Goal: Information Seeking & Learning: Check status

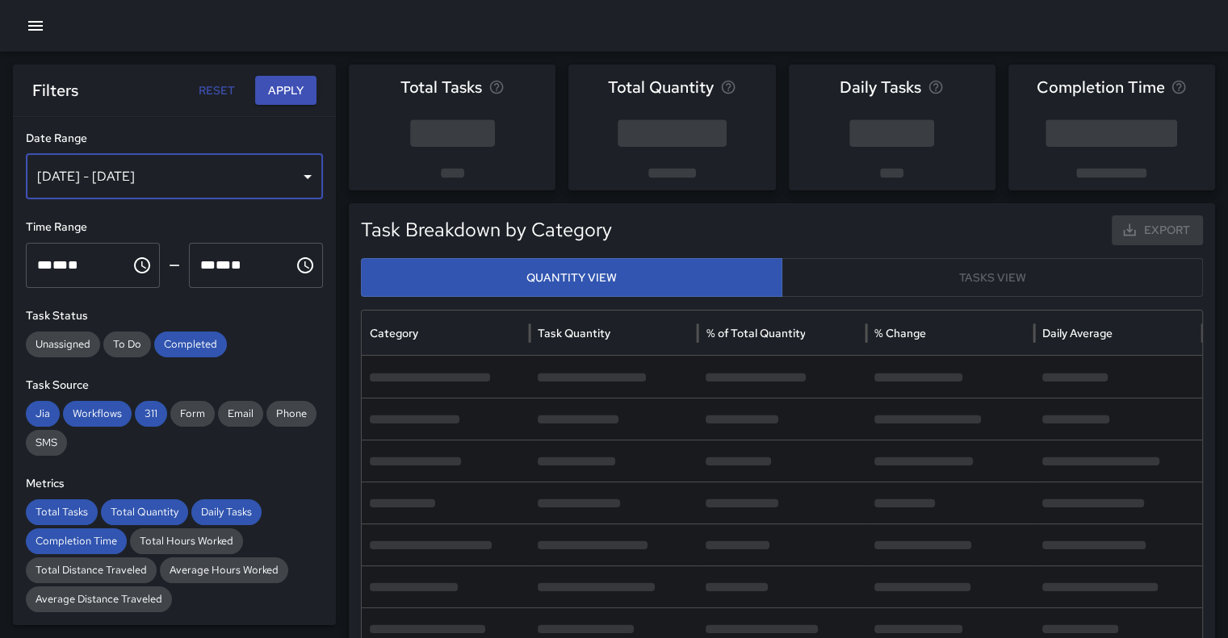
click at [299, 174] on div "[DATE] - [DATE]" at bounding box center [174, 176] width 297 height 45
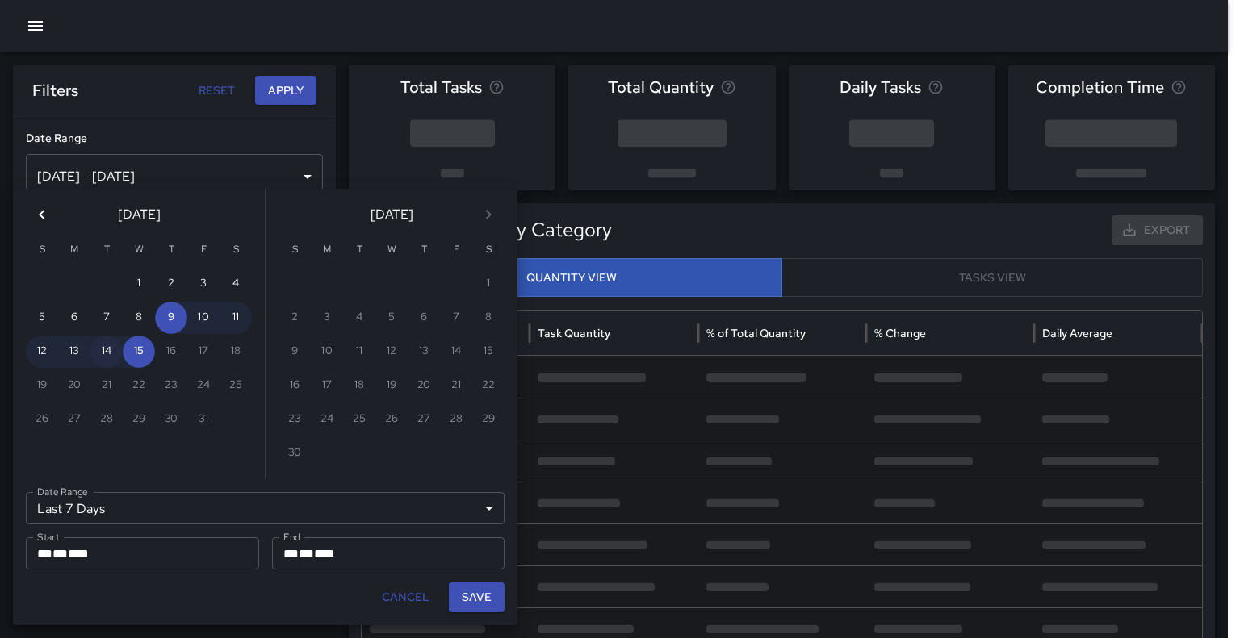
click at [110, 356] on button "14" at bounding box center [106, 352] width 32 height 32
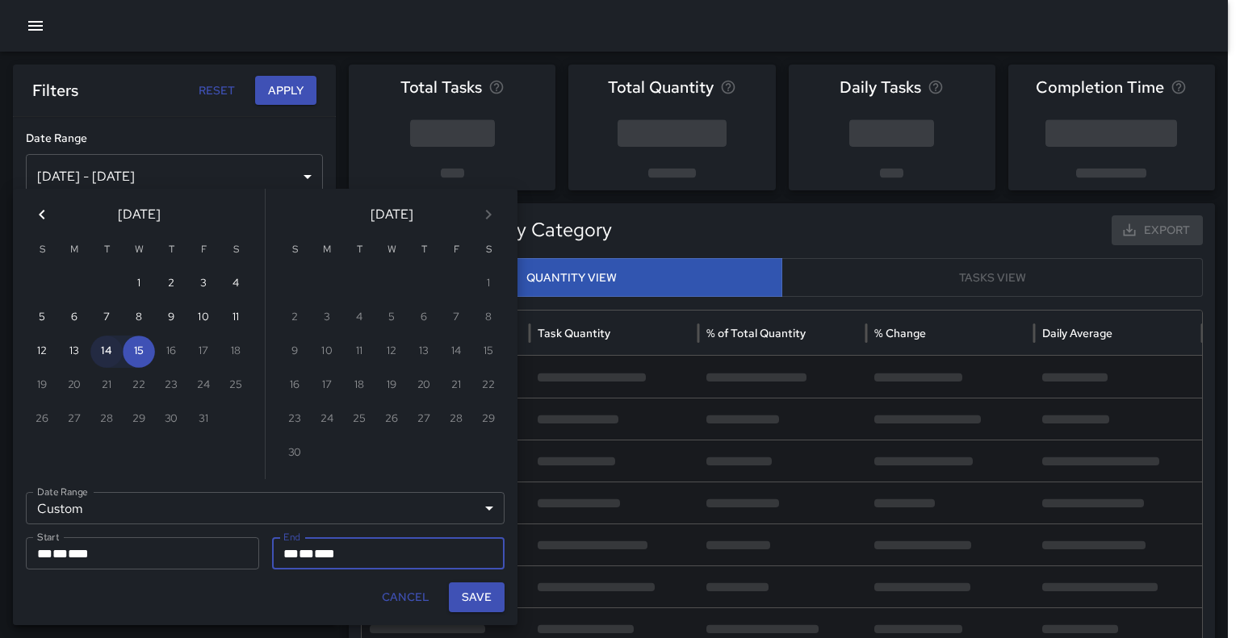
type input "******"
type input "**********"
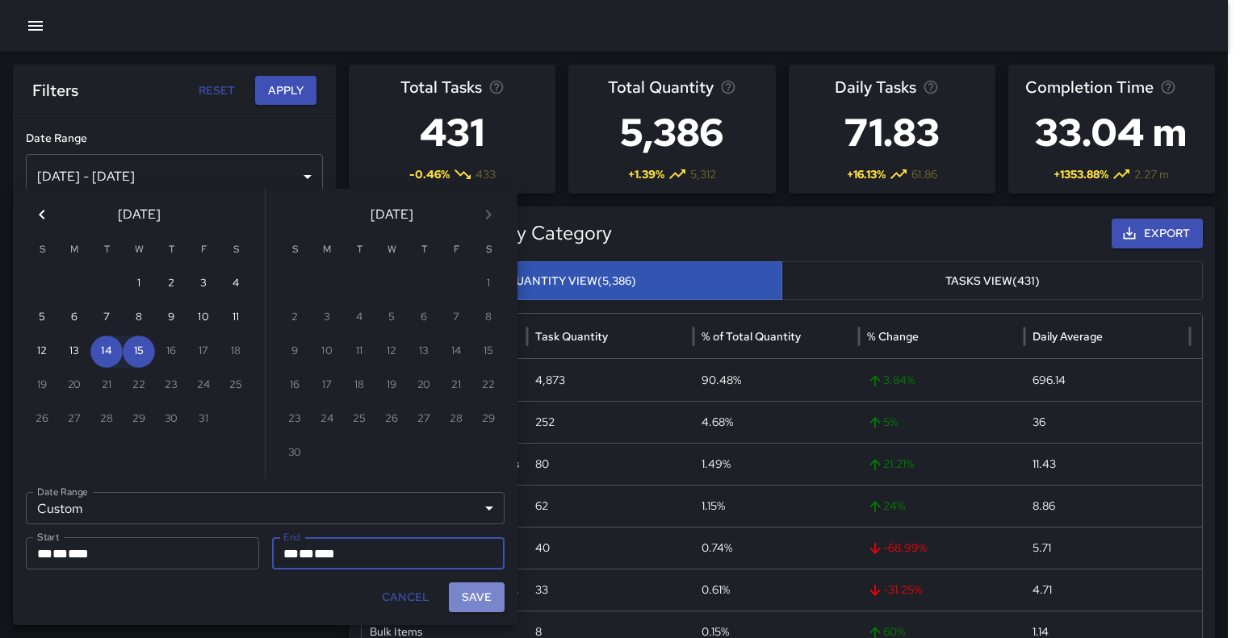
click at [484, 596] on button "Save" at bounding box center [477, 598] width 56 height 30
type input "**********"
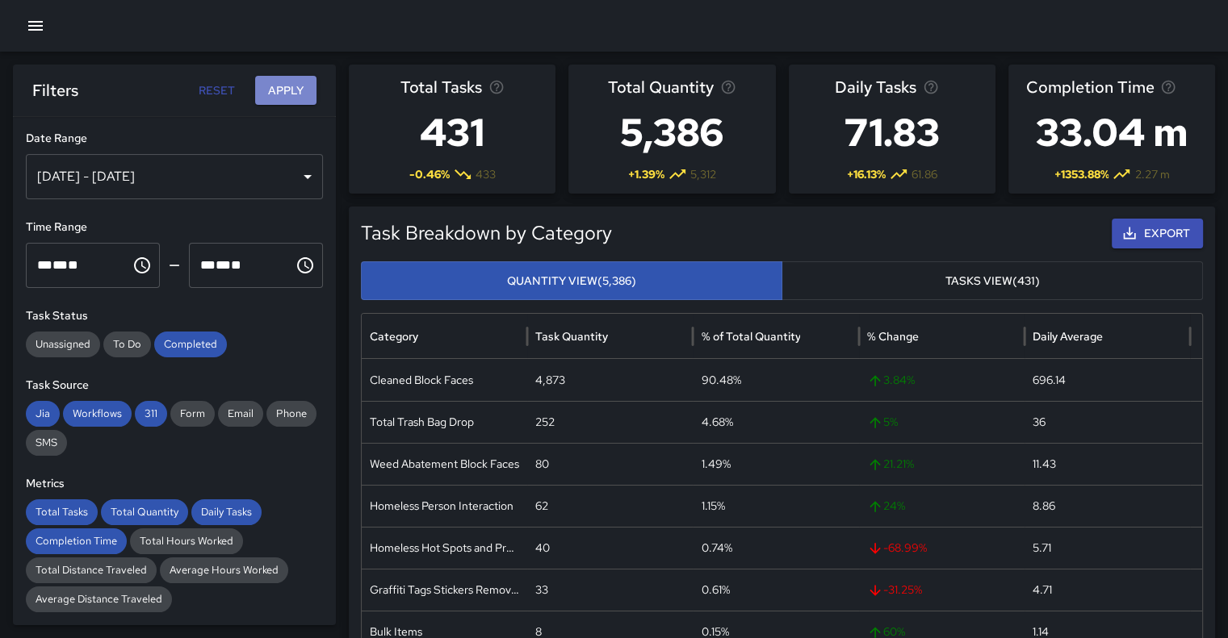
click at [285, 96] on button "Apply" at bounding box center [285, 91] width 61 height 30
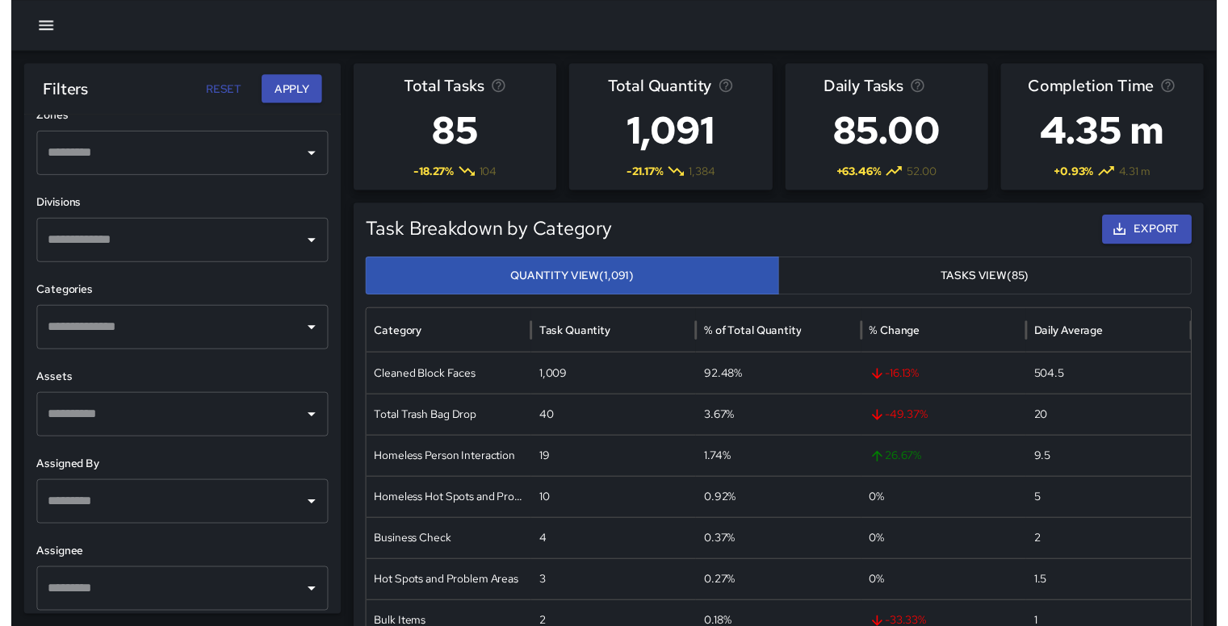
scroll to position [532, 0]
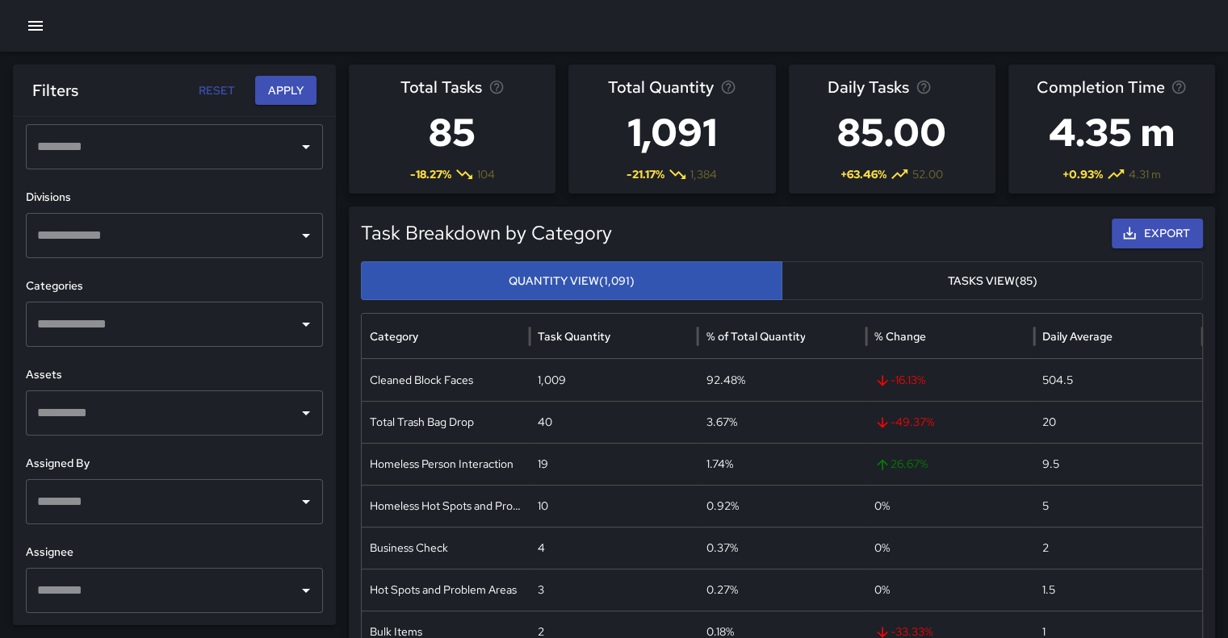
click at [296, 238] on icon "Open" at bounding box center [305, 235] width 19 height 19
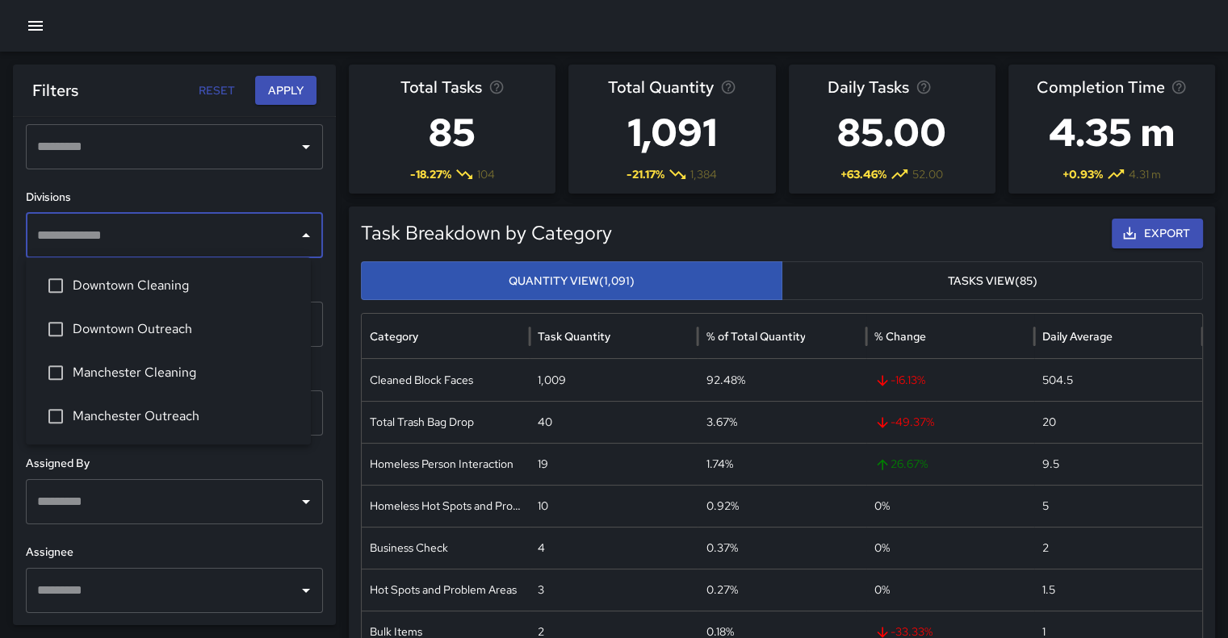
click at [239, 274] on li "Downtown Cleaning" at bounding box center [168, 286] width 285 height 44
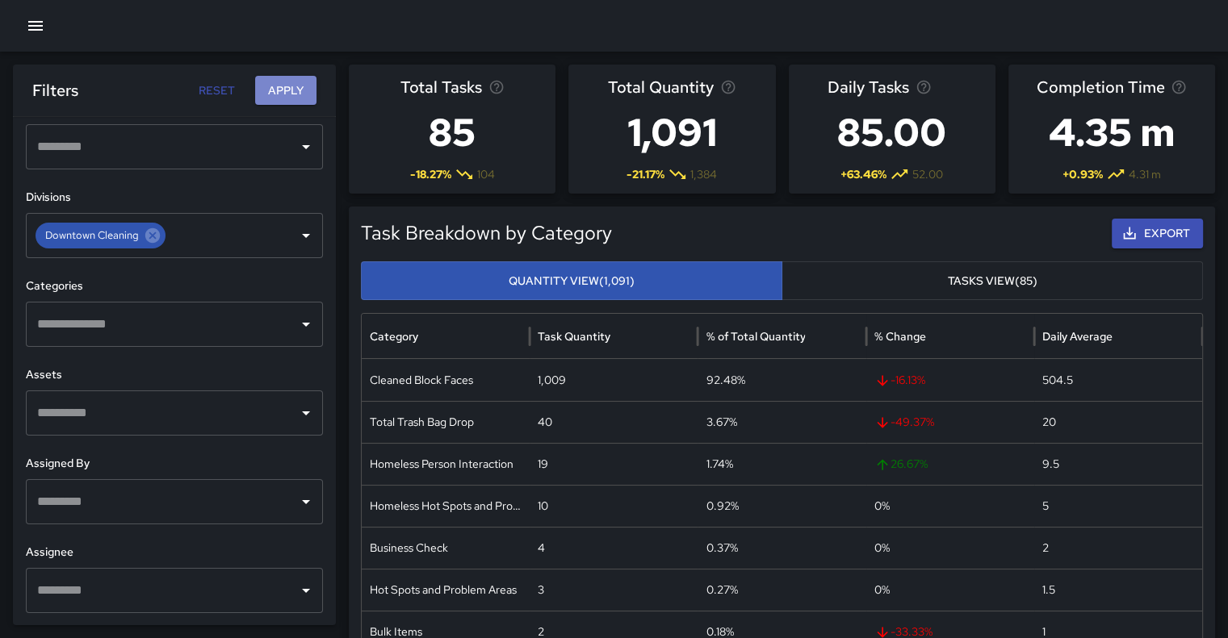
click at [289, 96] on button "Apply" at bounding box center [285, 91] width 61 height 30
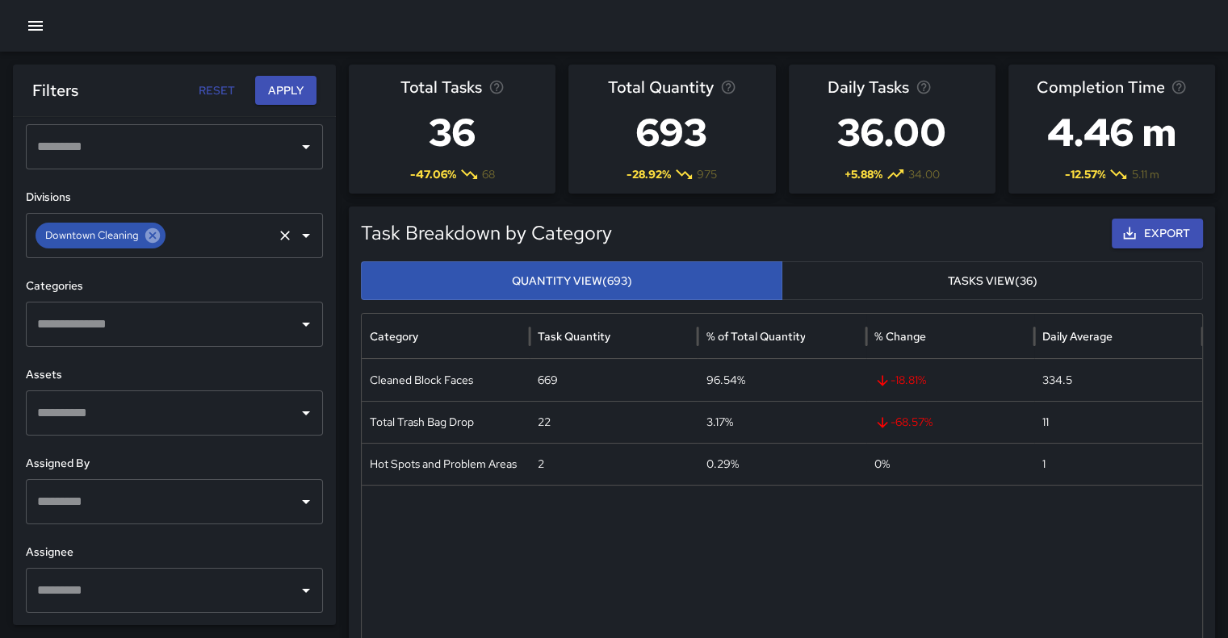
click at [155, 231] on icon at bounding box center [152, 235] width 15 height 15
click at [296, 228] on icon "Open" at bounding box center [305, 235] width 19 height 19
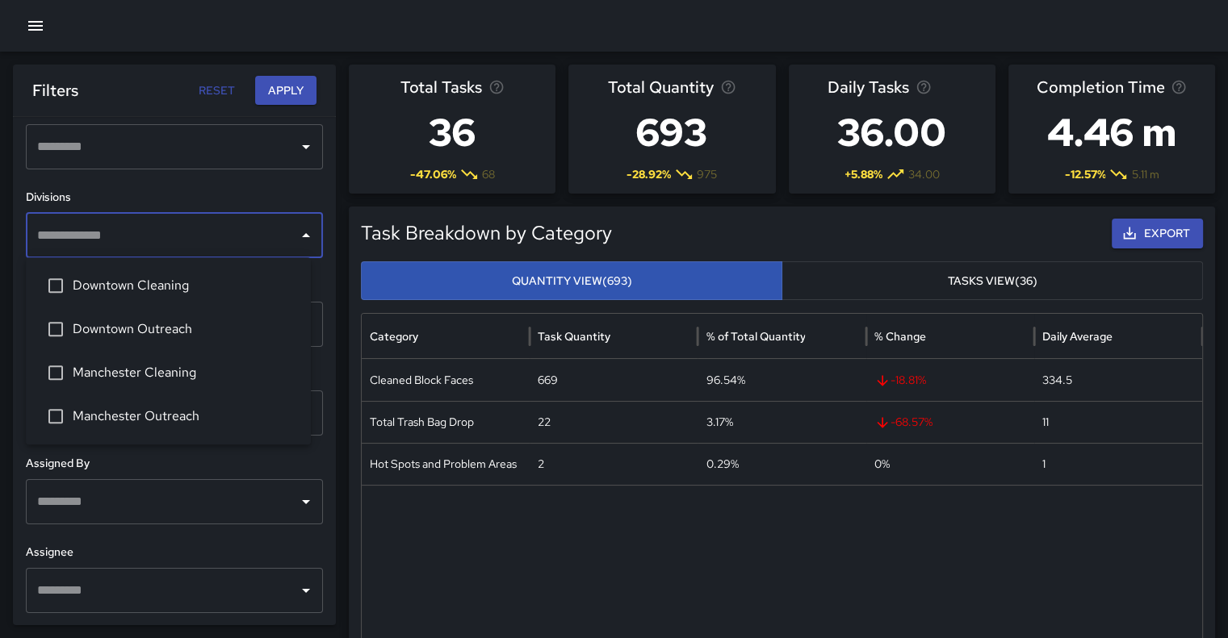
click at [181, 367] on span "Manchester Cleaning" at bounding box center [185, 372] width 225 height 19
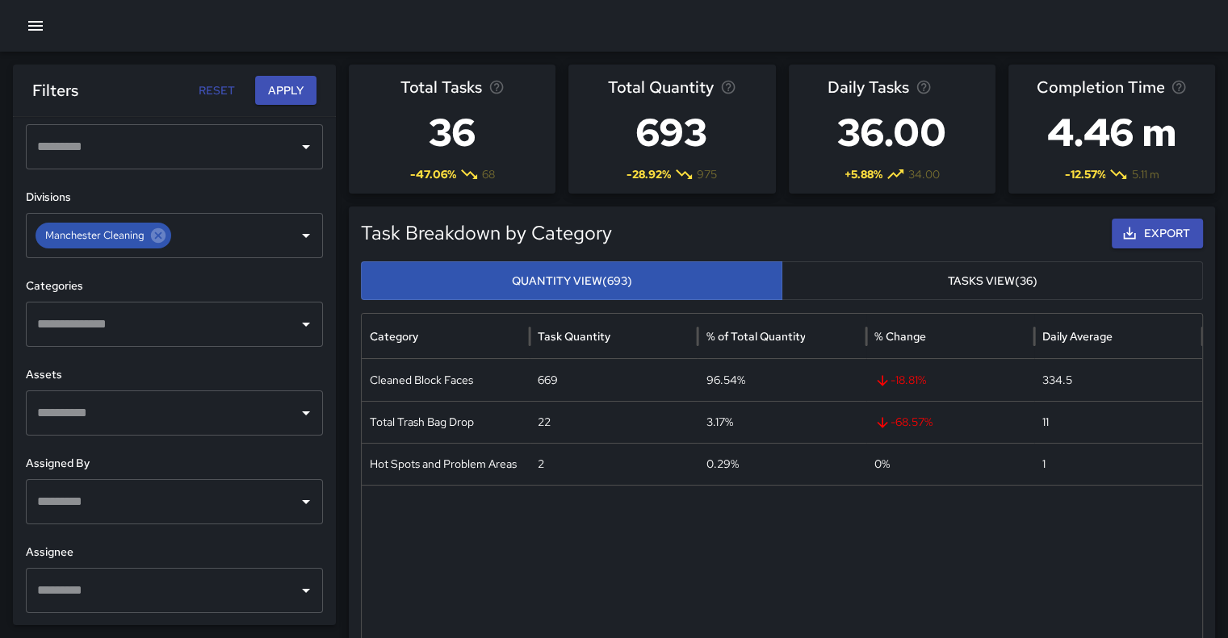
click at [252, 196] on h6 "Divisions" at bounding box center [174, 198] width 297 height 18
click at [294, 89] on button "Apply" at bounding box center [285, 91] width 61 height 30
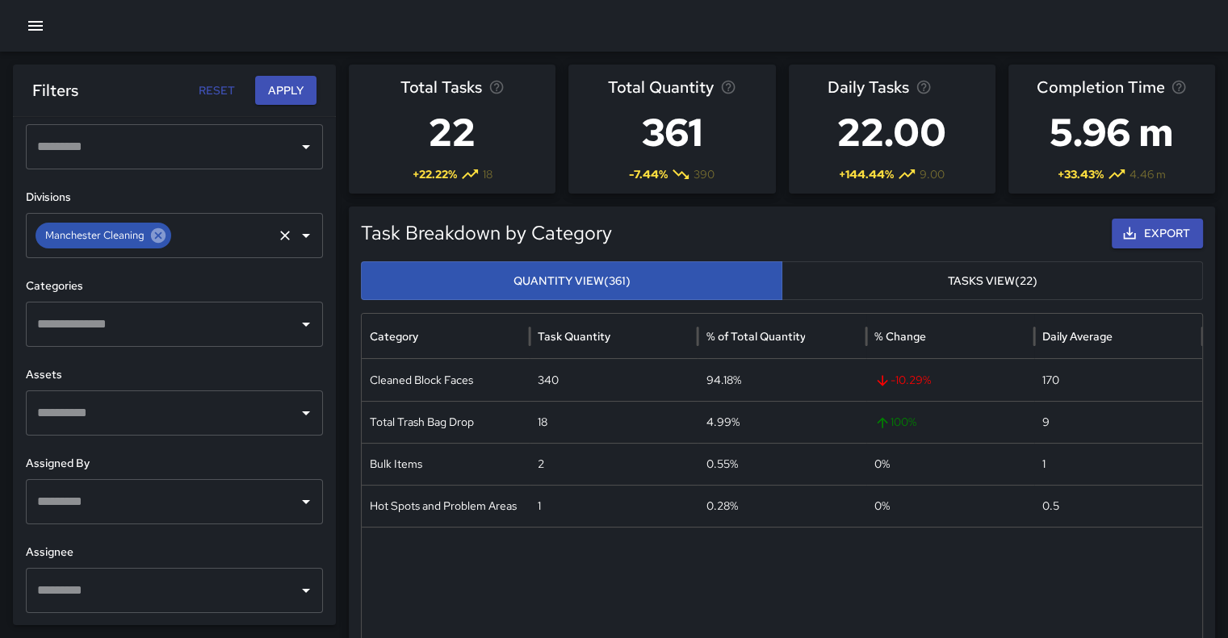
click at [159, 228] on icon at bounding box center [158, 236] width 18 height 18
click at [299, 235] on icon "Open" at bounding box center [305, 235] width 19 height 19
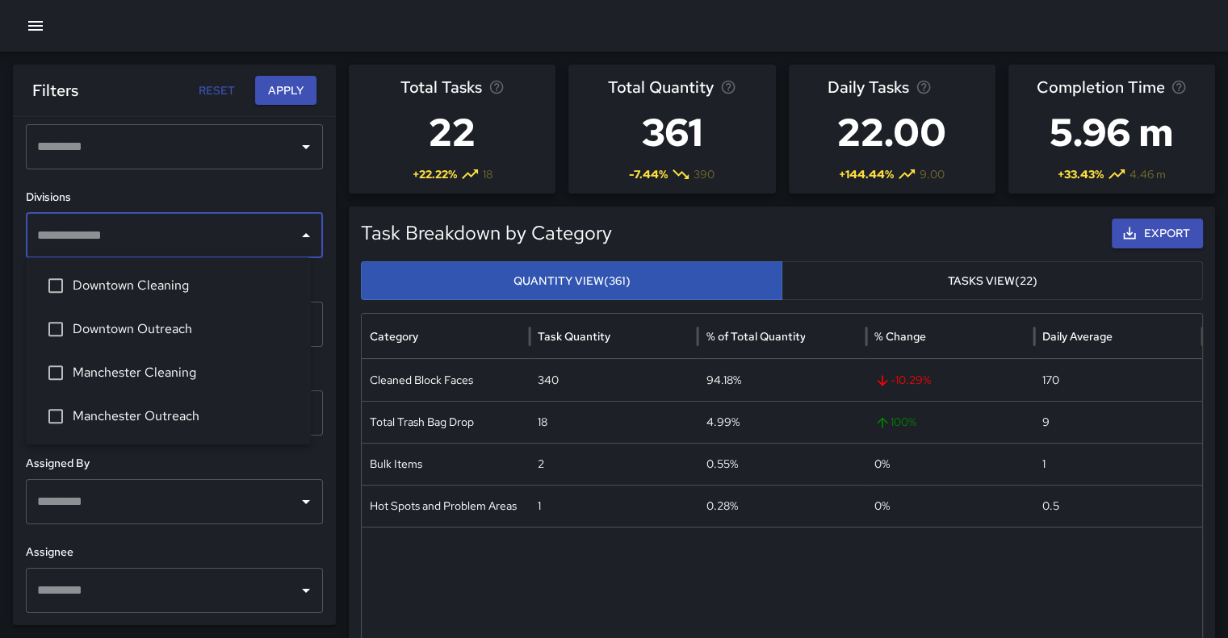
click at [207, 290] on span "Downtown Cleaning" at bounding box center [185, 285] width 225 height 19
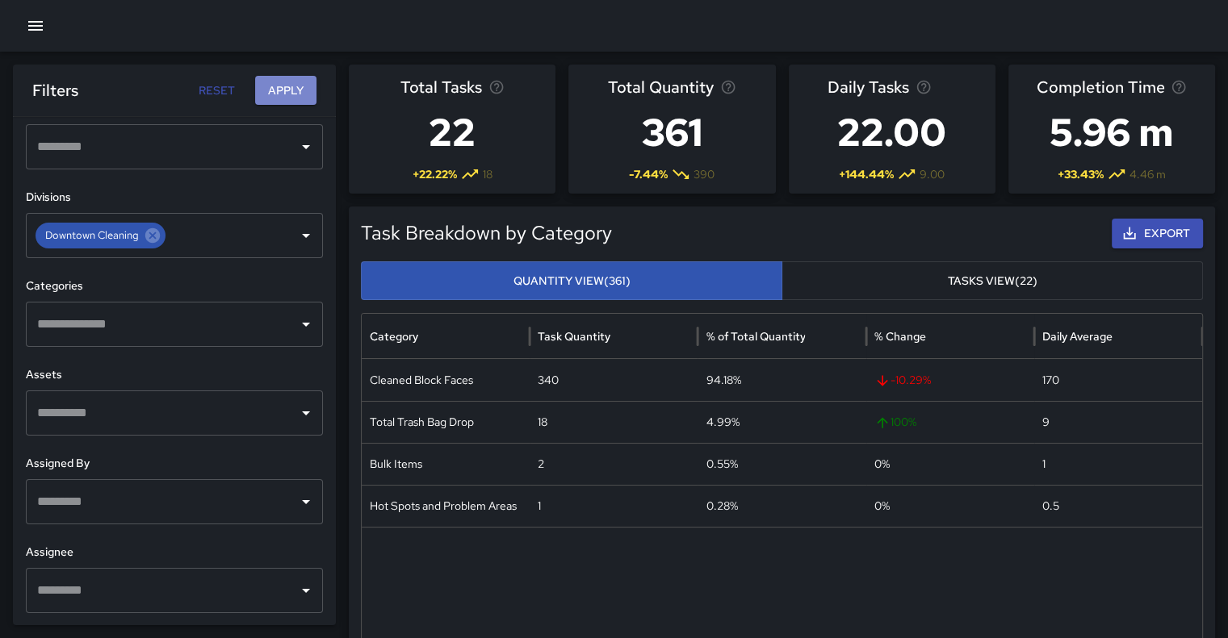
click at [287, 87] on button "Apply" at bounding box center [285, 91] width 61 height 30
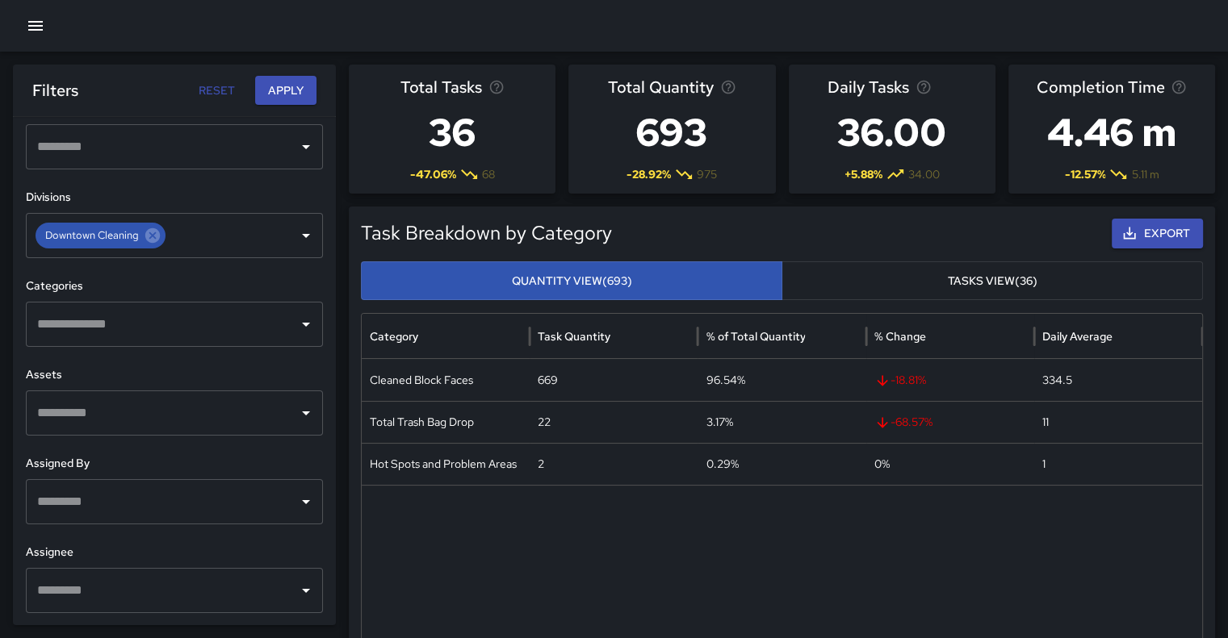
click at [38, 31] on icon "button" at bounding box center [35, 25] width 19 height 19
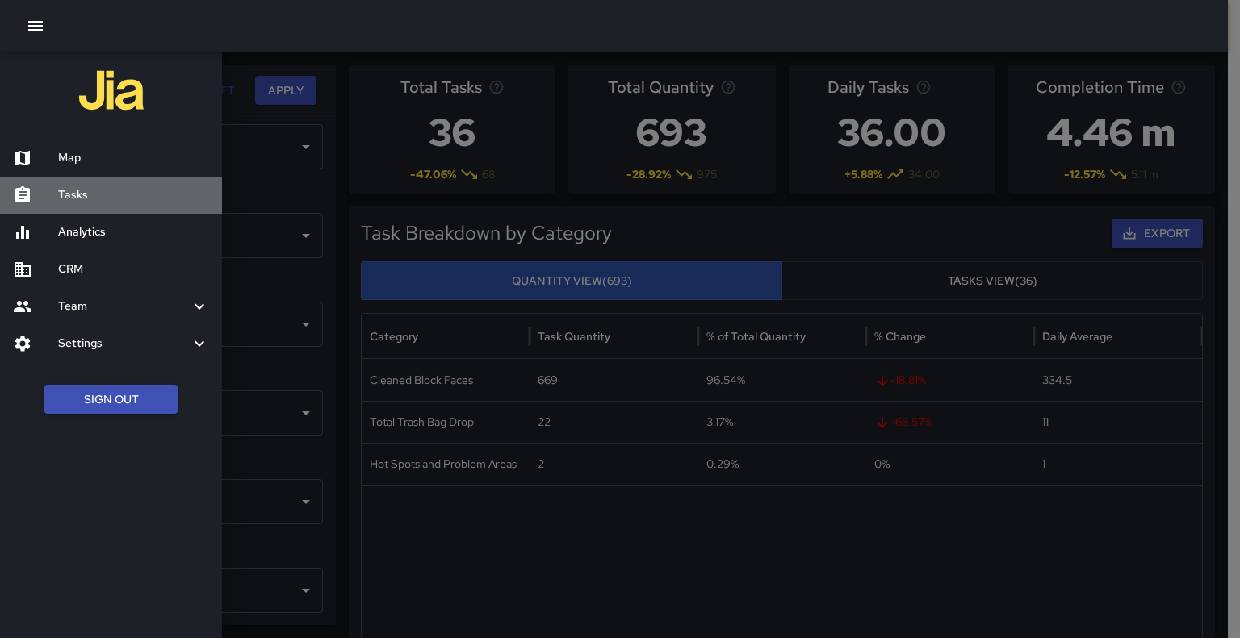
click at [84, 196] on h6 "Tasks" at bounding box center [133, 195] width 151 height 18
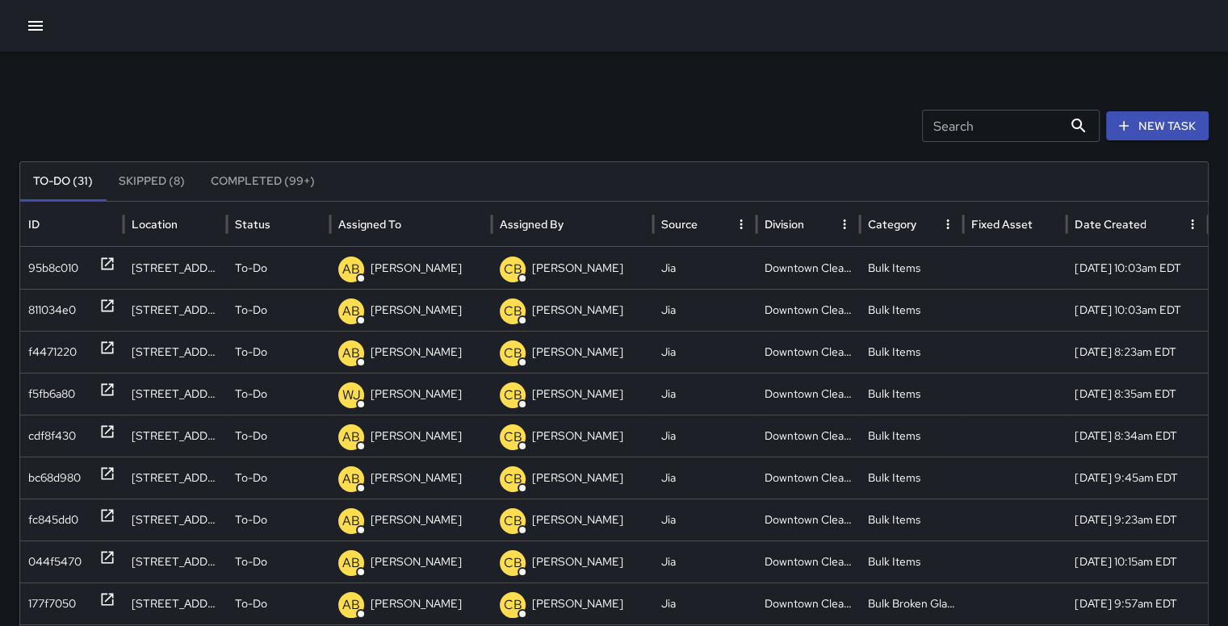
click at [266, 178] on button "Completed (99+)" at bounding box center [263, 181] width 130 height 39
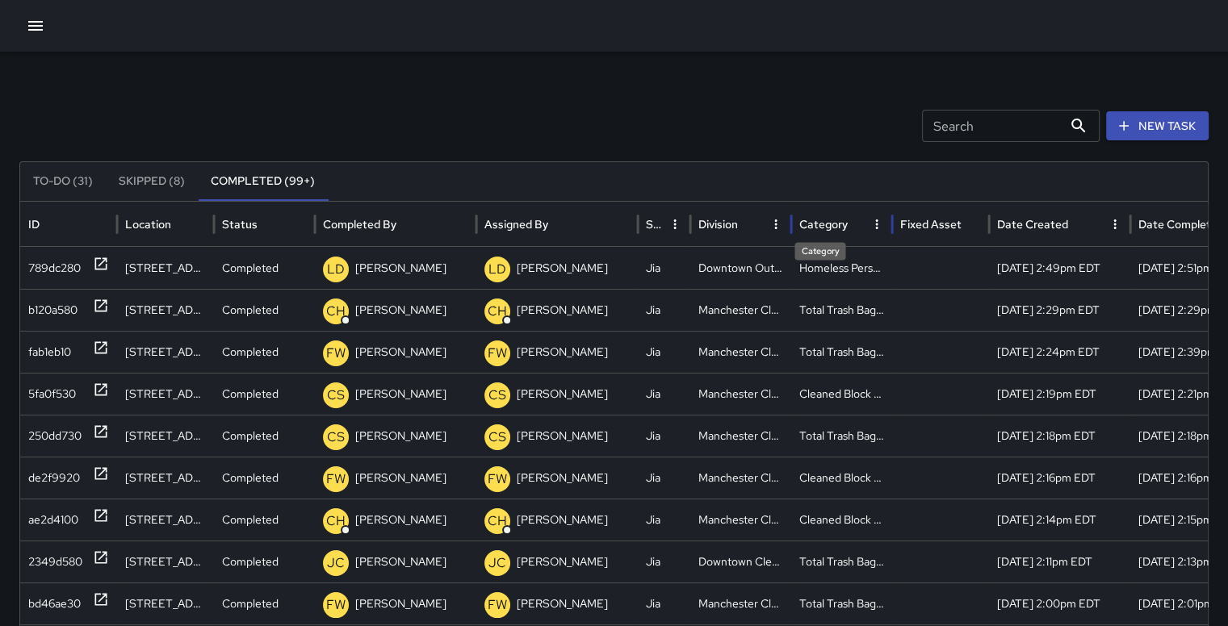
click at [834, 224] on div "Category" at bounding box center [823, 224] width 48 height 15
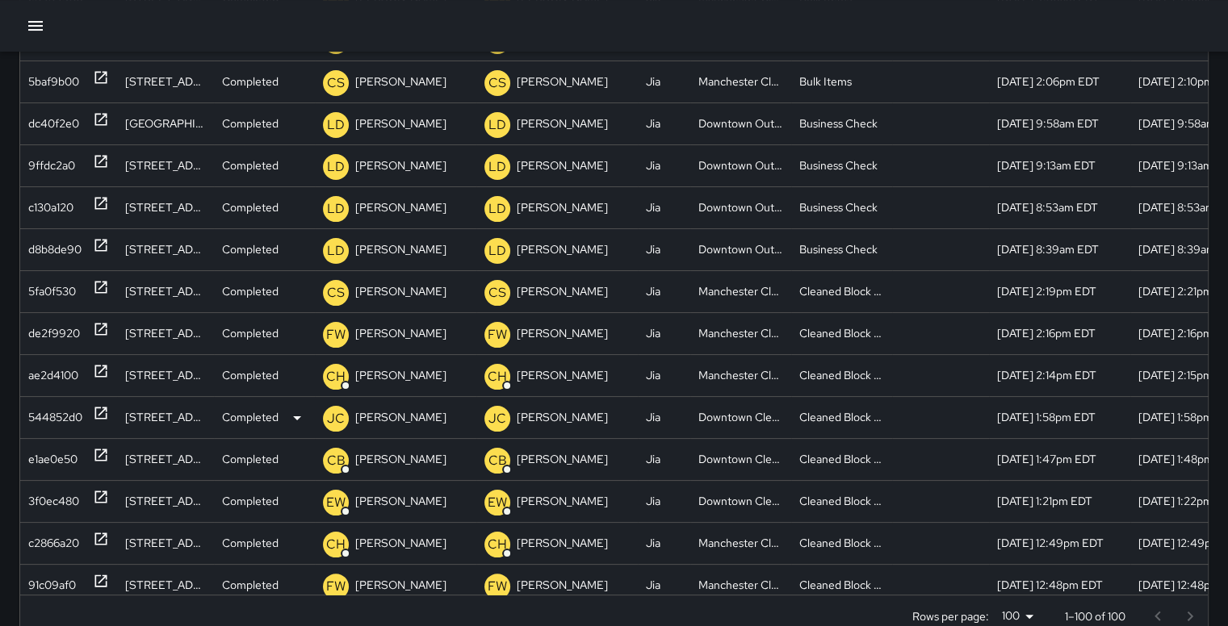
click at [56, 405] on div "544852d0" at bounding box center [55, 417] width 54 height 41
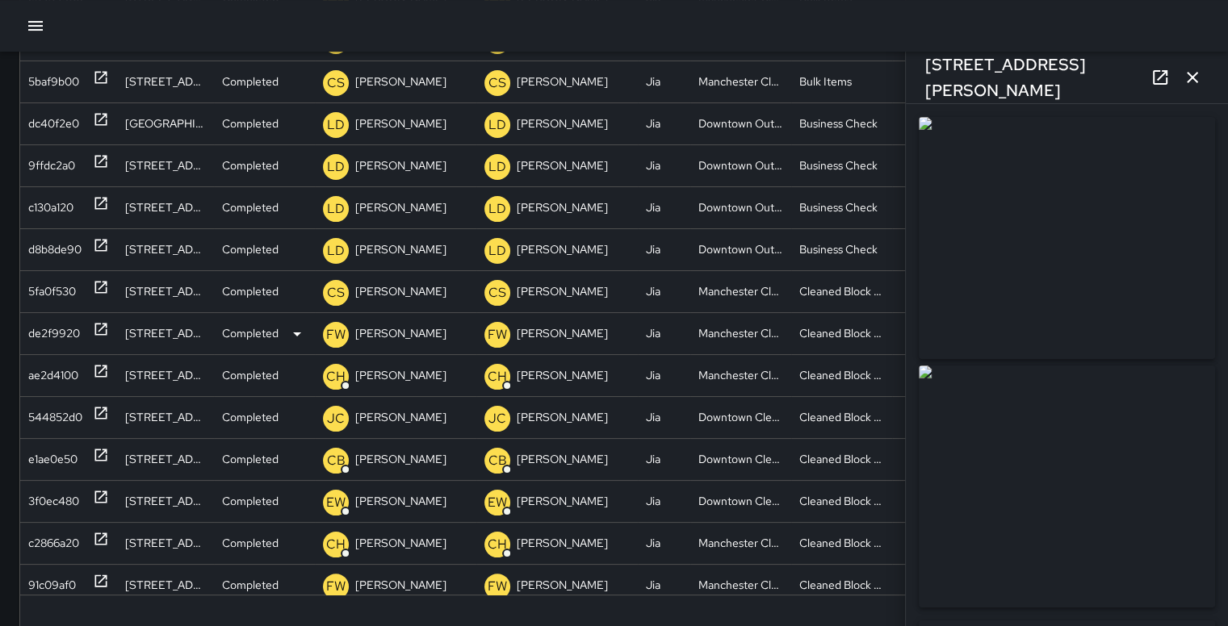
type input "**********"
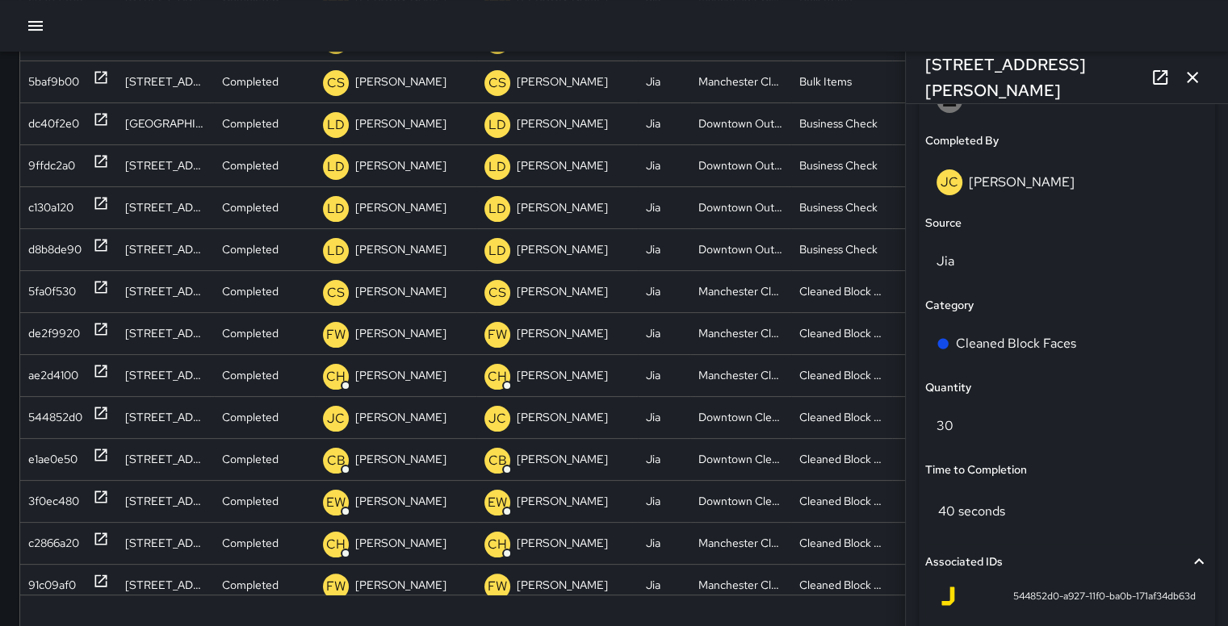
scroll to position [998, 0]
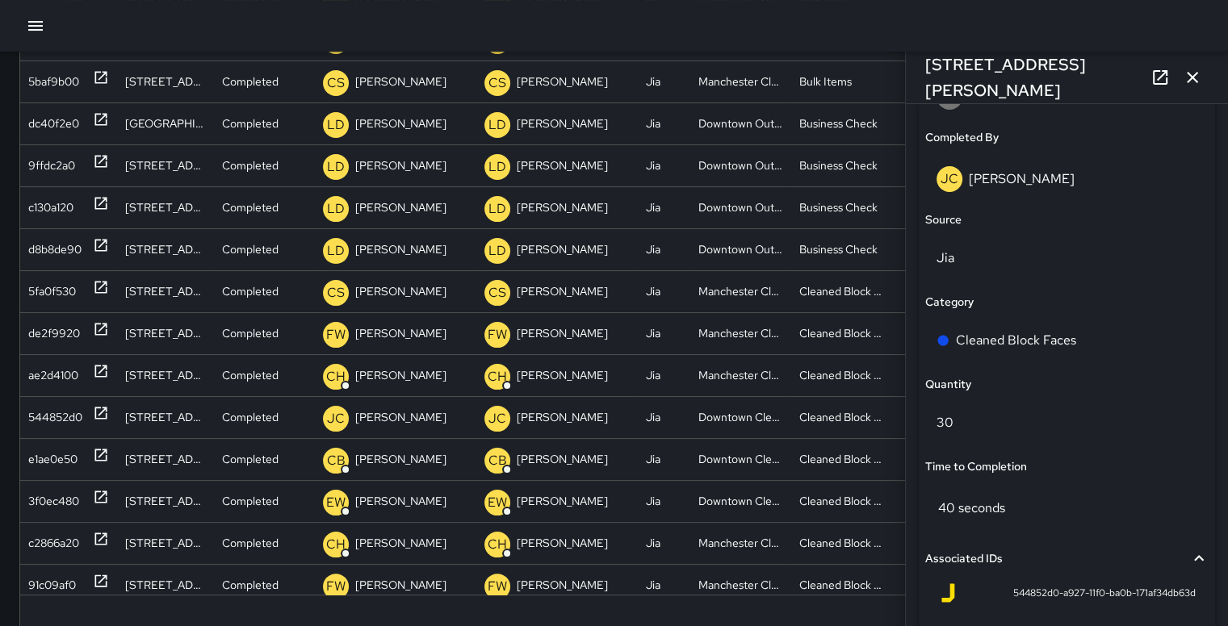
click at [1195, 80] on icon "button" at bounding box center [1191, 77] width 11 height 11
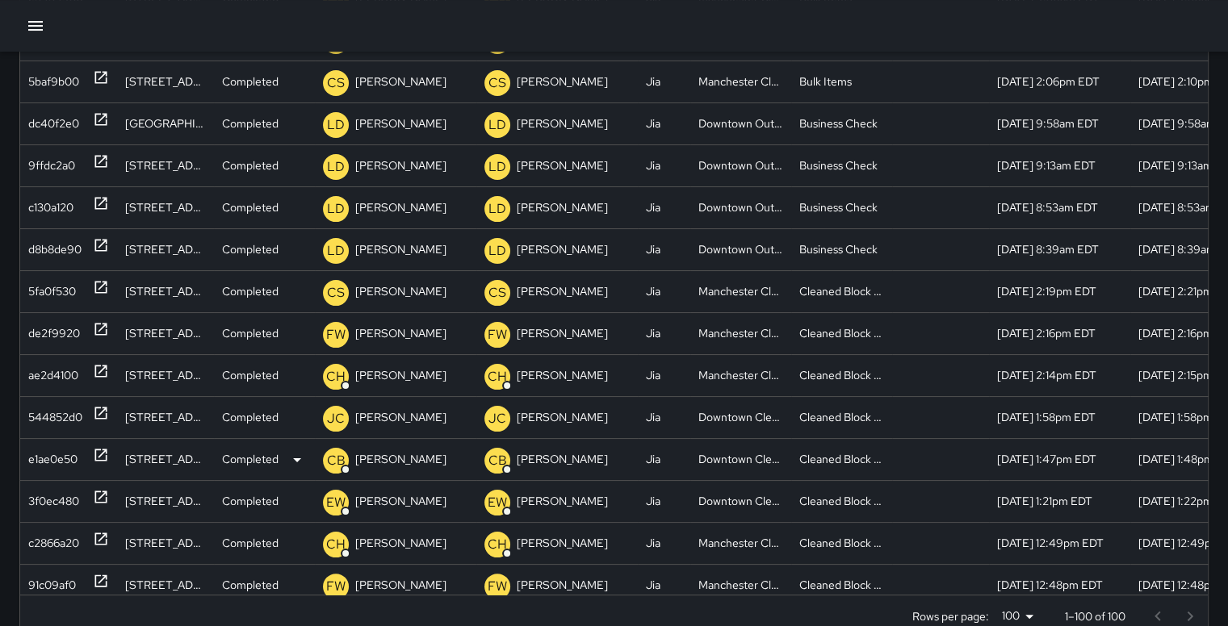
click at [54, 450] on div "e1ae0e50" at bounding box center [52, 459] width 49 height 41
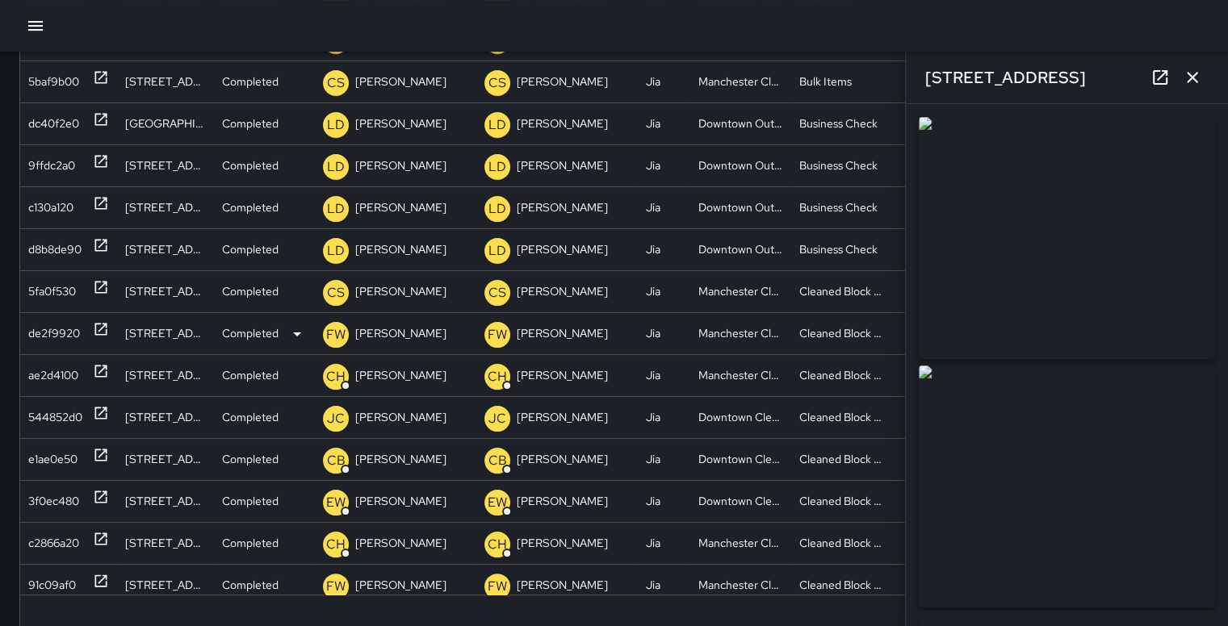
type input "**********"
click at [1190, 72] on icon "button" at bounding box center [1191, 77] width 19 height 19
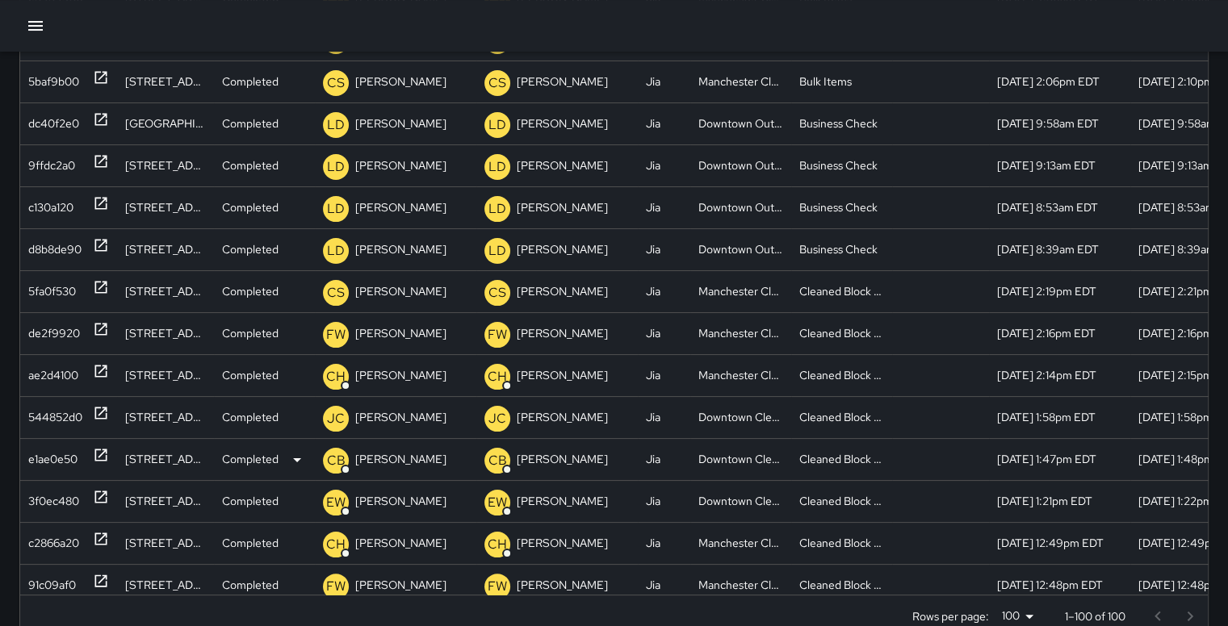
click at [52, 448] on div "e1ae0e50" at bounding box center [52, 459] width 49 height 41
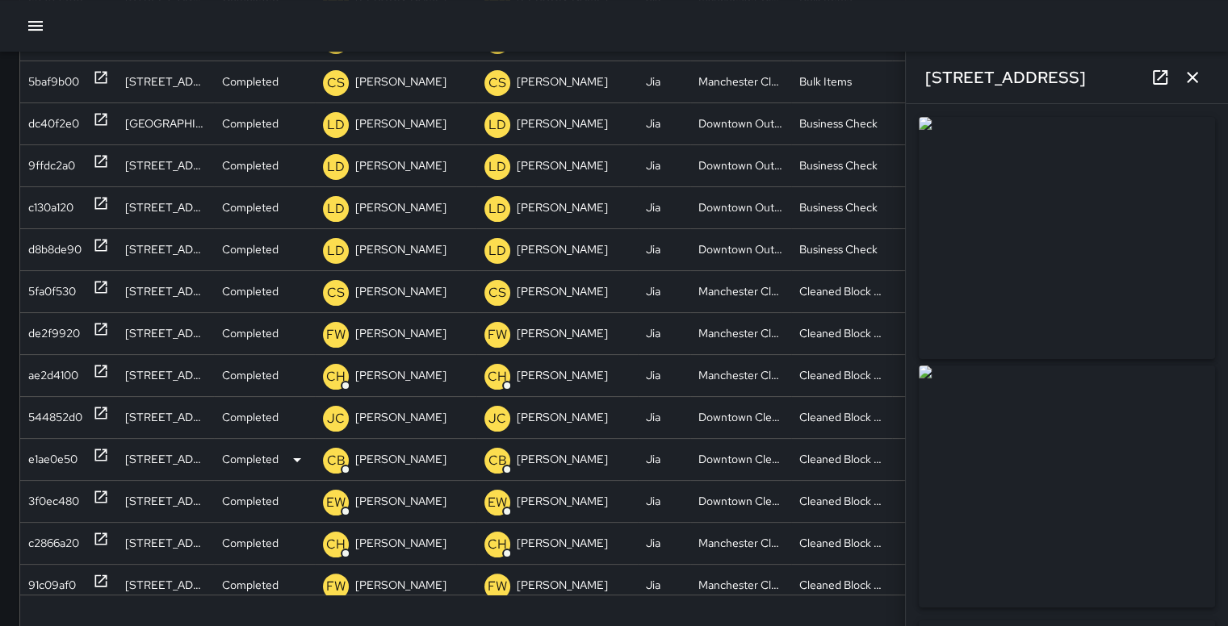
type input "**********"
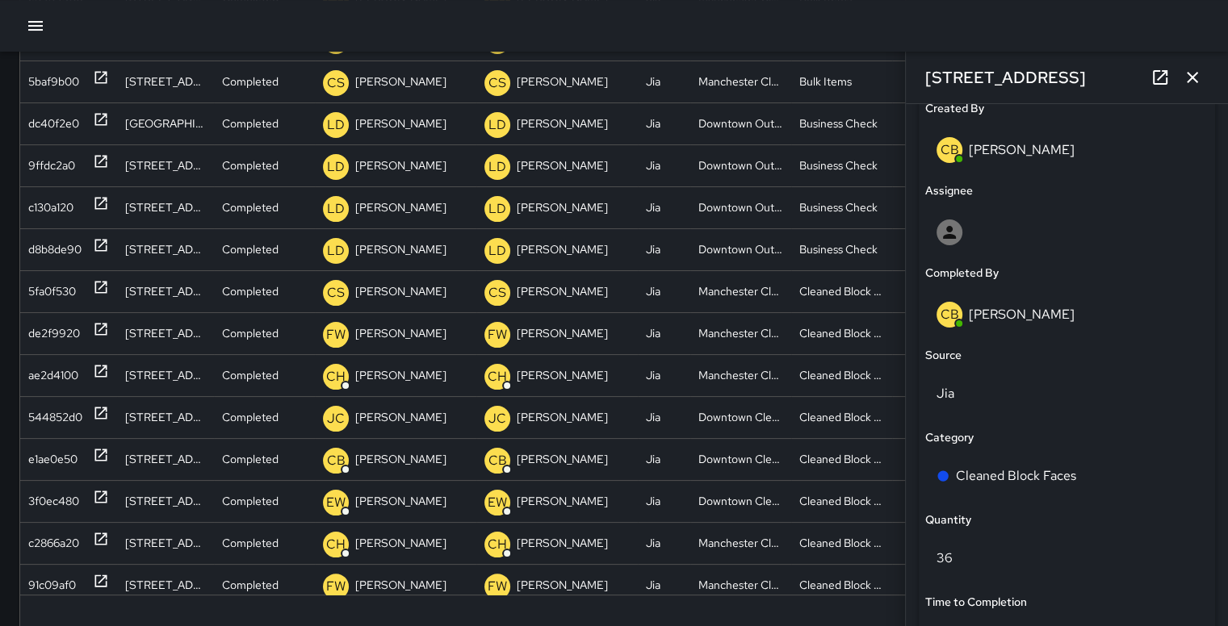
scroll to position [739, 0]
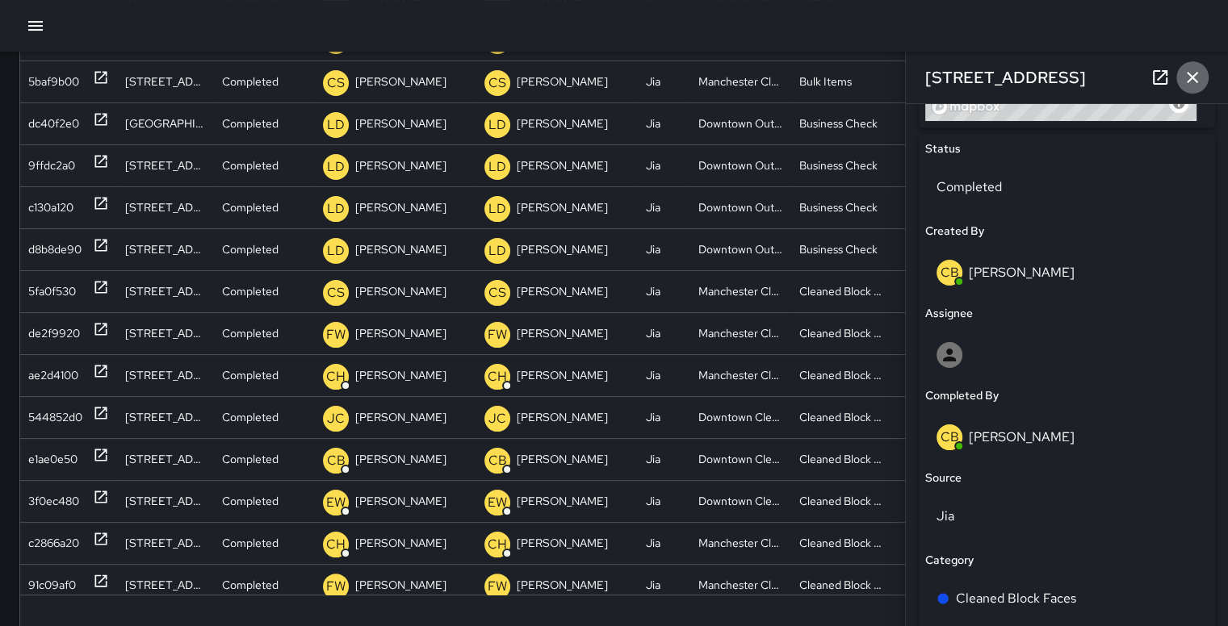
click at [1201, 80] on button "button" at bounding box center [1192, 77] width 32 height 32
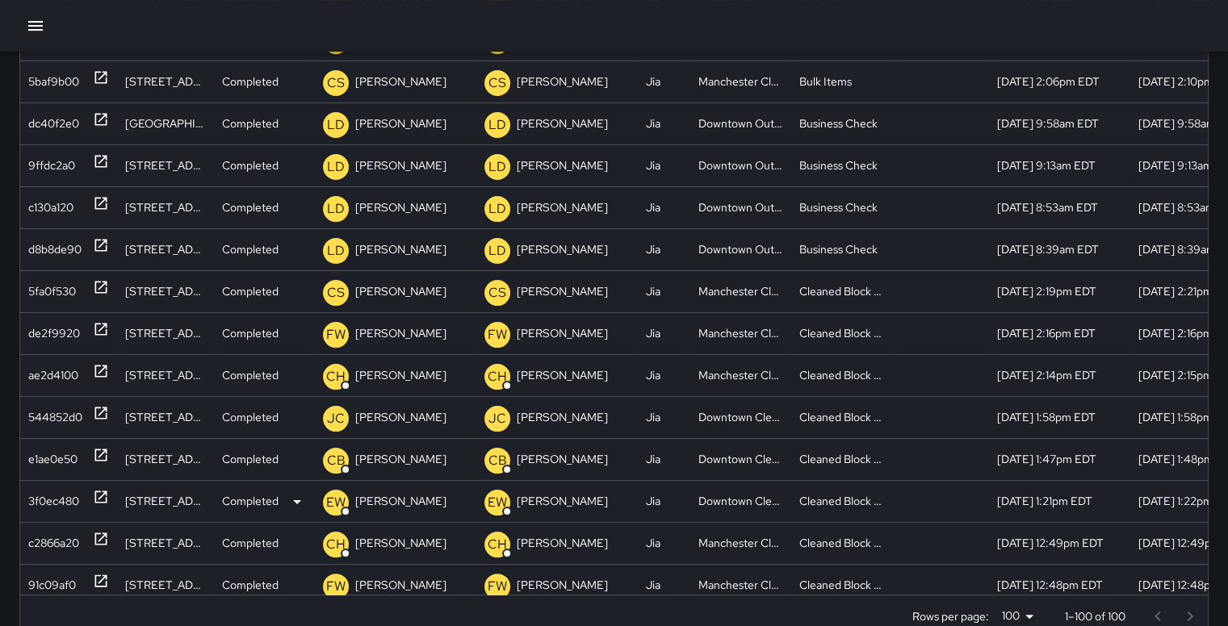
click at [58, 497] on div "3f0ec480" at bounding box center [53, 501] width 51 height 41
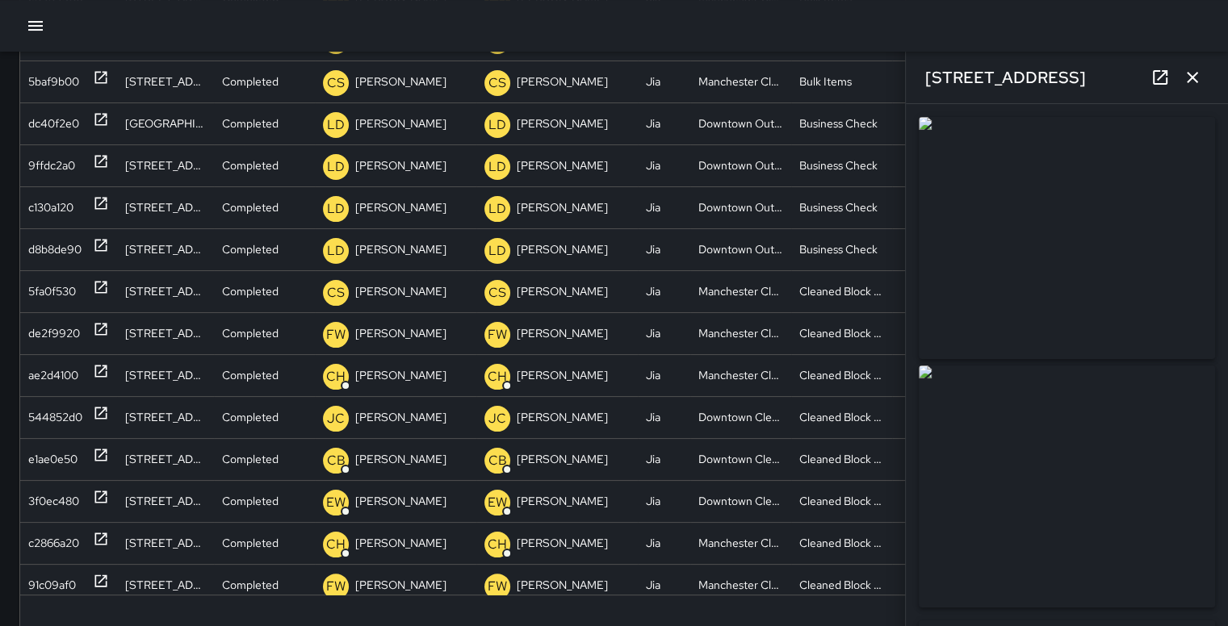
type input "**********"
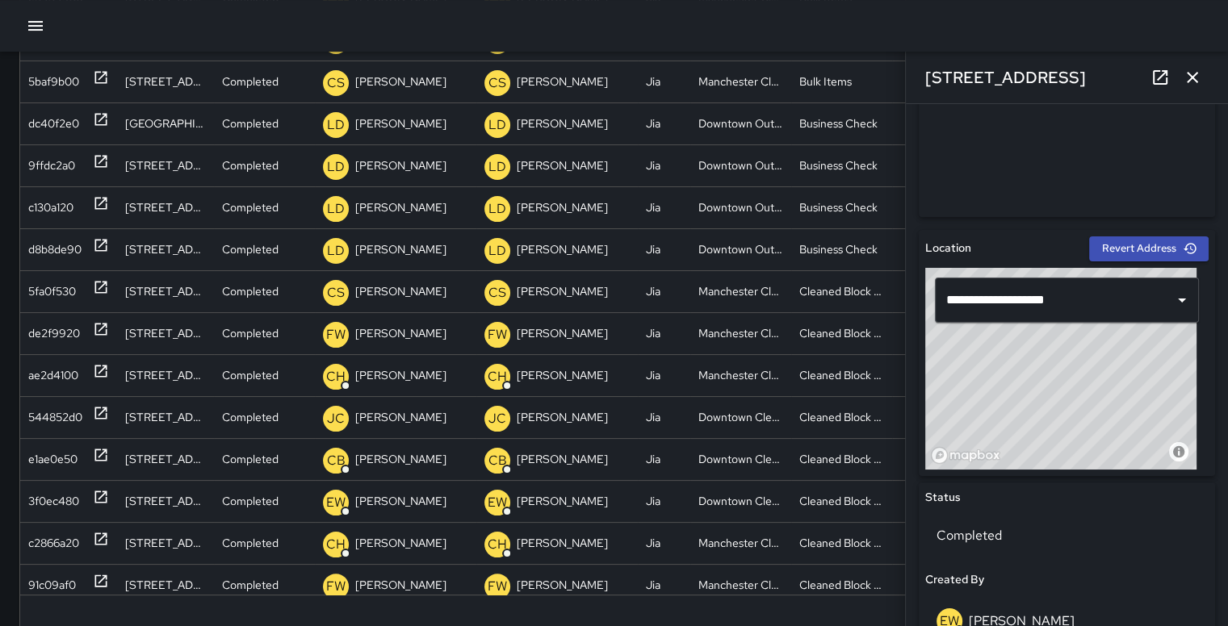
scroll to position [366, 0]
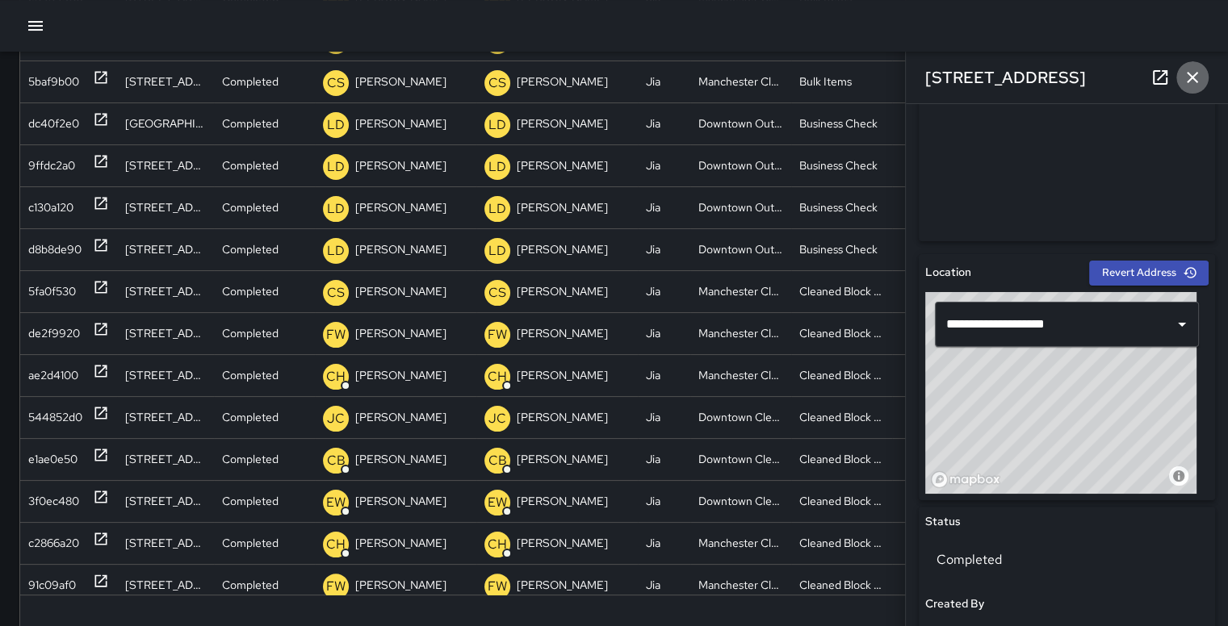
click at [1195, 82] on icon "button" at bounding box center [1191, 77] width 11 height 11
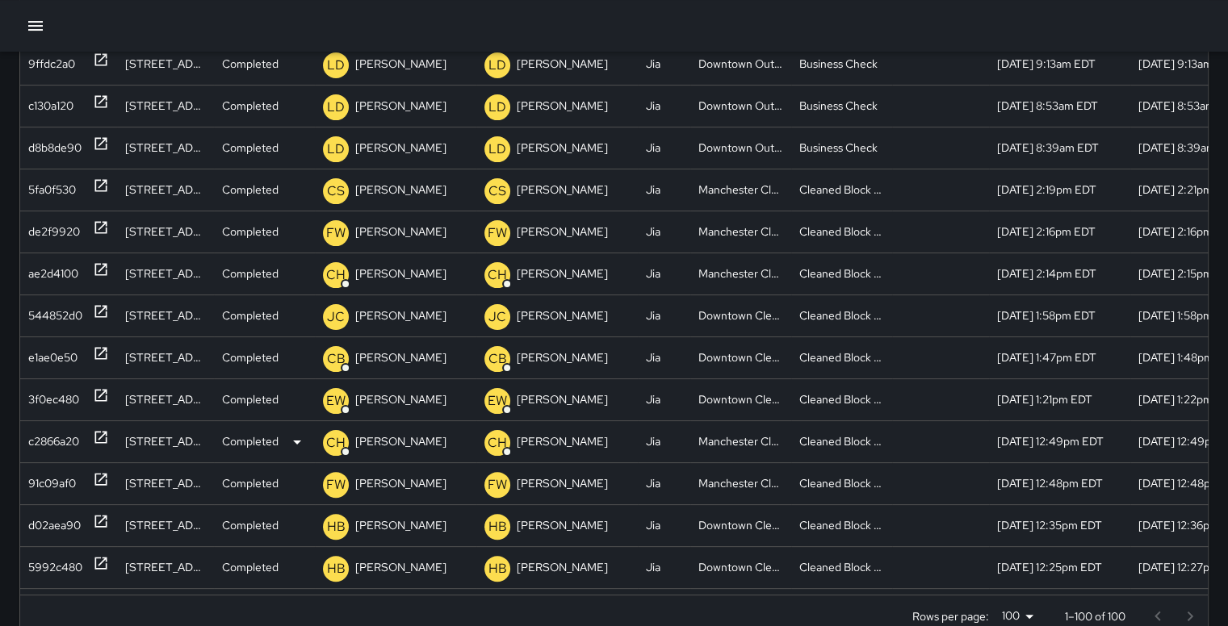
scroll to position [190, 0]
click at [58, 525] on div "d02aea90" at bounding box center [54, 524] width 52 height 41
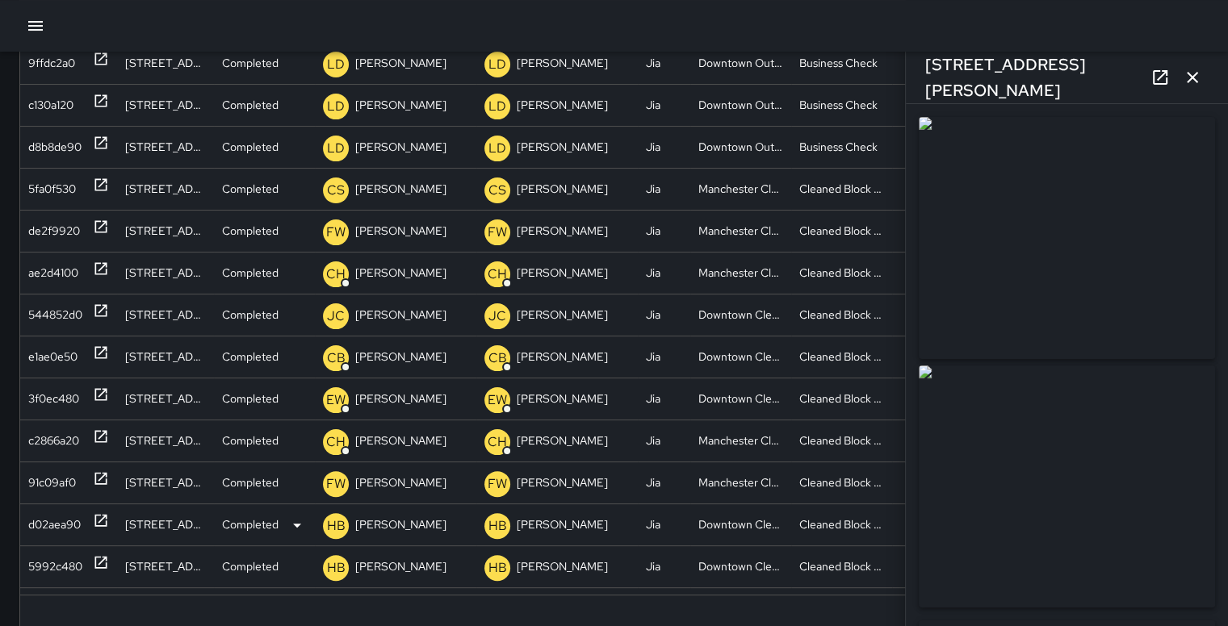
type input "**********"
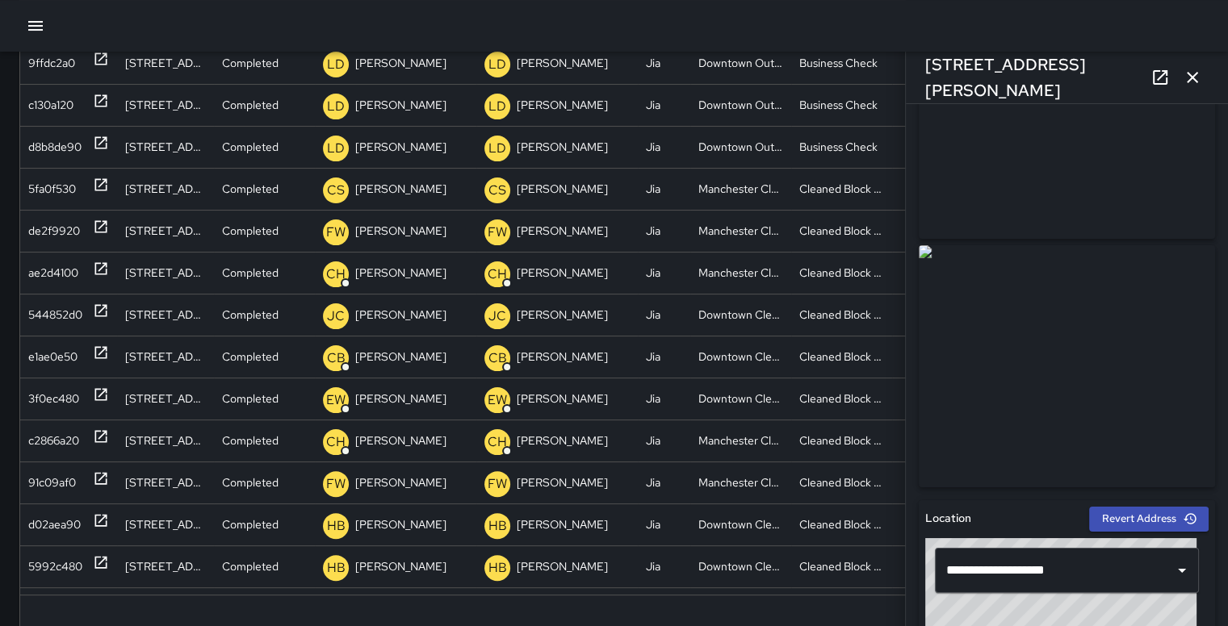
scroll to position [0, 0]
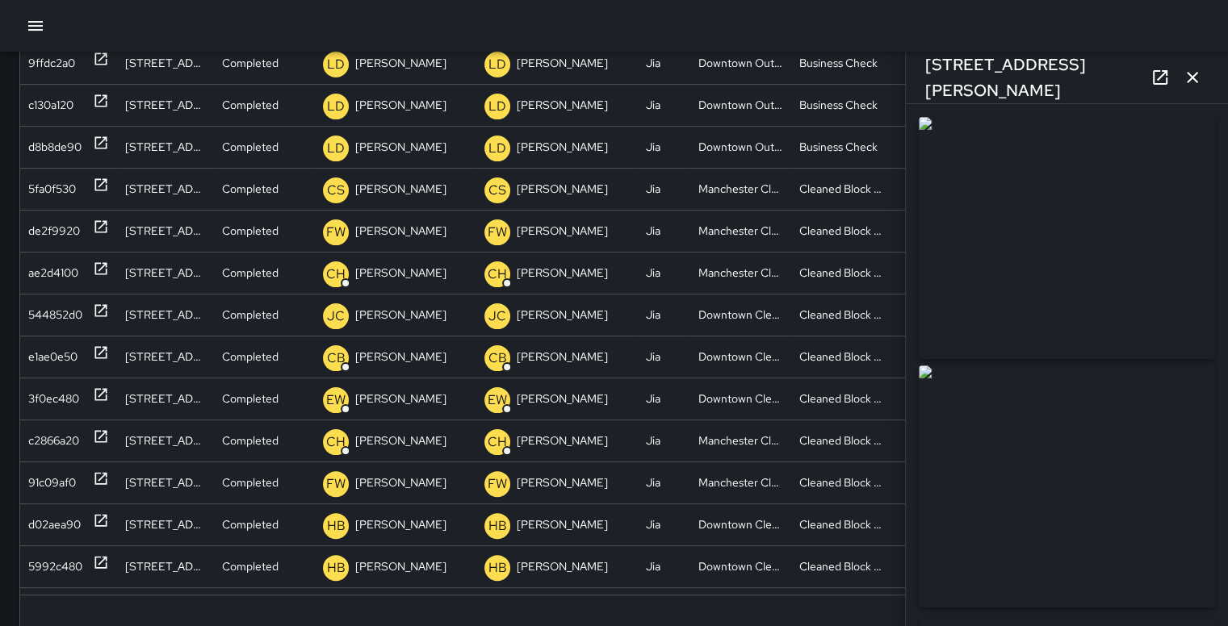
click at [1200, 77] on icon "button" at bounding box center [1191, 77] width 19 height 19
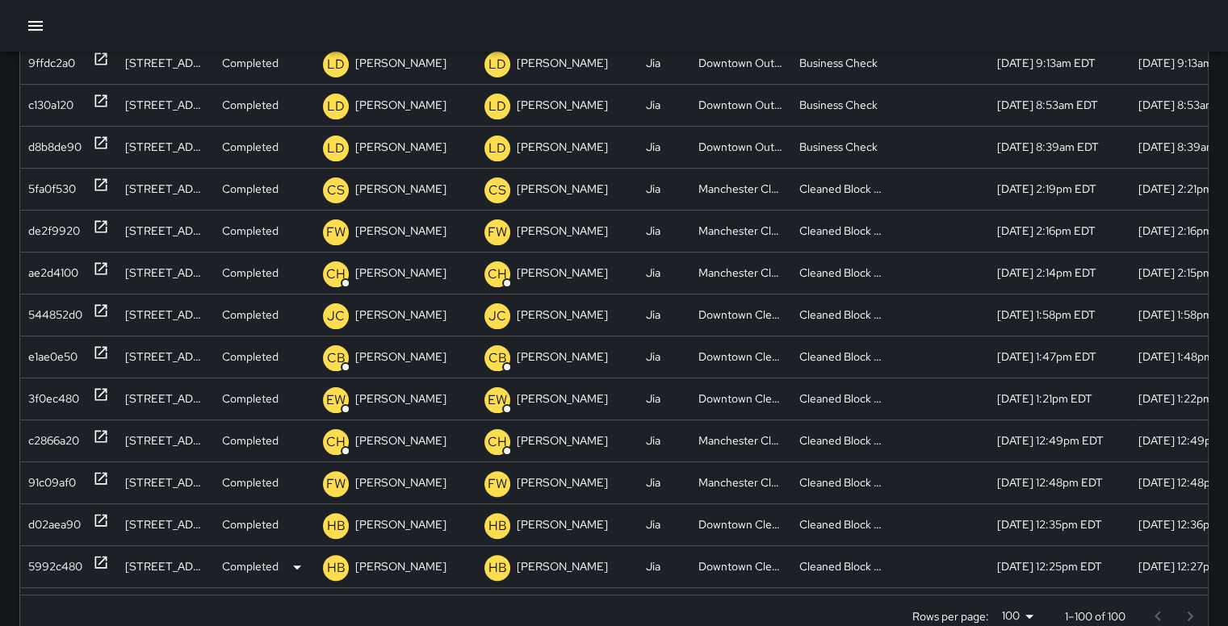
click at [66, 561] on div "5992c480" at bounding box center [55, 566] width 54 height 41
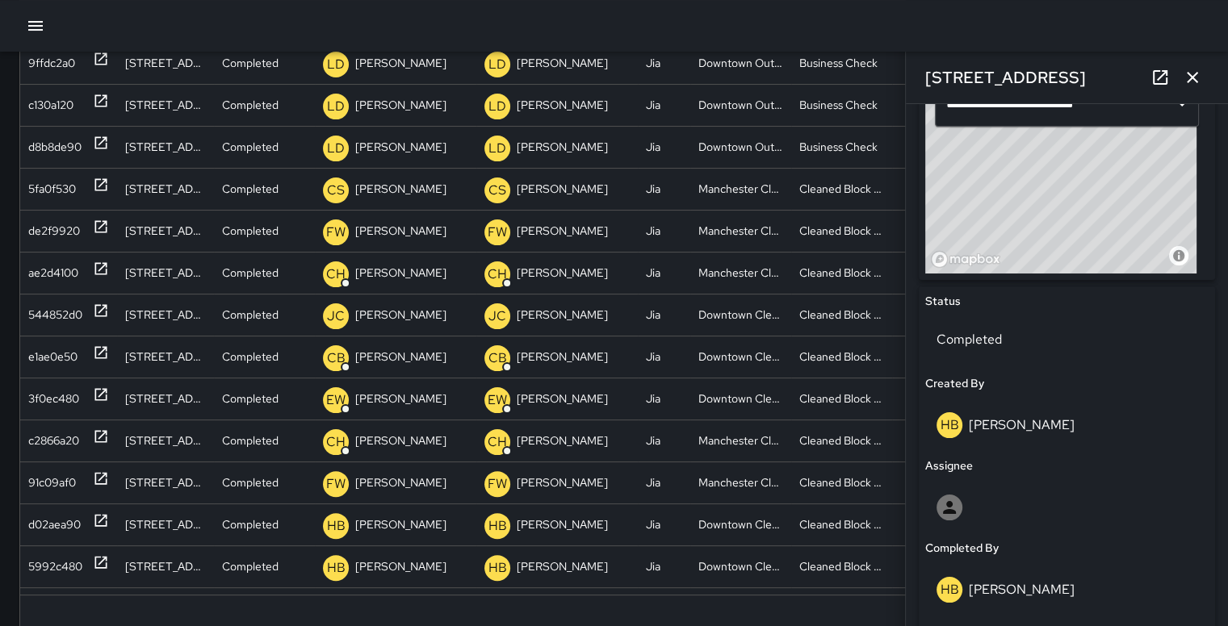
scroll to position [584, 0]
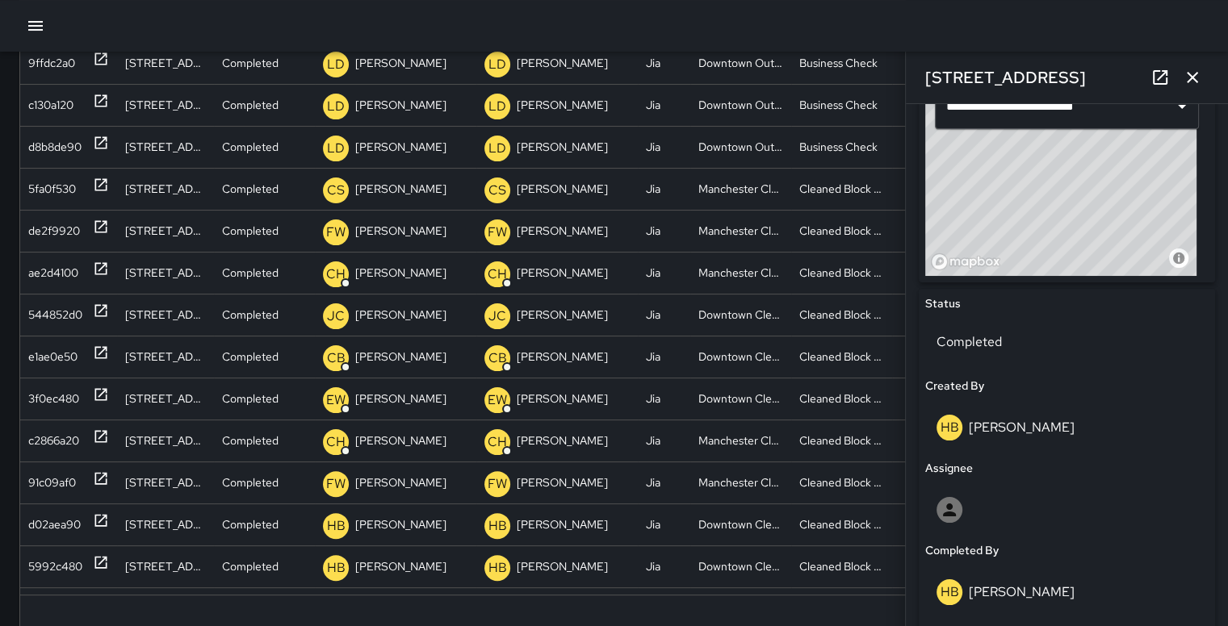
click at [1200, 79] on icon "button" at bounding box center [1191, 77] width 19 height 19
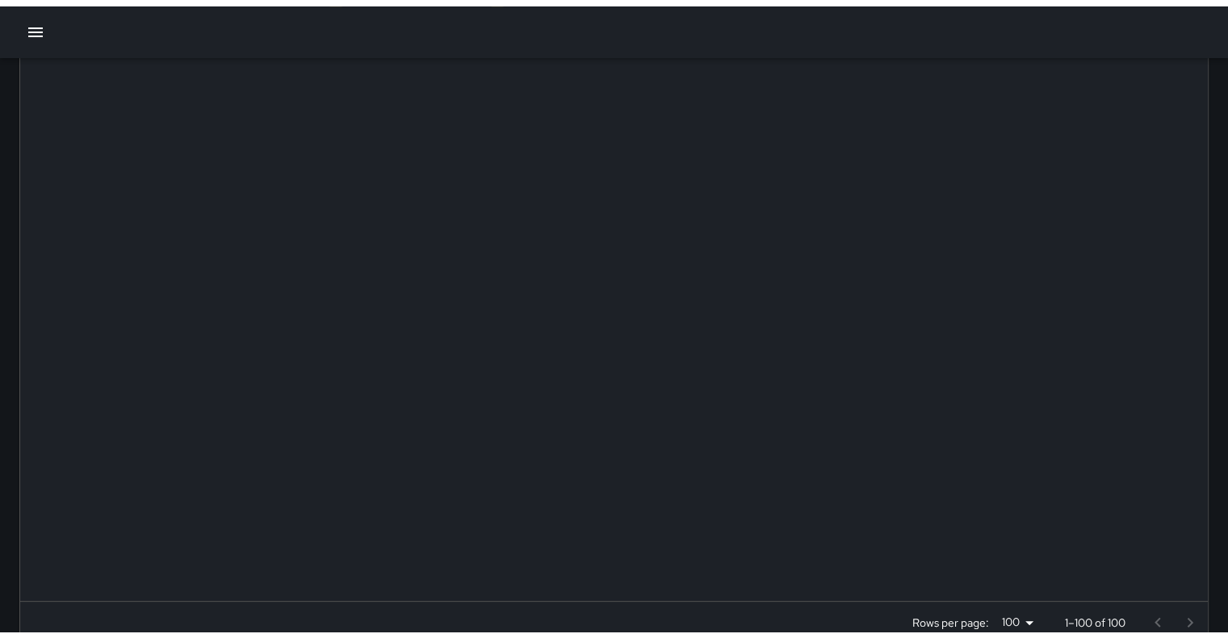
scroll to position [1071, 0]
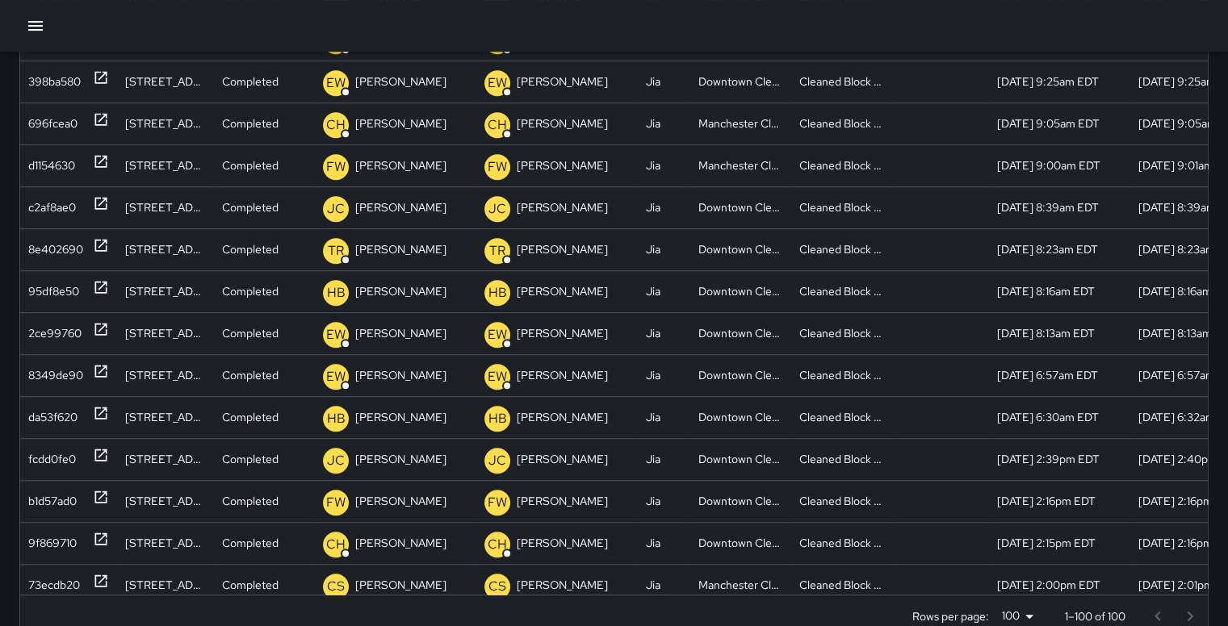
click at [40, 25] on icon "button" at bounding box center [35, 26] width 15 height 10
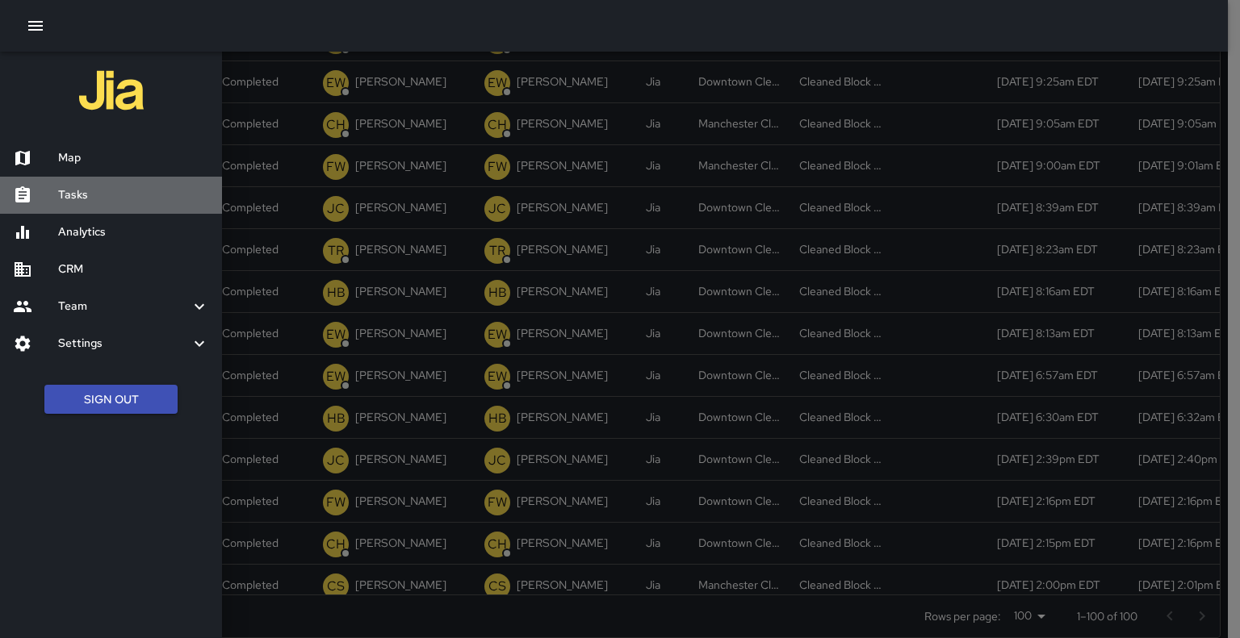
click at [91, 190] on h6 "Tasks" at bounding box center [133, 195] width 151 height 18
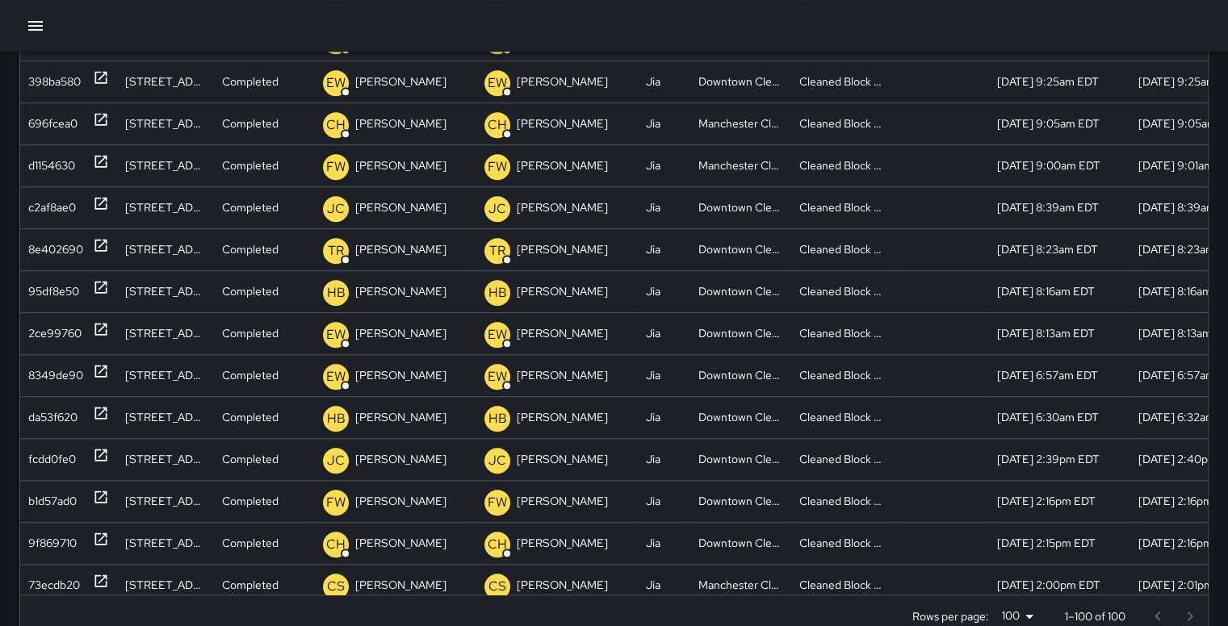
click at [34, 26] on icon "button" at bounding box center [35, 26] width 15 height 10
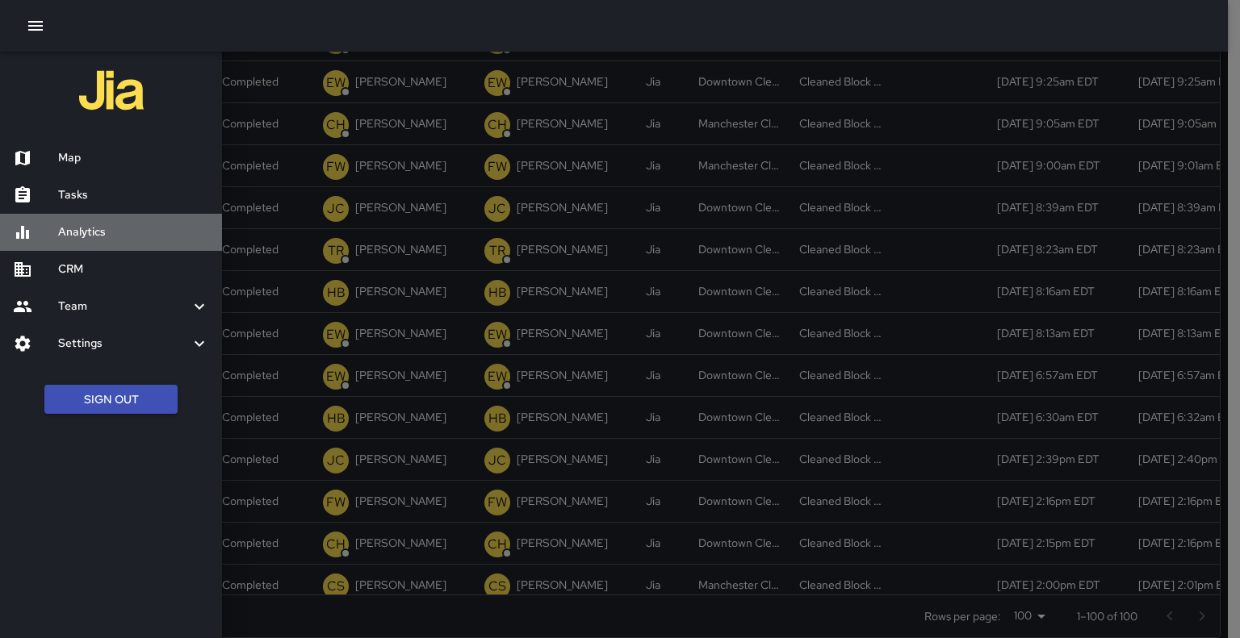
click at [88, 224] on h6 "Analytics" at bounding box center [133, 233] width 151 height 18
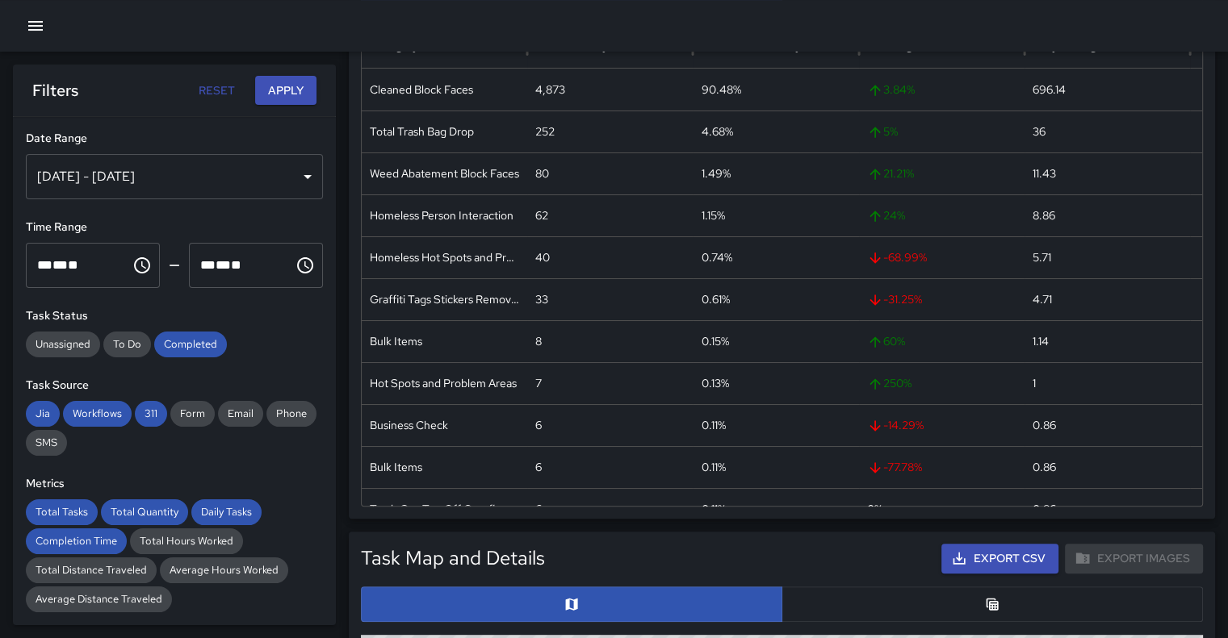
click at [294, 170] on div "[DATE] - [DATE]" at bounding box center [174, 176] width 297 height 45
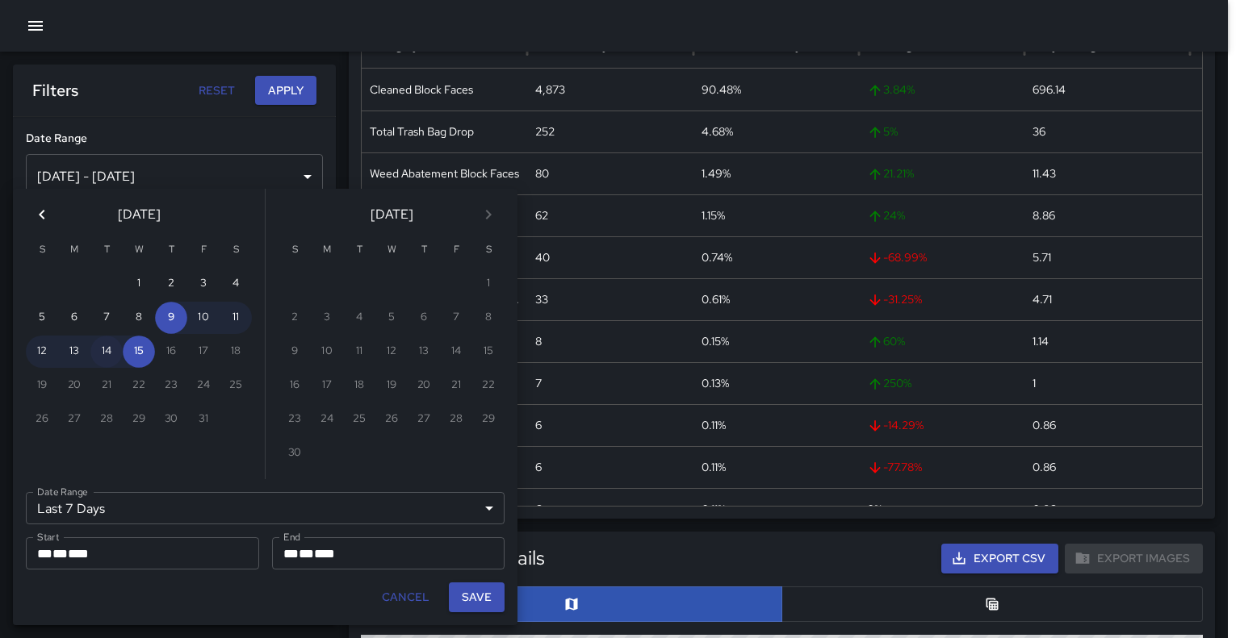
click at [104, 341] on button "14" at bounding box center [106, 352] width 32 height 32
type input "******"
type input "**********"
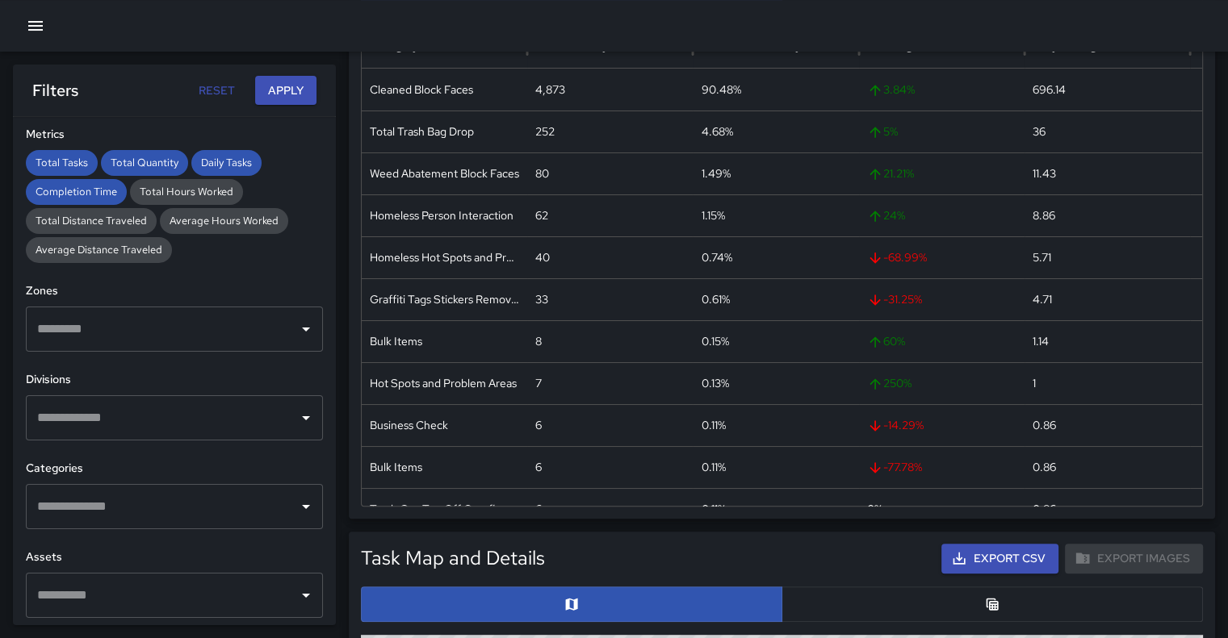
scroll to position [345, 0]
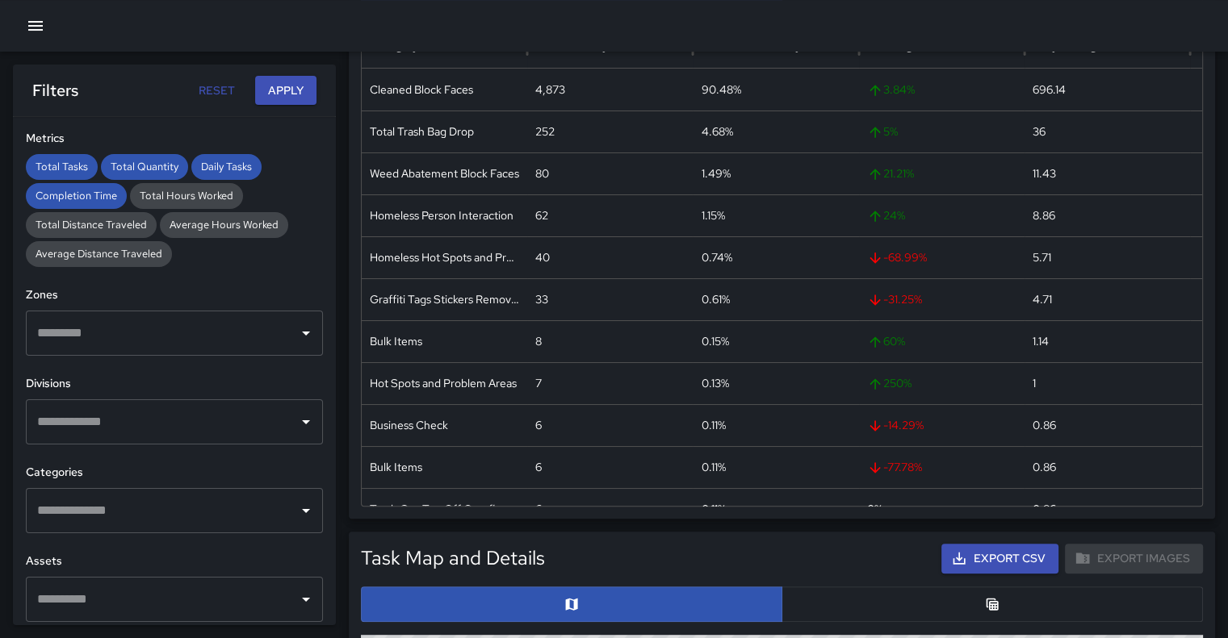
click at [296, 506] on icon "Open" at bounding box center [305, 510] width 19 height 19
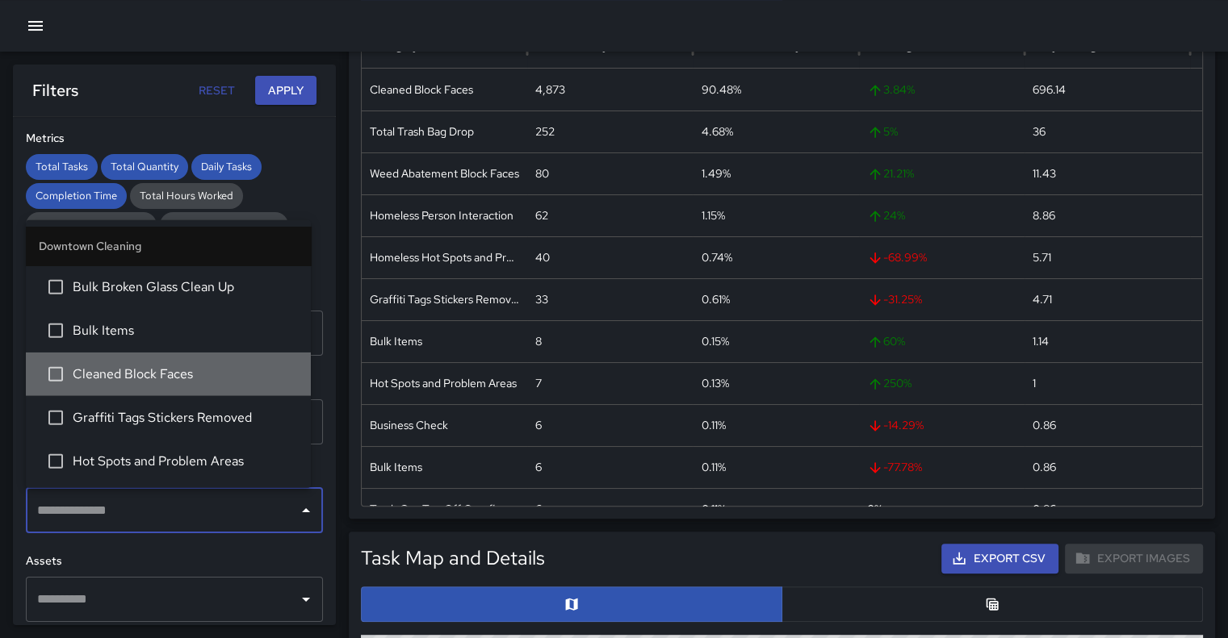
click at [178, 375] on span "Cleaned Block Faces" at bounding box center [185, 373] width 225 height 19
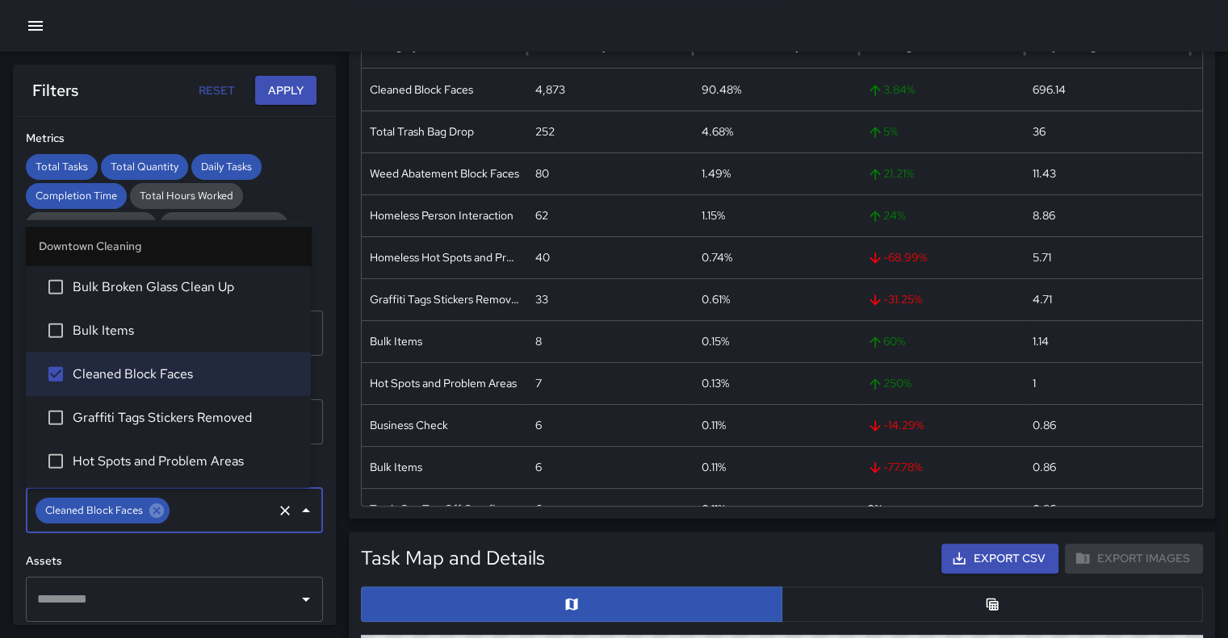
click at [287, 81] on button "Apply" at bounding box center [285, 91] width 61 height 30
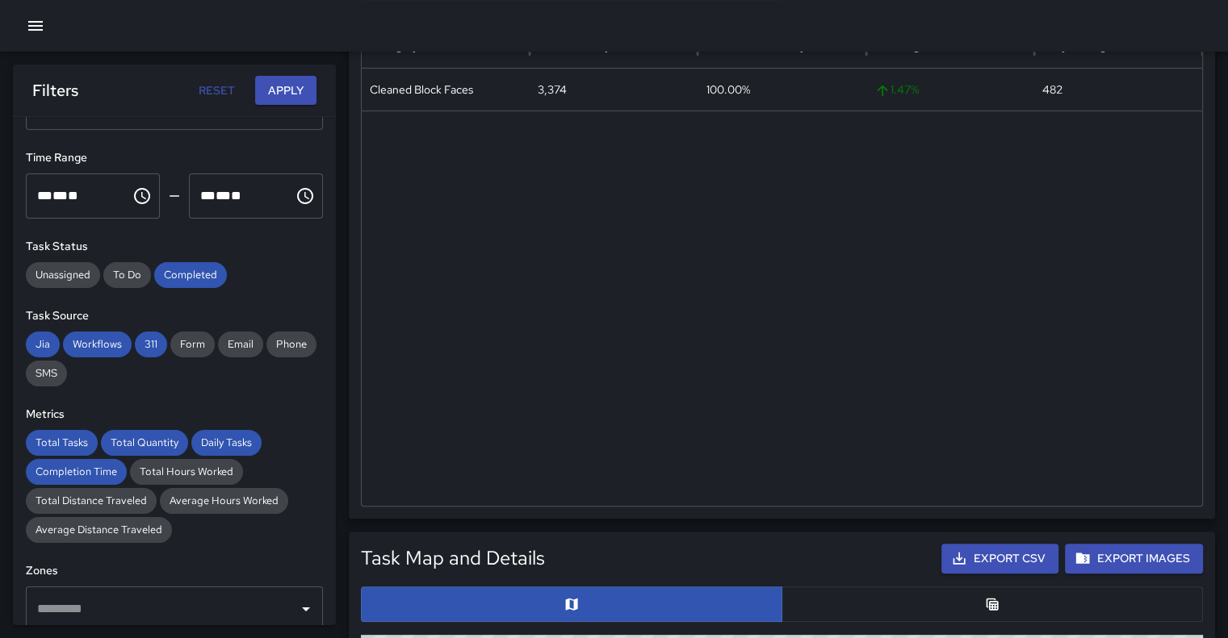
scroll to position [0, 0]
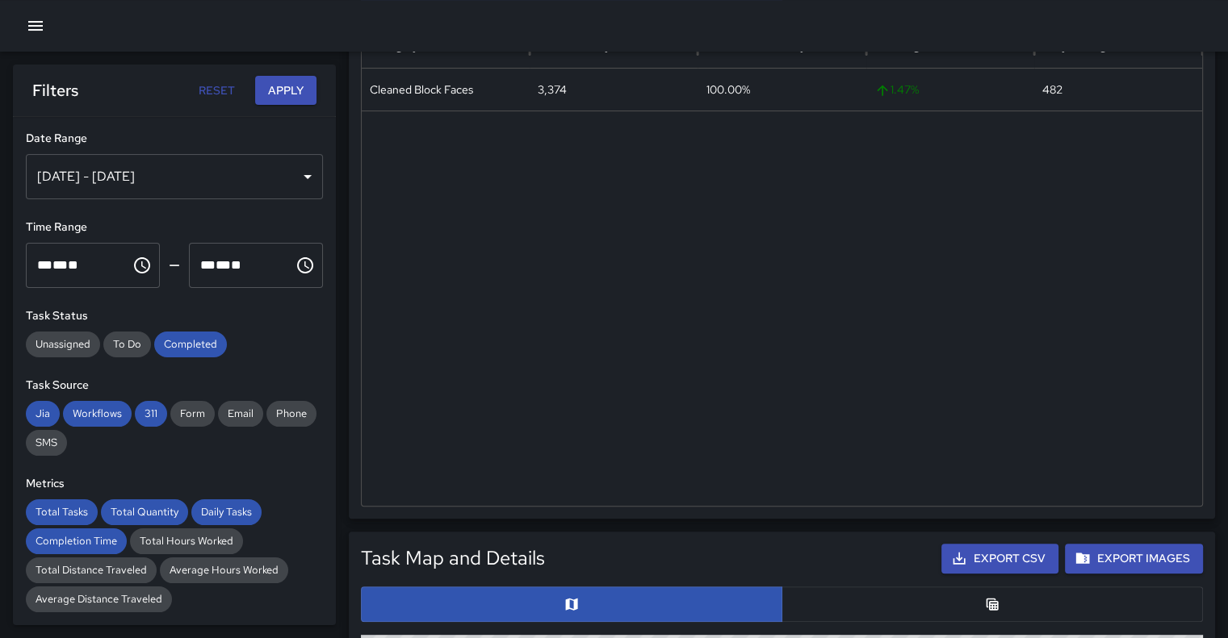
click at [300, 170] on div "[DATE] - [DATE]" at bounding box center [174, 176] width 297 height 45
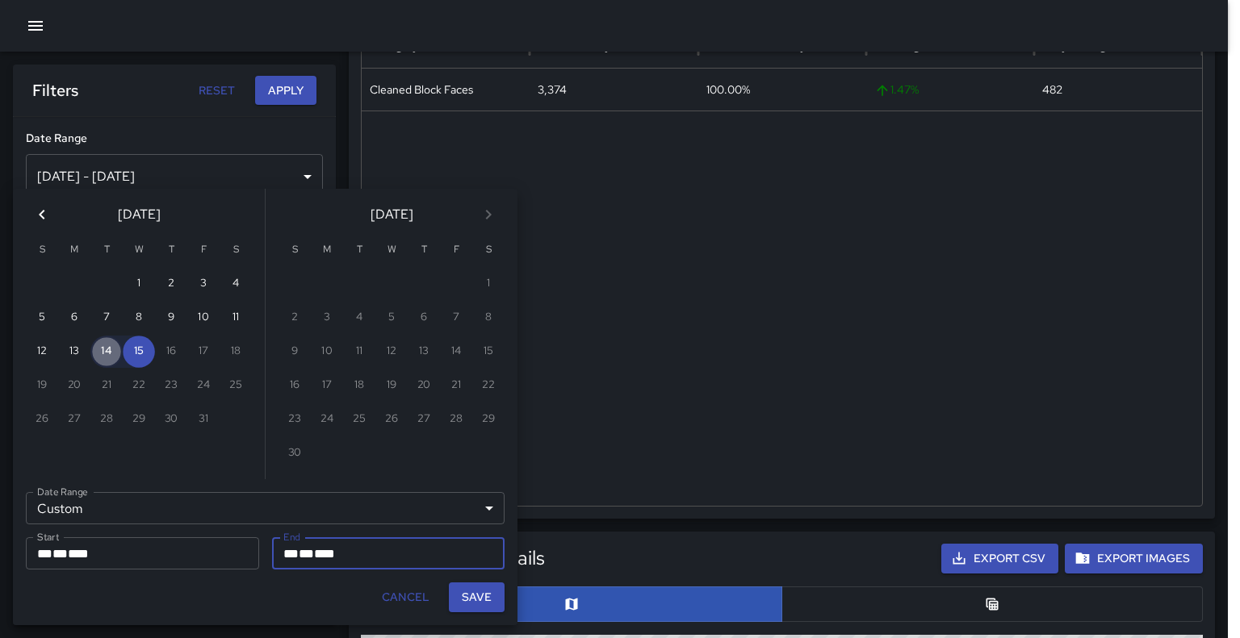
click at [106, 357] on button "14" at bounding box center [106, 352] width 32 height 32
type input "**********"
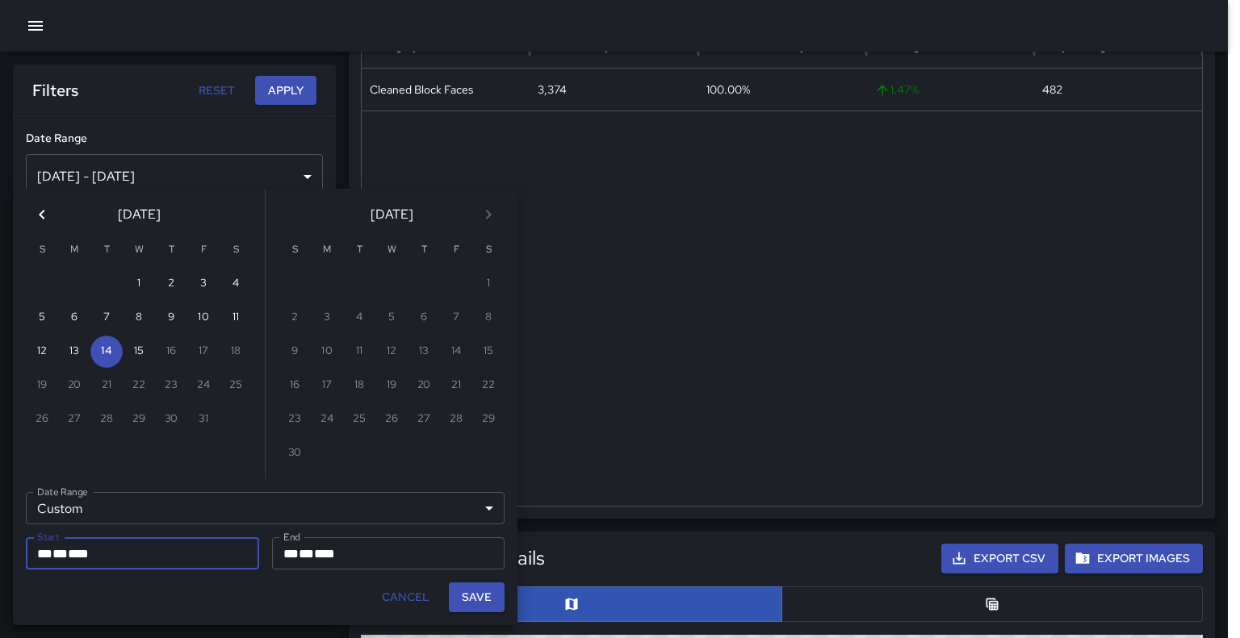
click at [469, 591] on button "Save" at bounding box center [477, 598] width 56 height 30
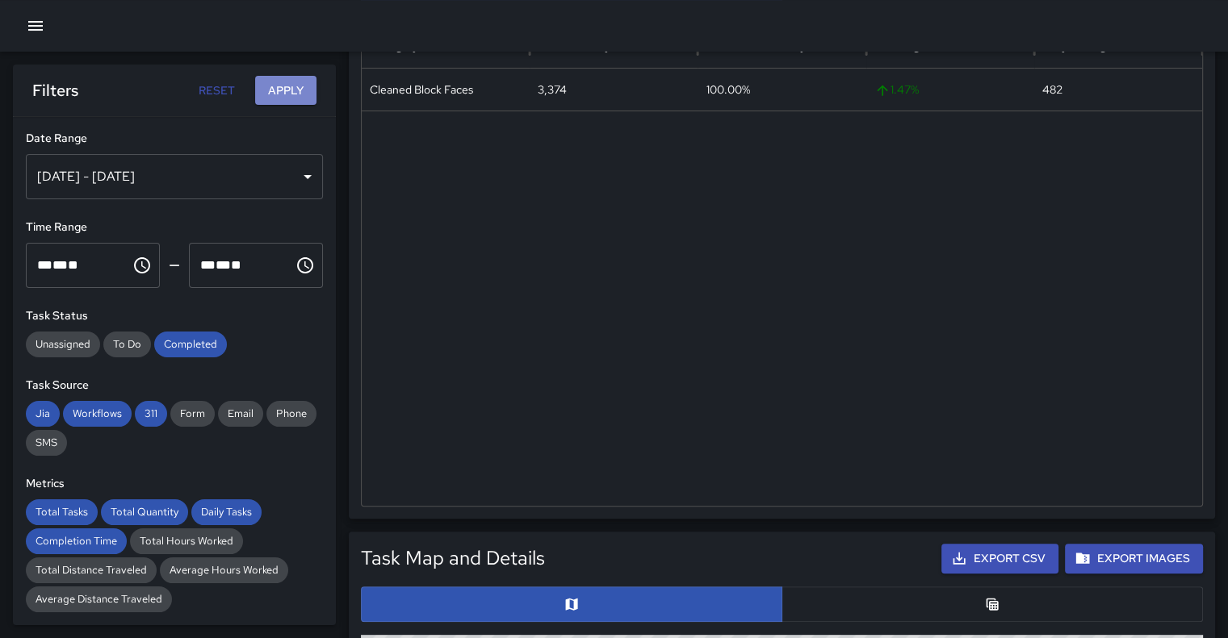
click at [287, 88] on button "Apply" at bounding box center [285, 91] width 61 height 30
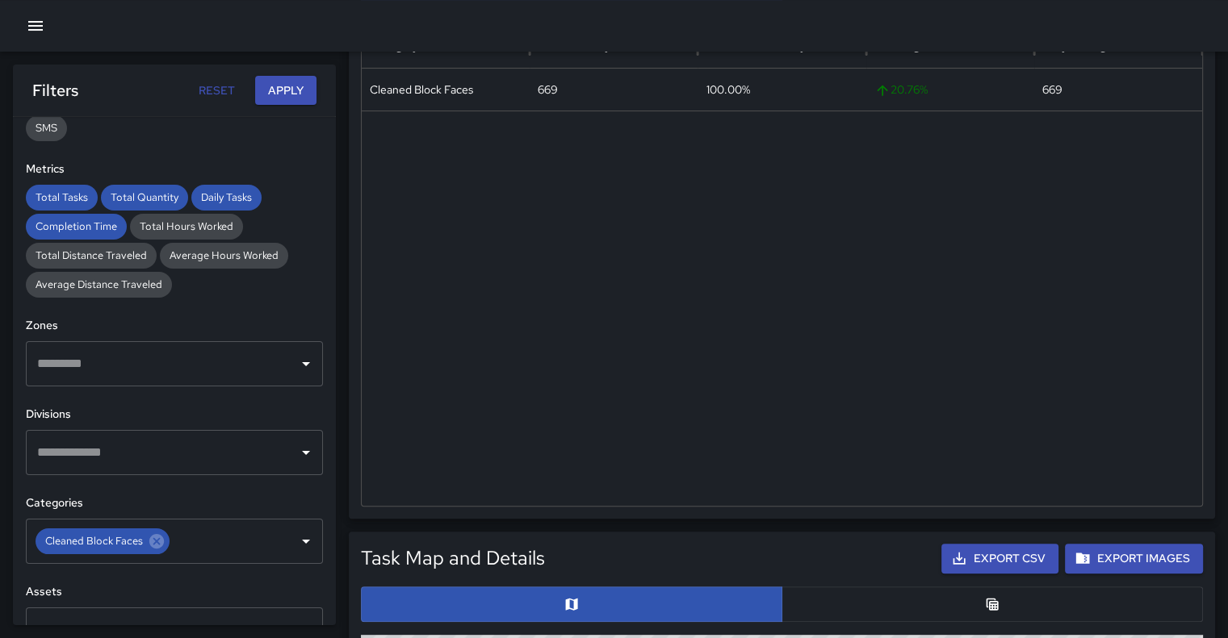
scroll to position [324, 0]
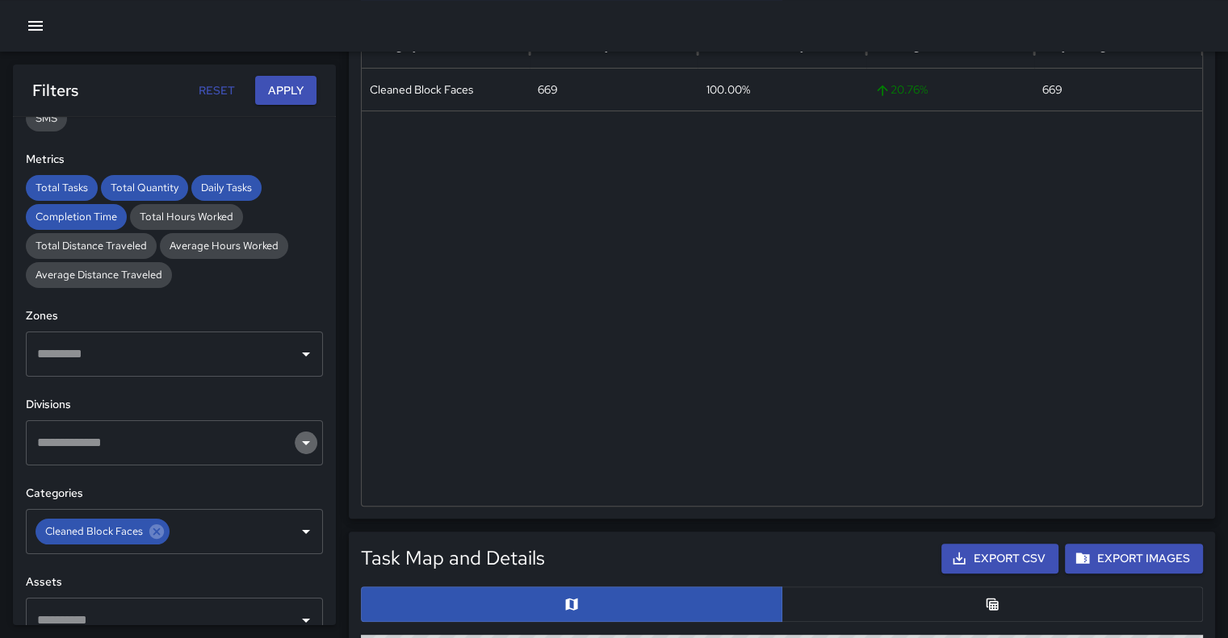
click at [296, 445] on icon "Open" at bounding box center [305, 442] width 19 height 19
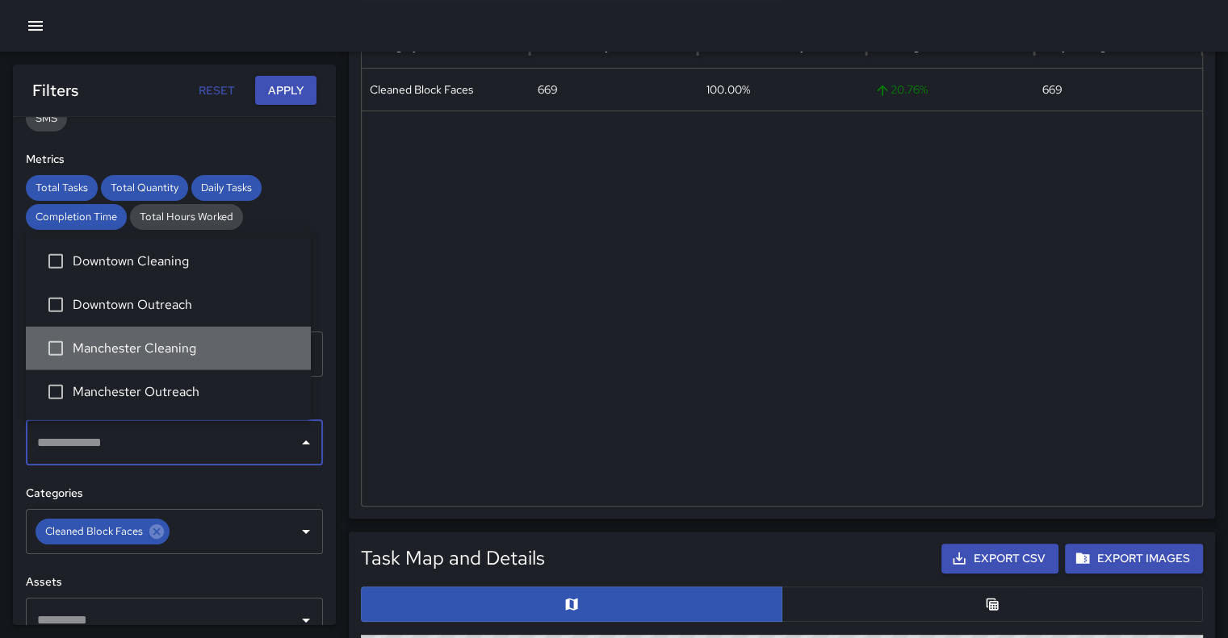
click at [178, 341] on span "Manchester Cleaning" at bounding box center [185, 348] width 225 height 19
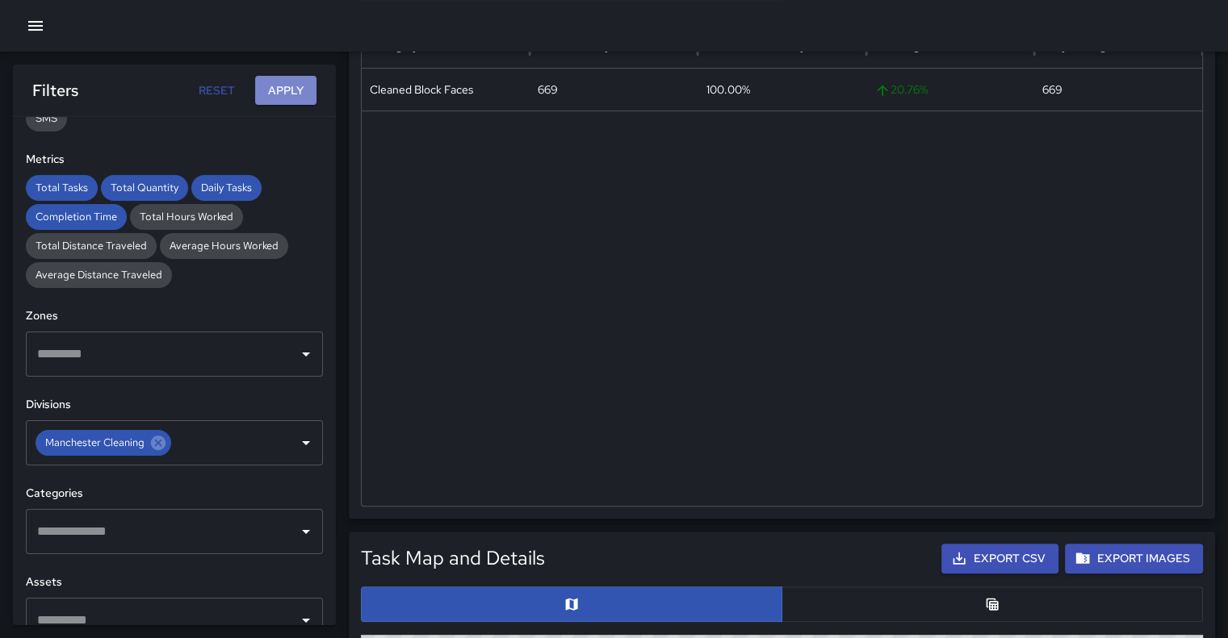
click at [280, 94] on button "Apply" at bounding box center [285, 91] width 61 height 30
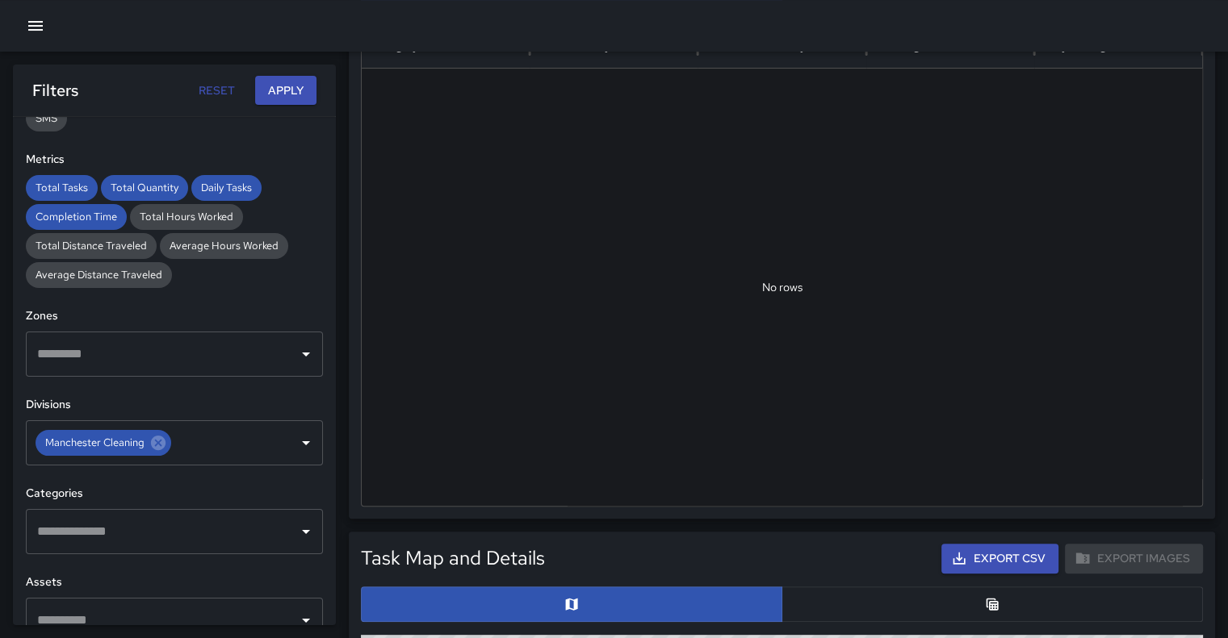
scroll to position [291, 0]
click at [305, 535] on div "​" at bounding box center [174, 531] width 297 height 45
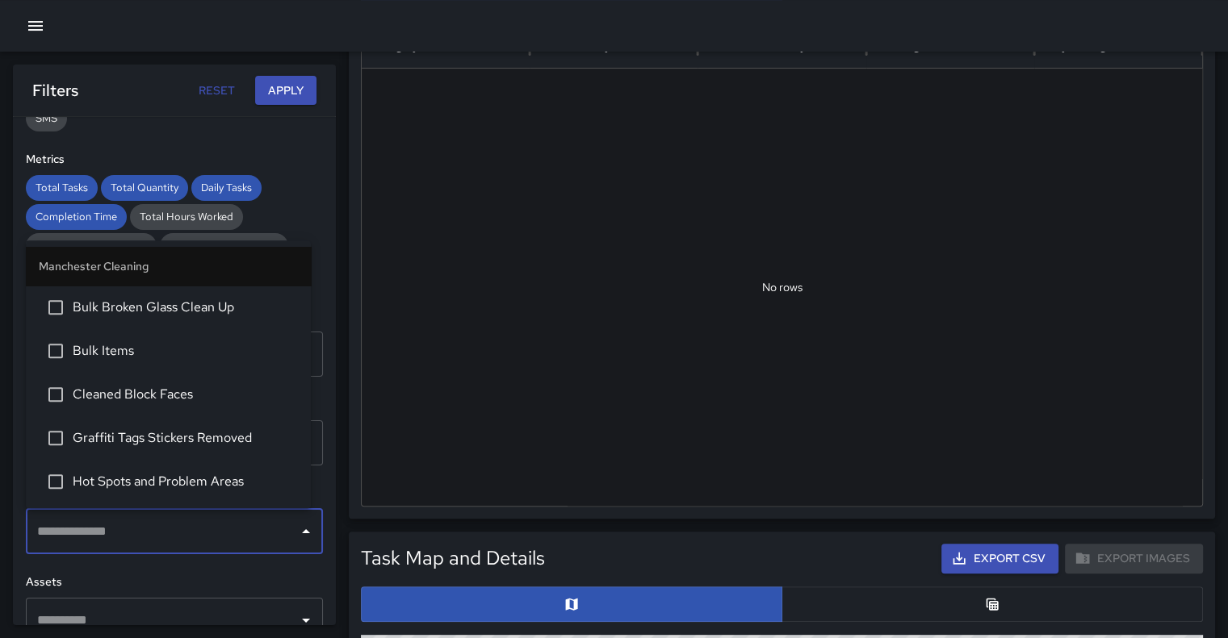
click at [216, 395] on span "Cleaned Block Faces" at bounding box center [185, 394] width 225 height 19
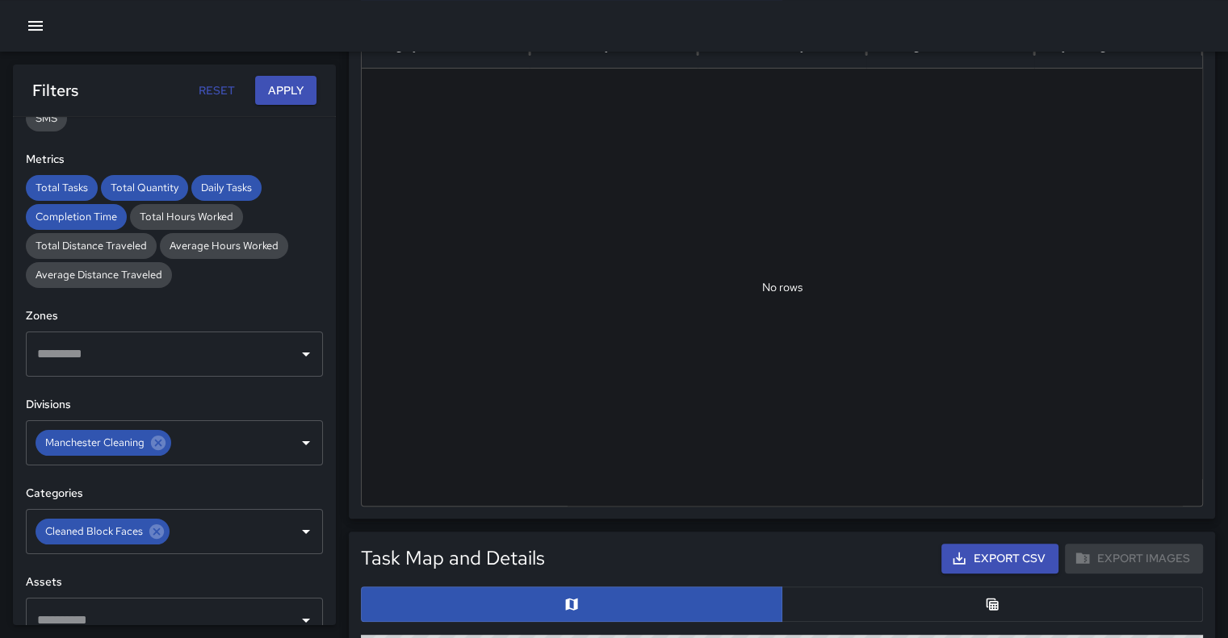
click at [274, 584] on h6 "Assets" at bounding box center [174, 583] width 297 height 18
click at [296, 440] on icon "Open" at bounding box center [305, 442] width 19 height 19
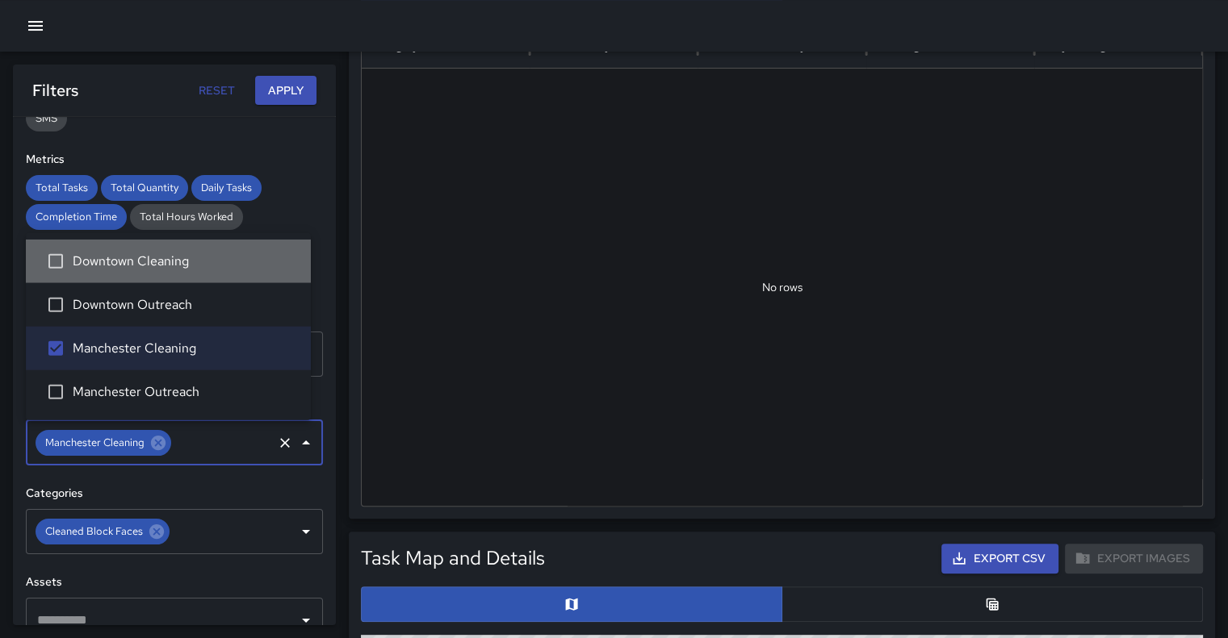
click at [169, 275] on li "Downtown Cleaning" at bounding box center [168, 262] width 285 height 44
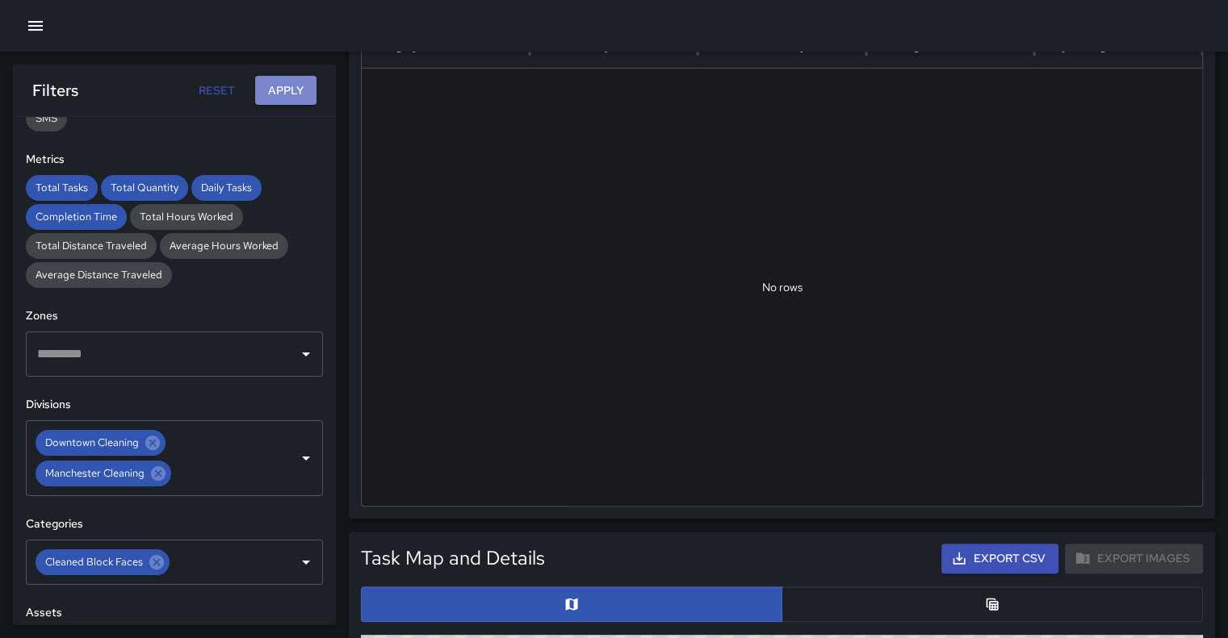
click at [284, 89] on button "Apply" at bounding box center [285, 91] width 61 height 30
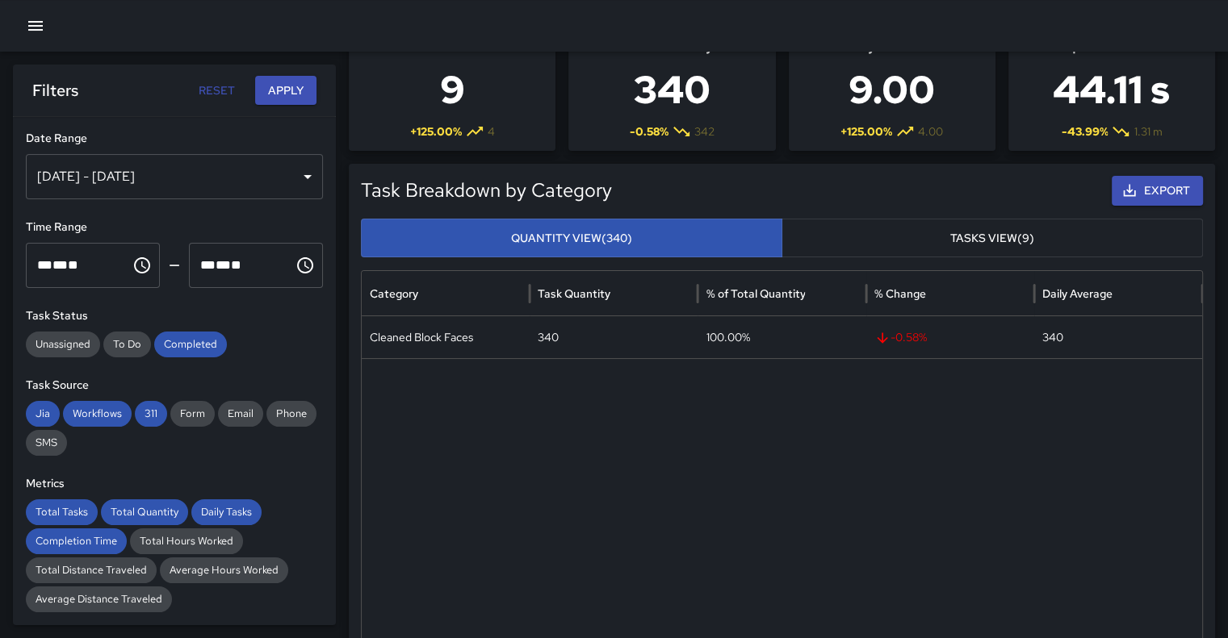
scroll to position [0, 0]
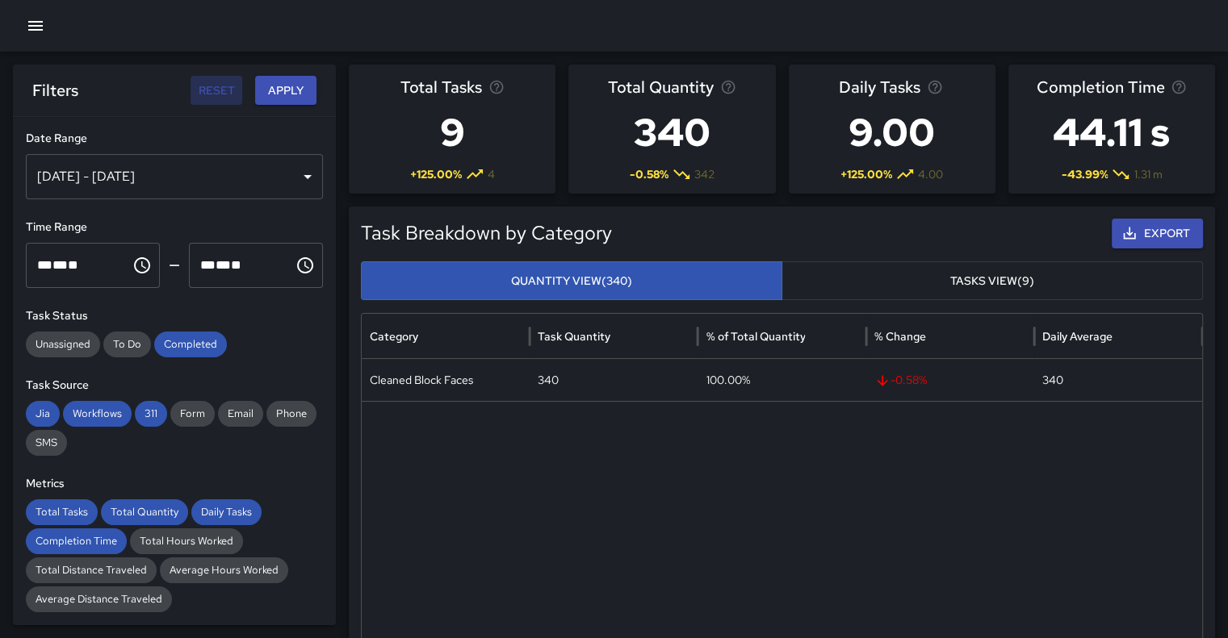
click at [226, 84] on button "Reset" at bounding box center [216, 91] width 52 height 30
type input "**********"
click at [215, 92] on button "Reset" at bounding box center [216, 91] width 52 height 30
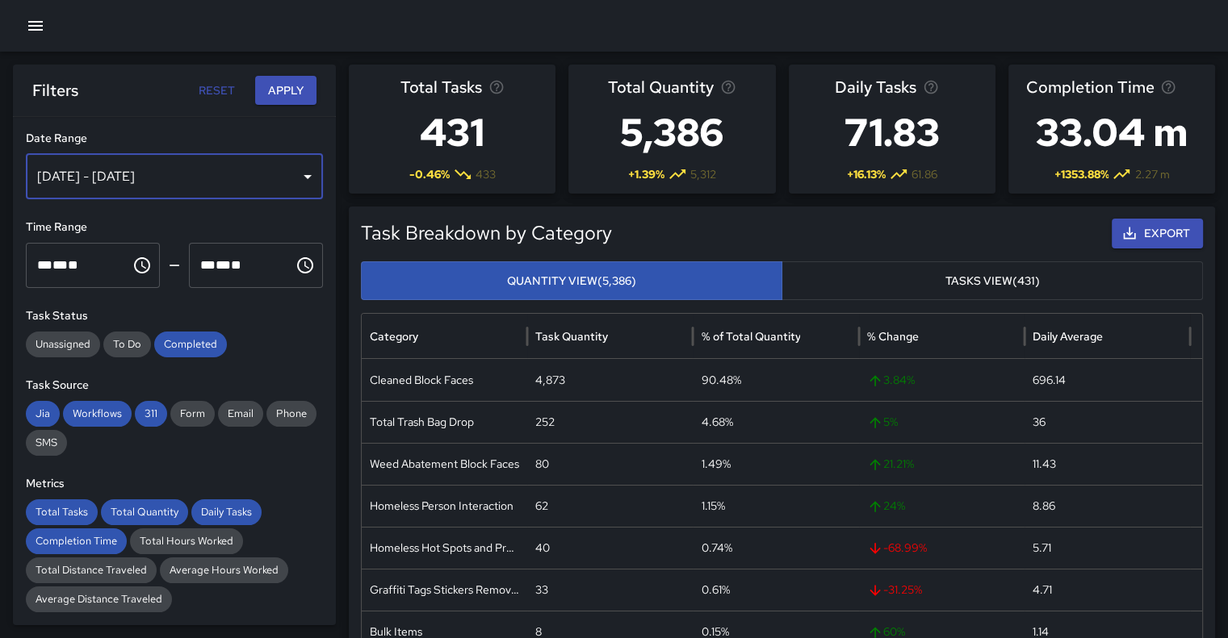
click at [296, 176] on div "[DATE] - [DATE]" at bounding box center [174, 176] width 297 height 45
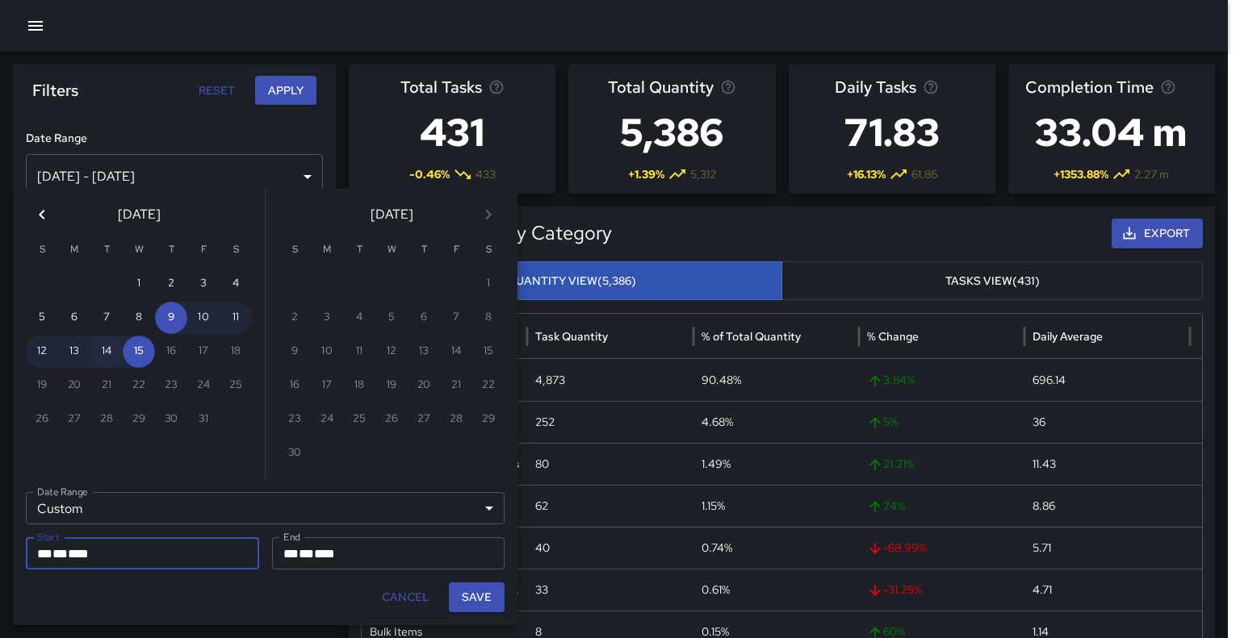
click at [104, 357] on button "14" at bounding box center [106, 352] width 32 height 32
type input "**********"
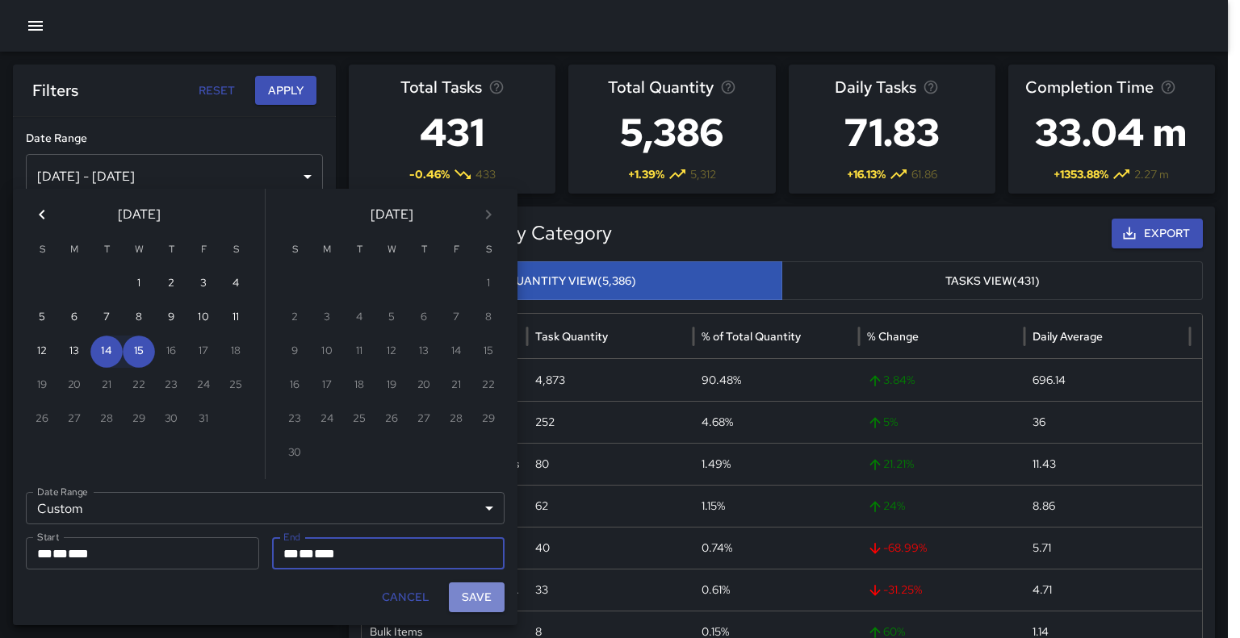
click at [480, 597] on button "Save" at bounding box center [477, 598] width 56 height 30
type input "**********"
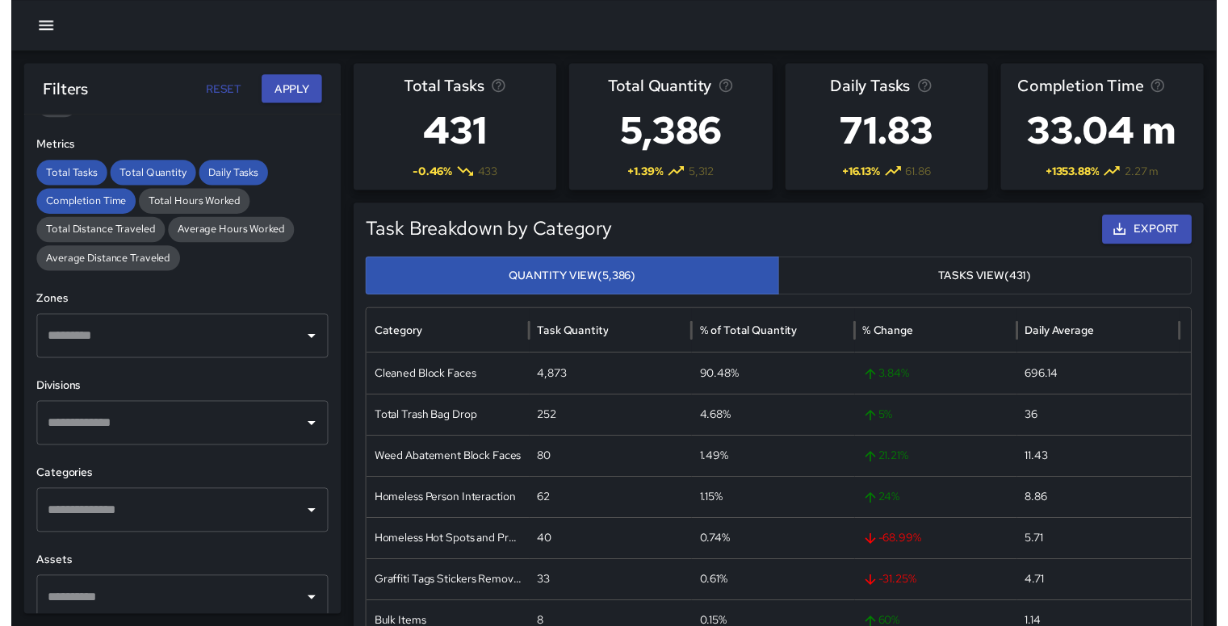
scroll to position [349, 0]
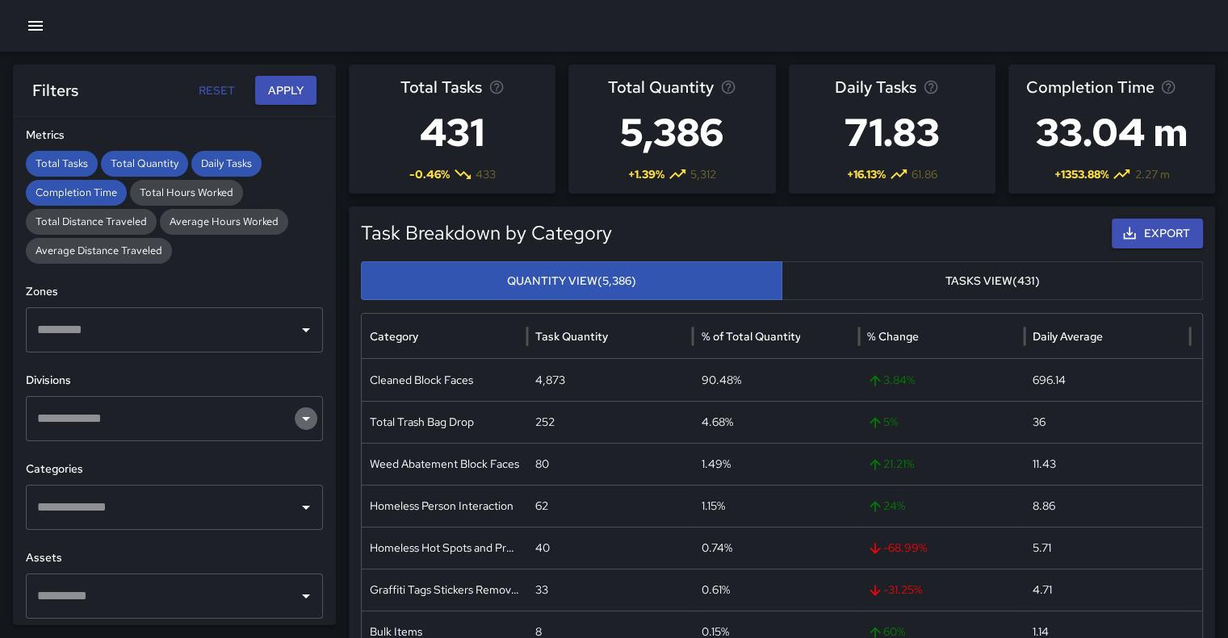
click at [296, 428] on icon "Open" at bounding box center [305, 418] width 19 height 19
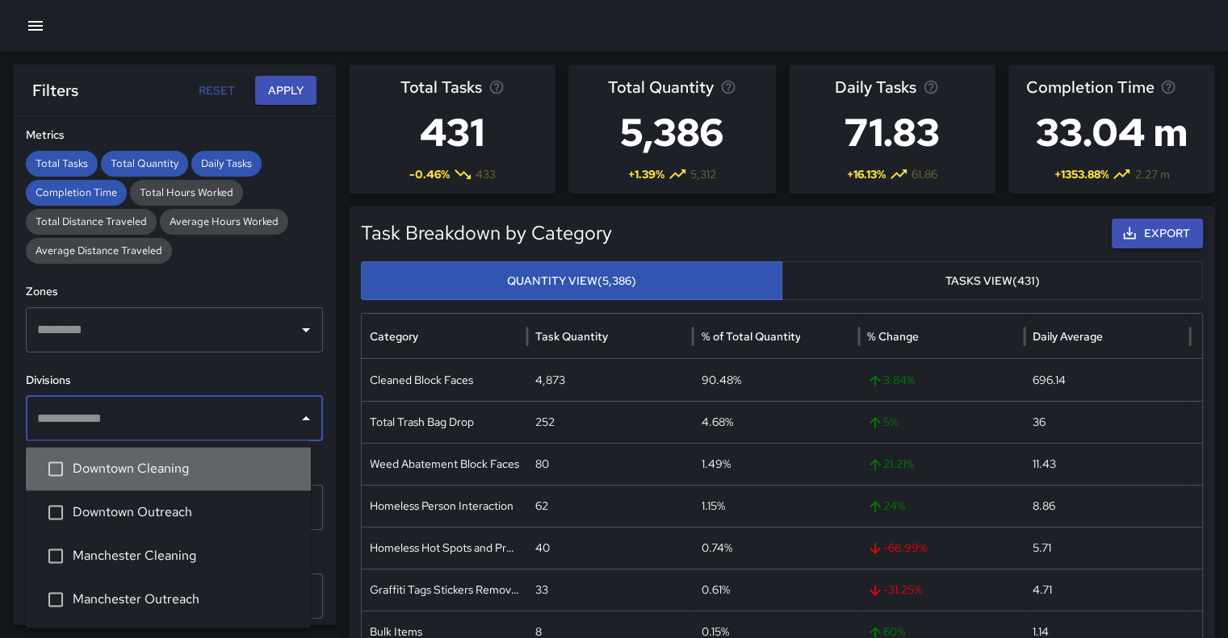
click at [202, 463] on span "Downtown Cleaning" at bounding box center [185, 468] width 225 height 19
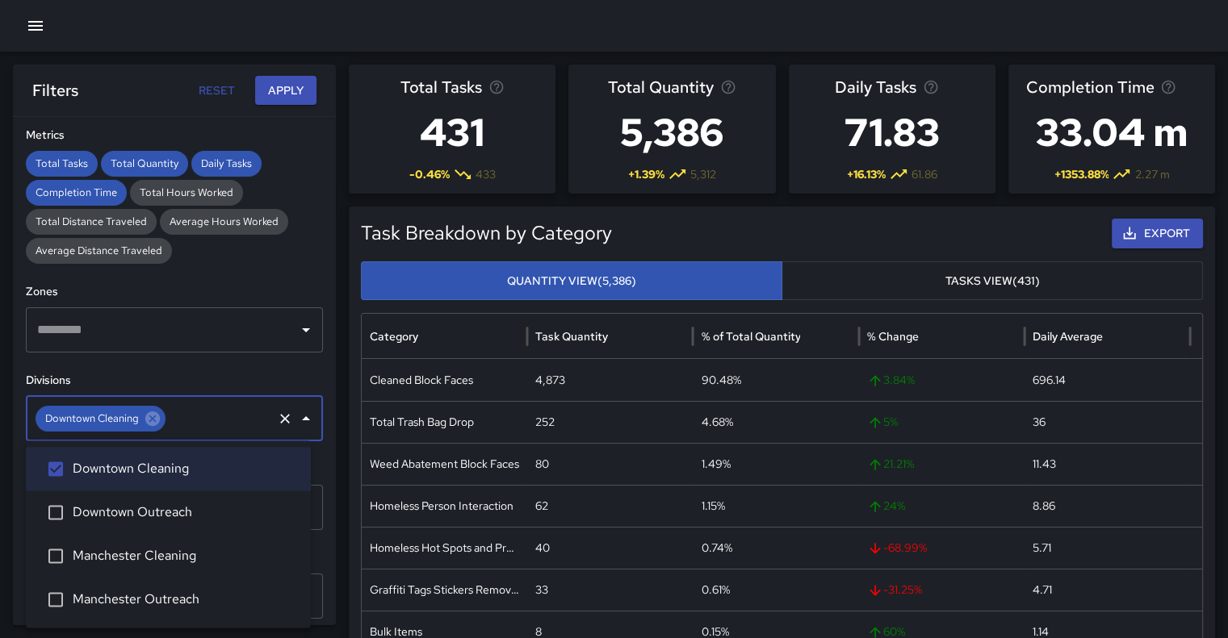
click at [191, 558] on span "Manchester Cleaning" at bounding box center [185, 555] width 225 height 19
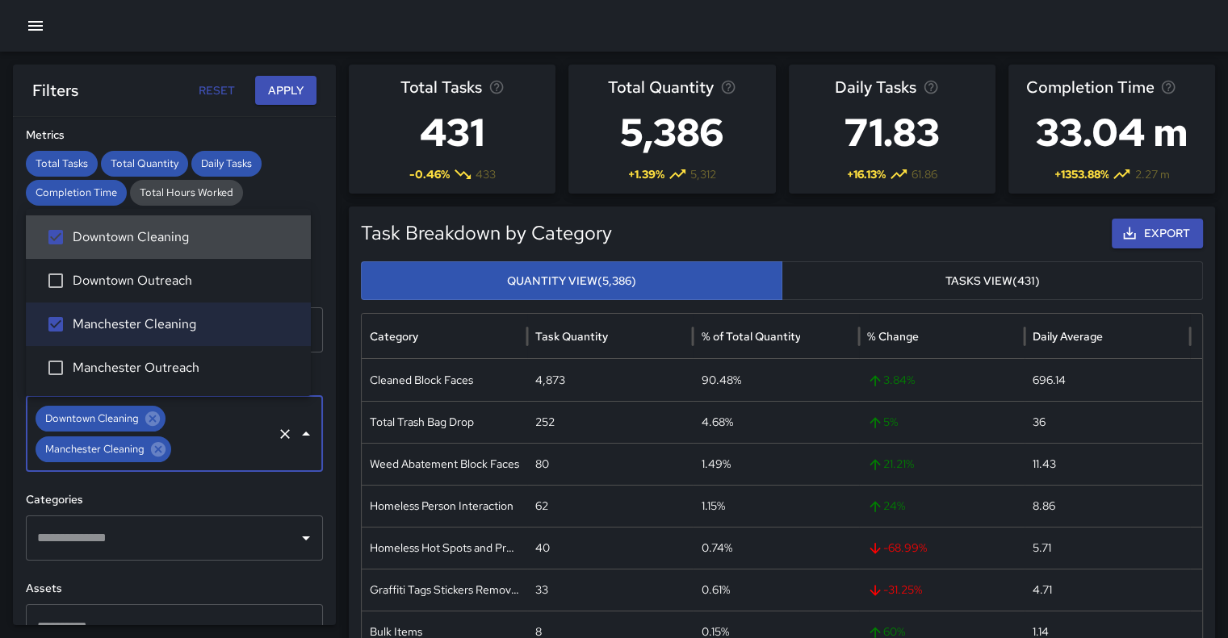
click at [291, 92] on button "Apply" at bounding box center [285, 91] width 61 height 30
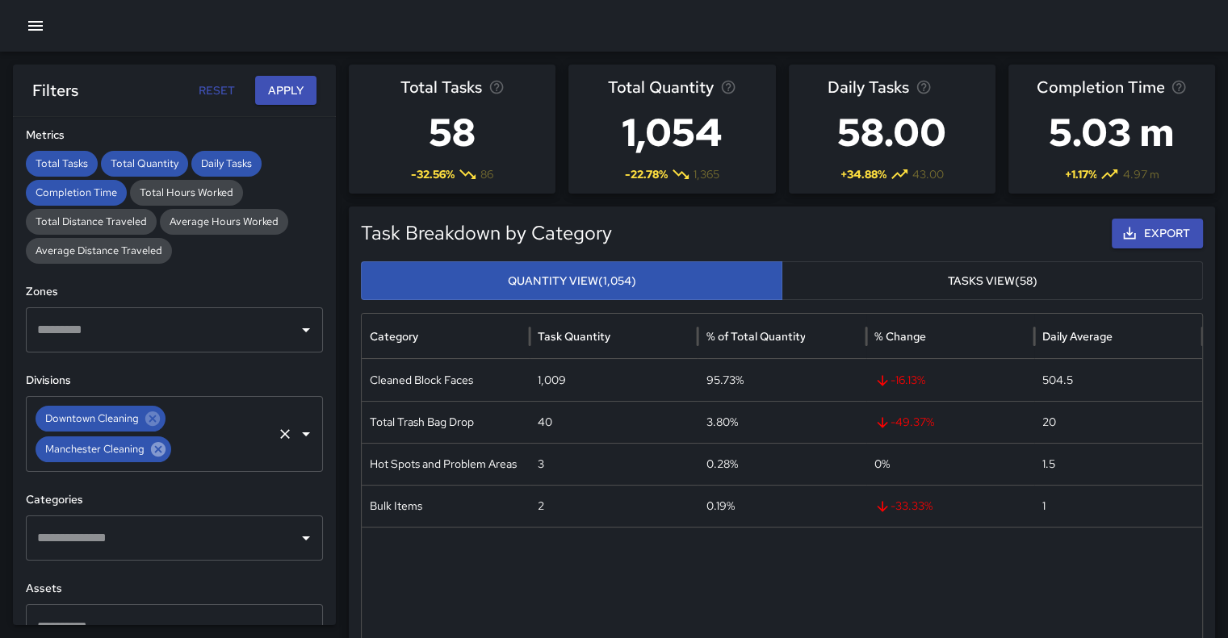
click at [161, 448] on icon at bounding box center [158, 449] width 15 height 15
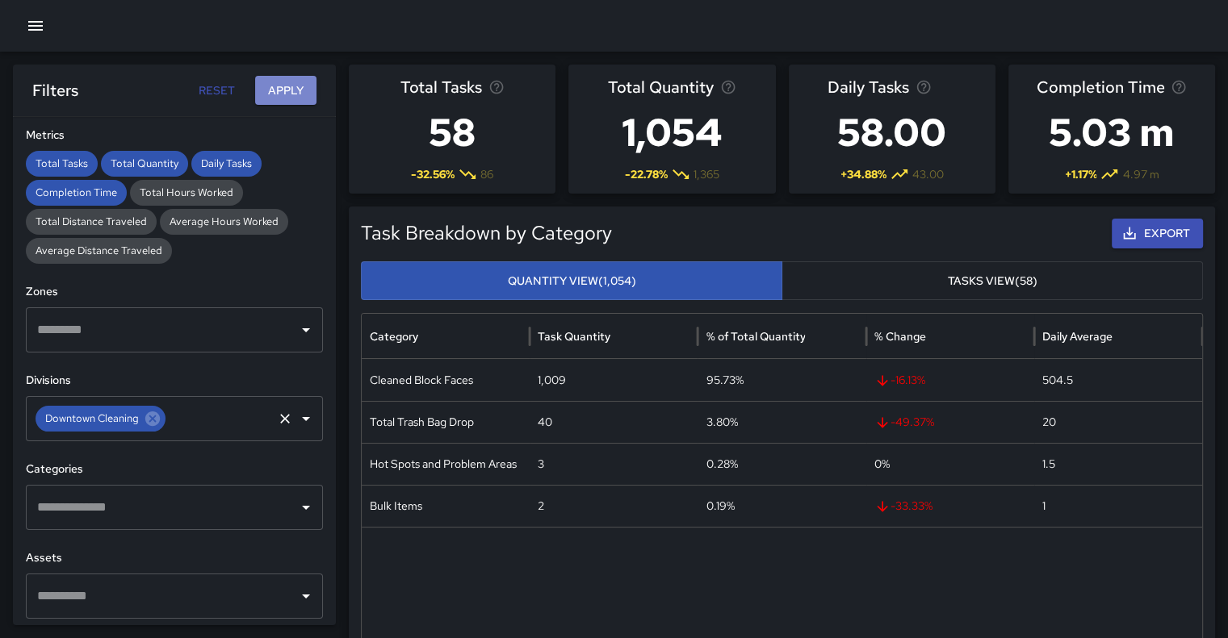
click at [294, 84] on button "Apply" at bounding box center [285, 91] width 61 height 30
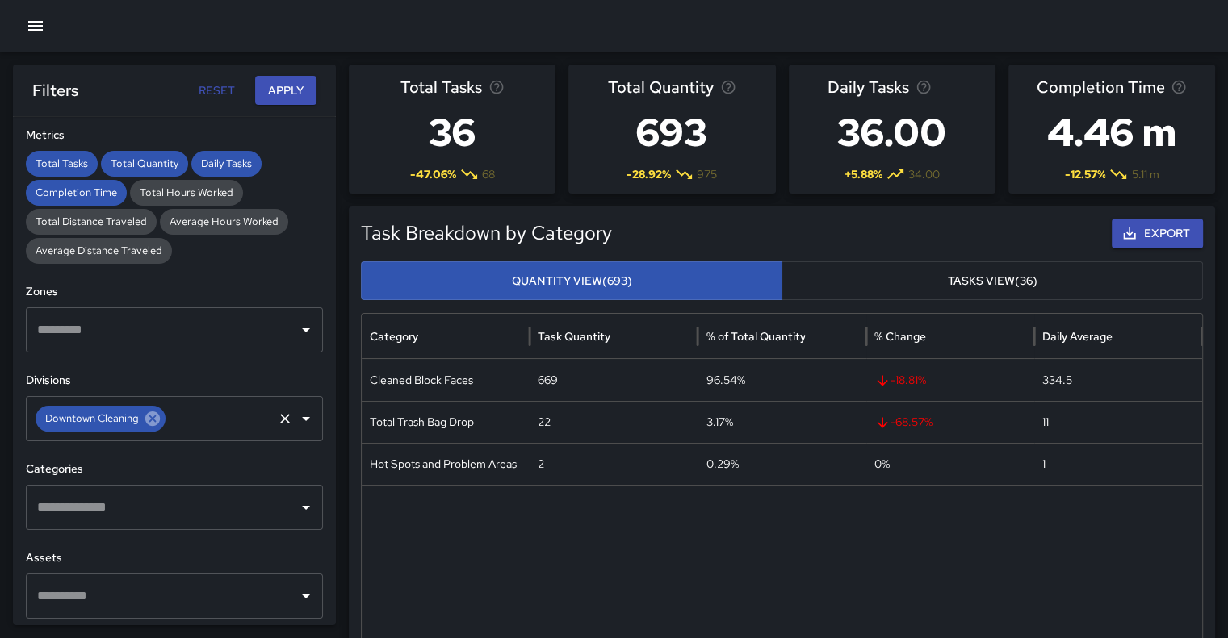
click at [151, 422] on icon at bounding box center [152, 419] width 15 height 15
click at [38, 24] on icon "button" at bounding box center [35, 25] width 19 height 19
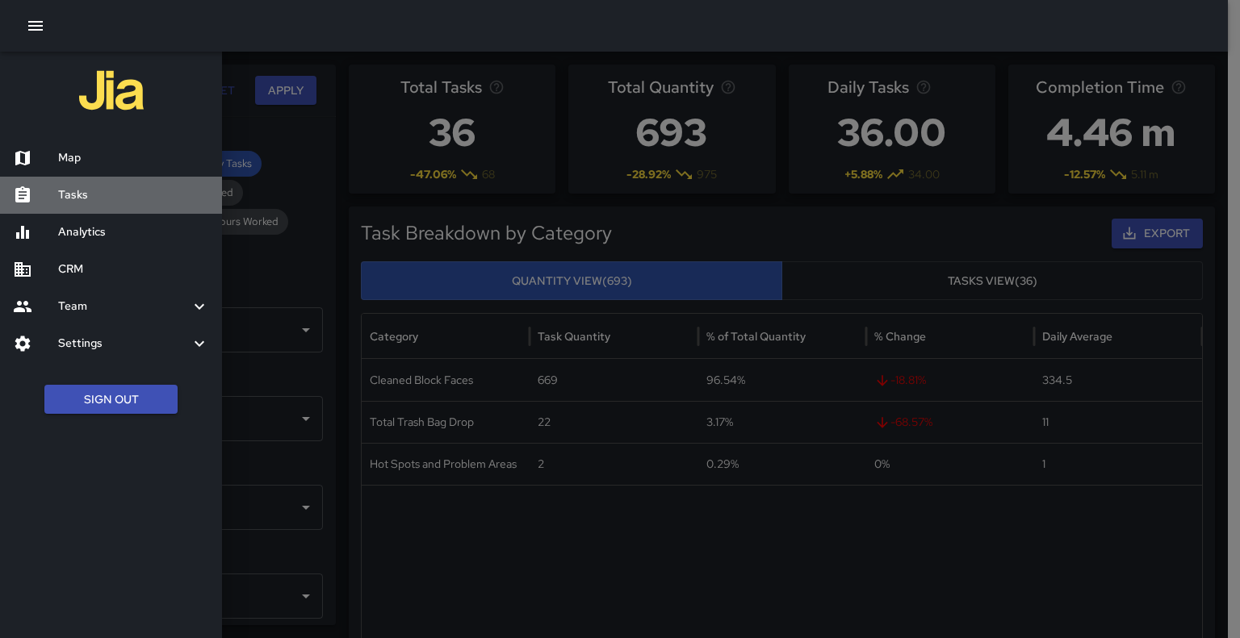
click at [94, 190] on h6 "Tasks" at bounding box center [133, 195] width 151 height 18
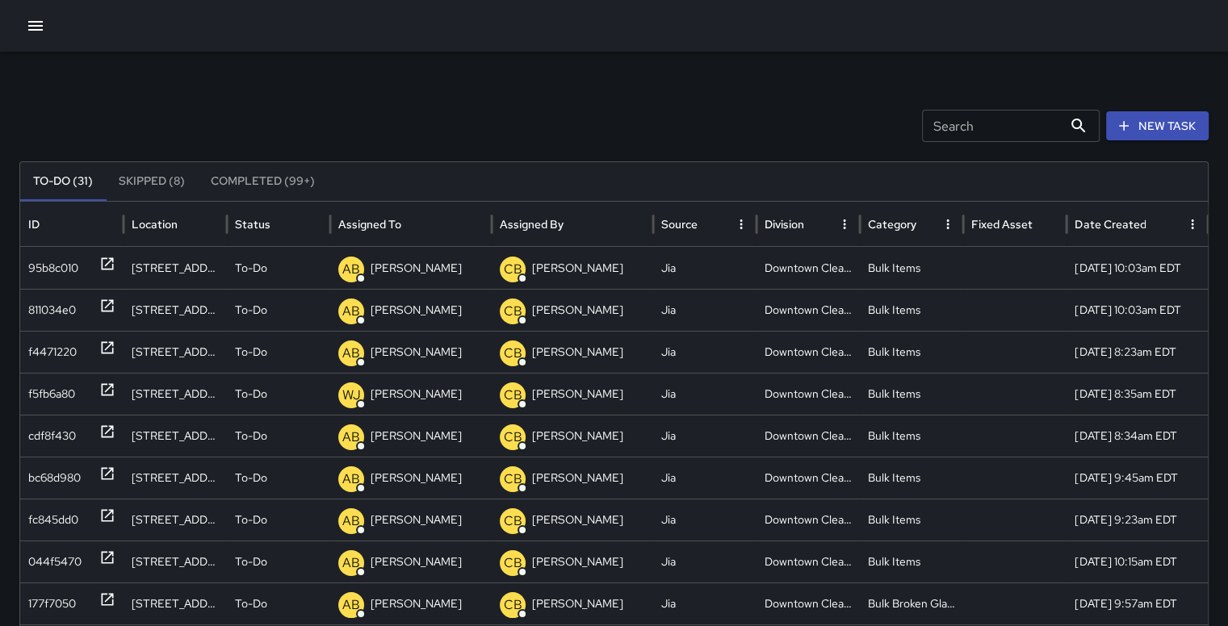
drag, startPoint x: 1235, startPoint y: 337, endPoint x: 718, endPoint y: 117, distance: 561.6
click at [718, 117] on div "Search Search New Task" at bounding box center [613, 126] width 1189 height 32
click at [261, 178] on button "Completed (99+)" at bounding box center [263, 181] width 130 height 39
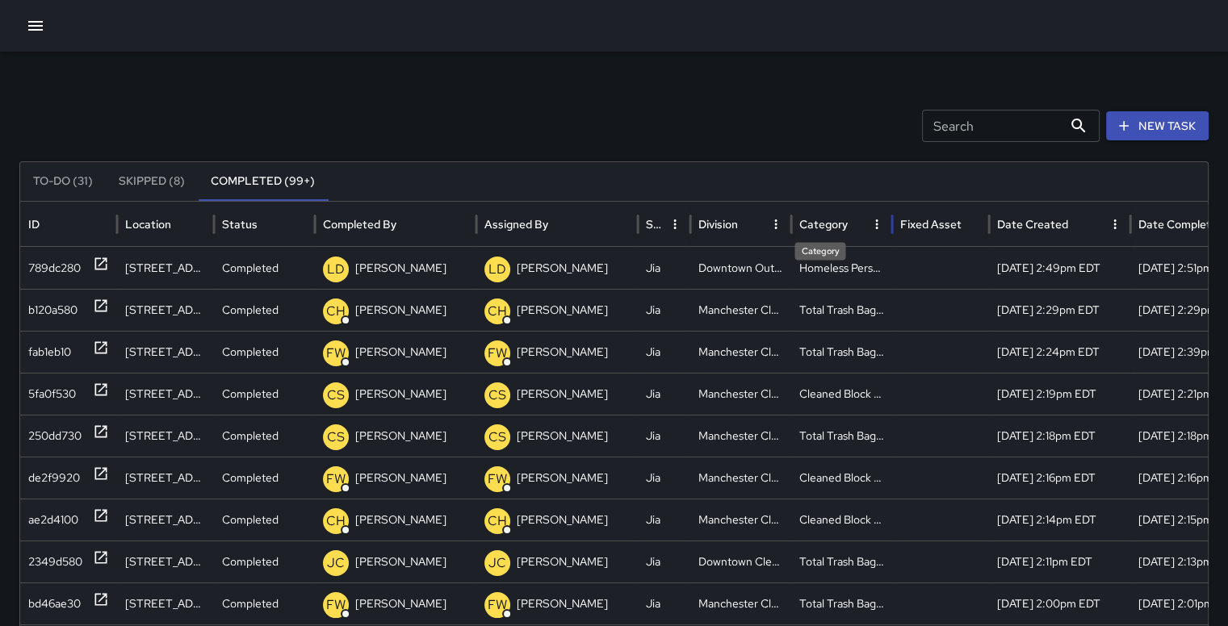
click at [834, 223] on div "Category" at bounding box center [823, 224] width 48 height 15
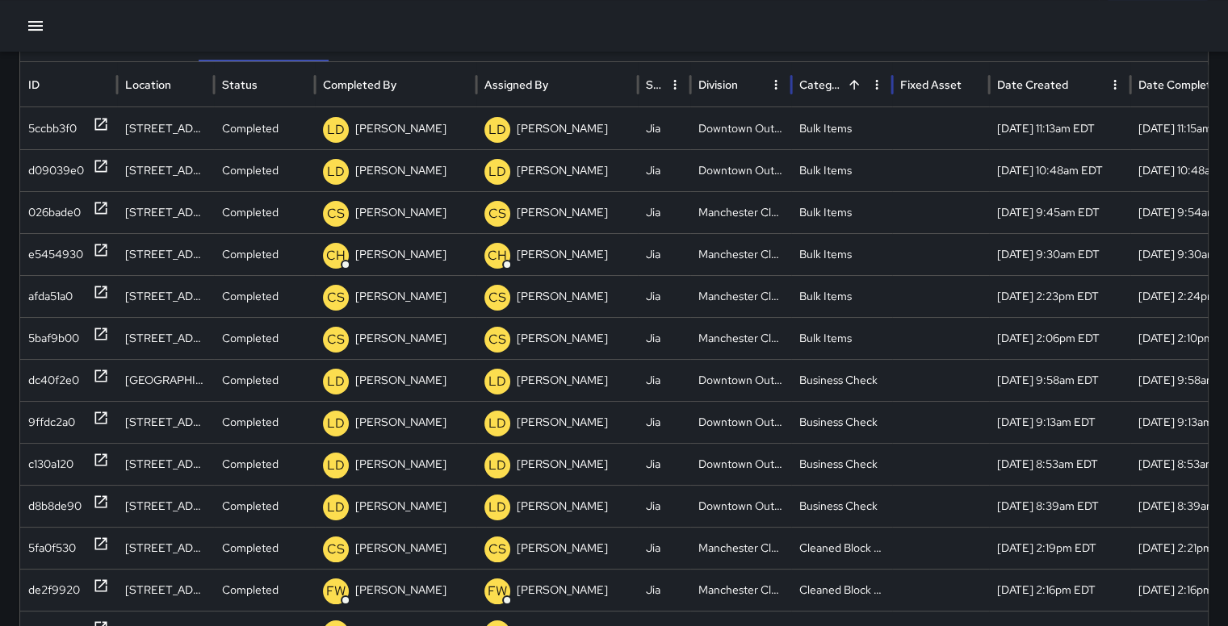
scroll to position [258, 0]
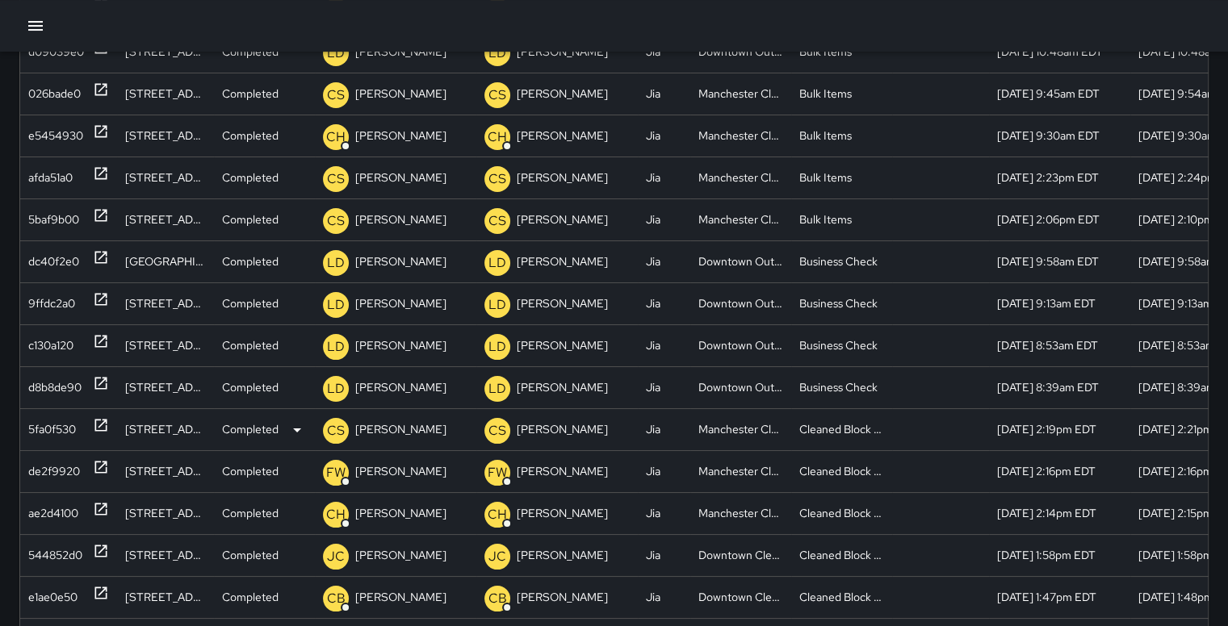
click at [69, 425] on div "5fa0f530" at bounding box center [52, 429] width 48 height 41
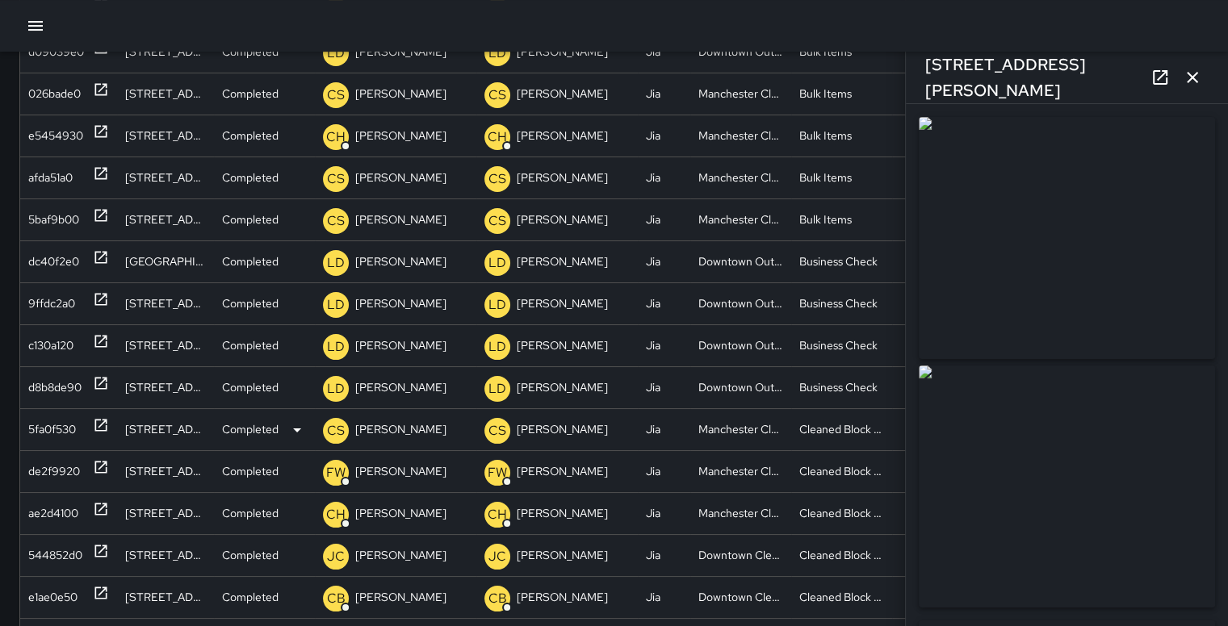
type input "**********"
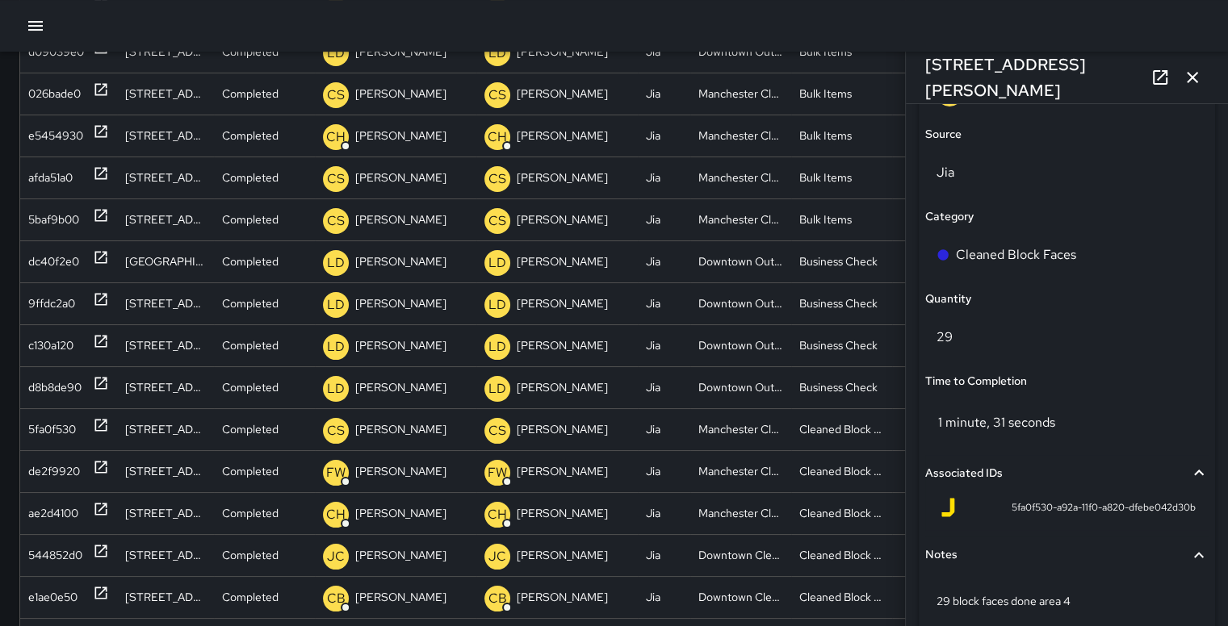
scroll to position [1169, 0]
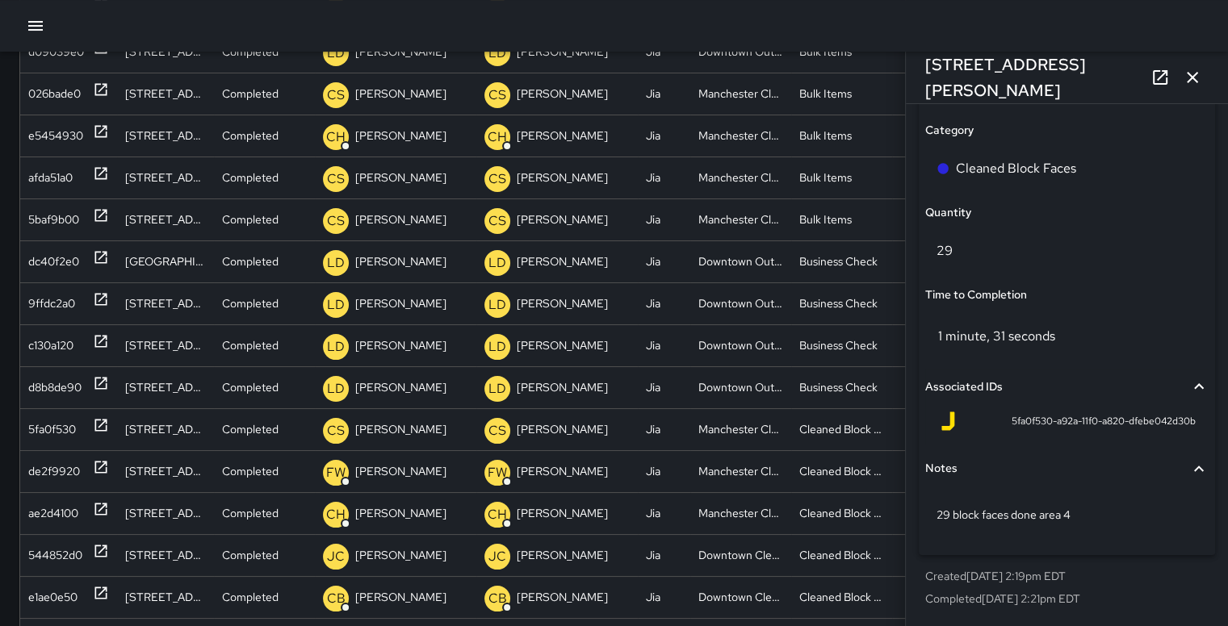
click at [1198, 77] on icon "button" at bounding box center [1191, 77] width 19 height 19
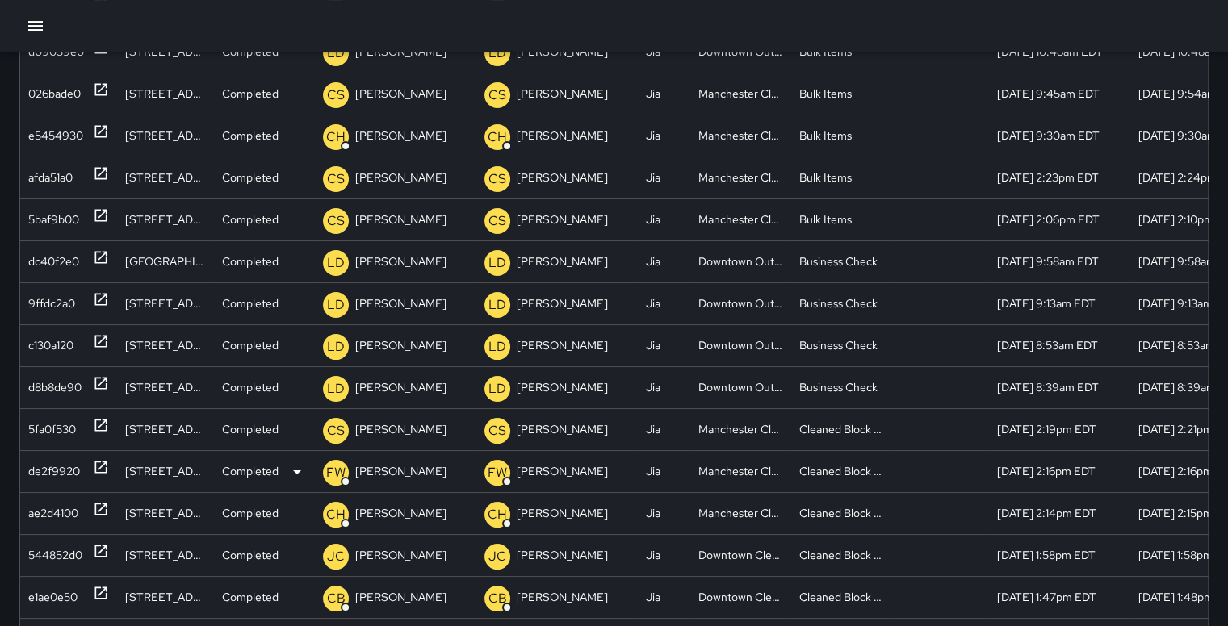
click at [52, 465] on div "de2f9920" at bounding box center [54, 471] width 52 height 41
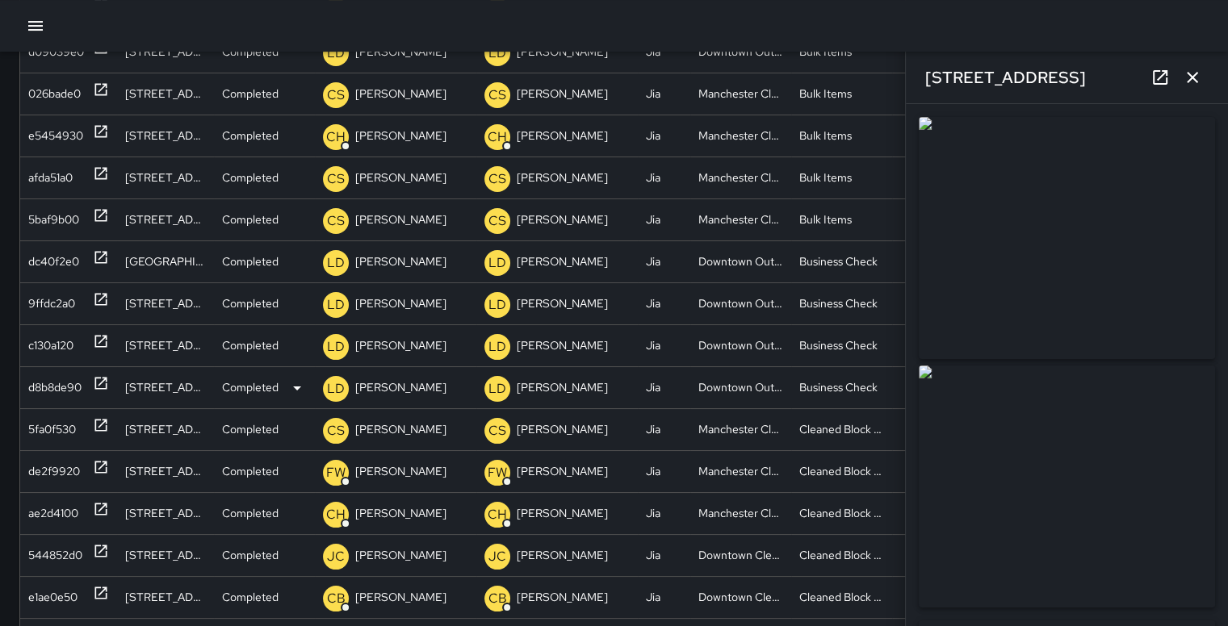
type input "**********"
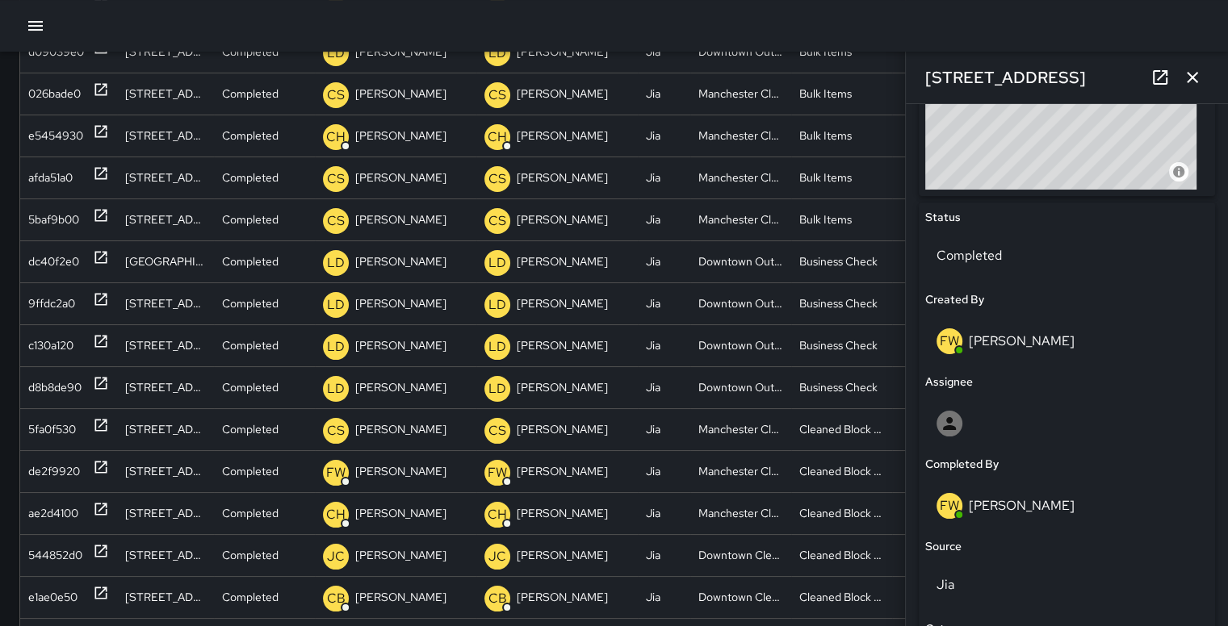
scroll to position [635, 0]
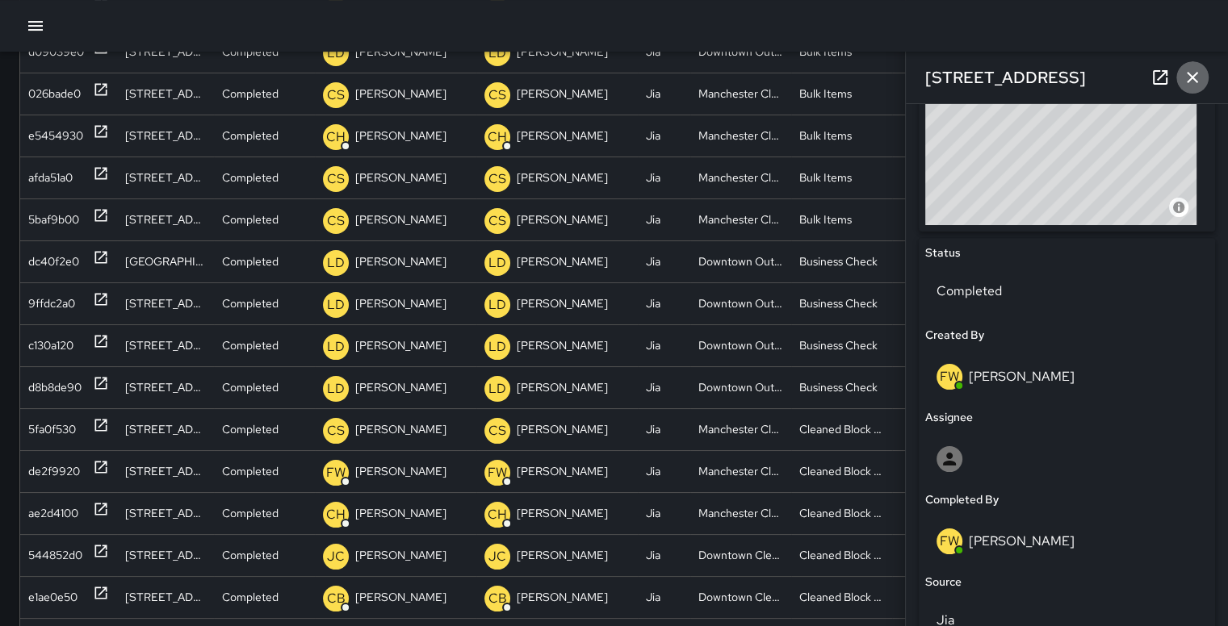
click at [1194, 73] on icon "button" at bounding box center [1191, 77] width 19 height 19
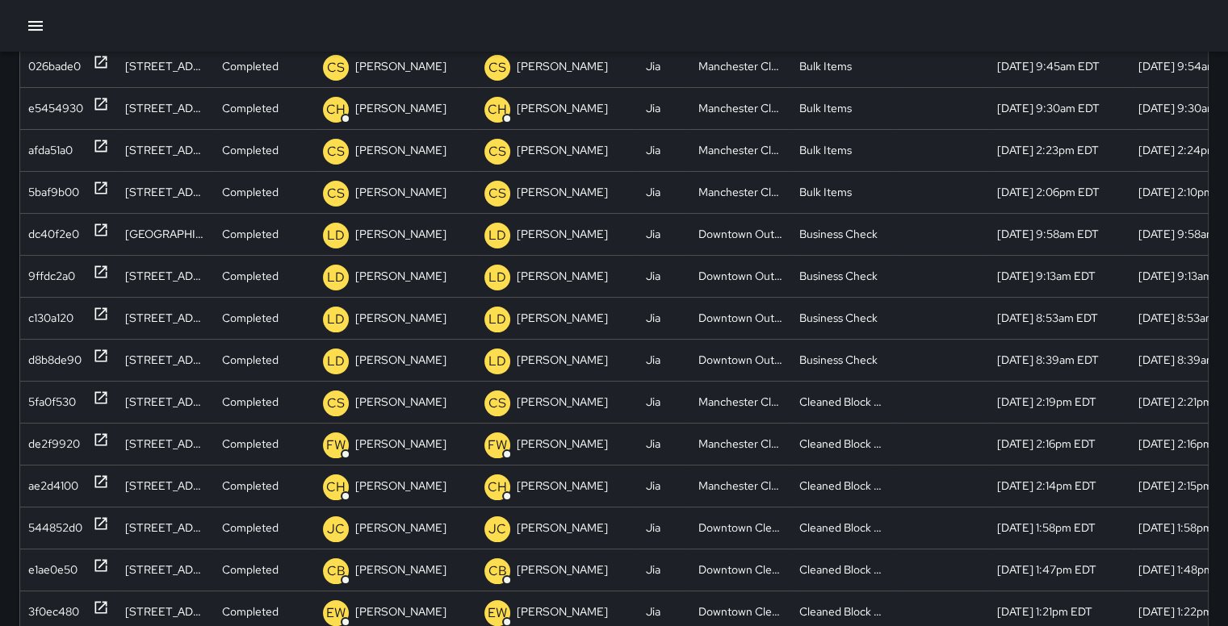
scroll to position [36, 0]
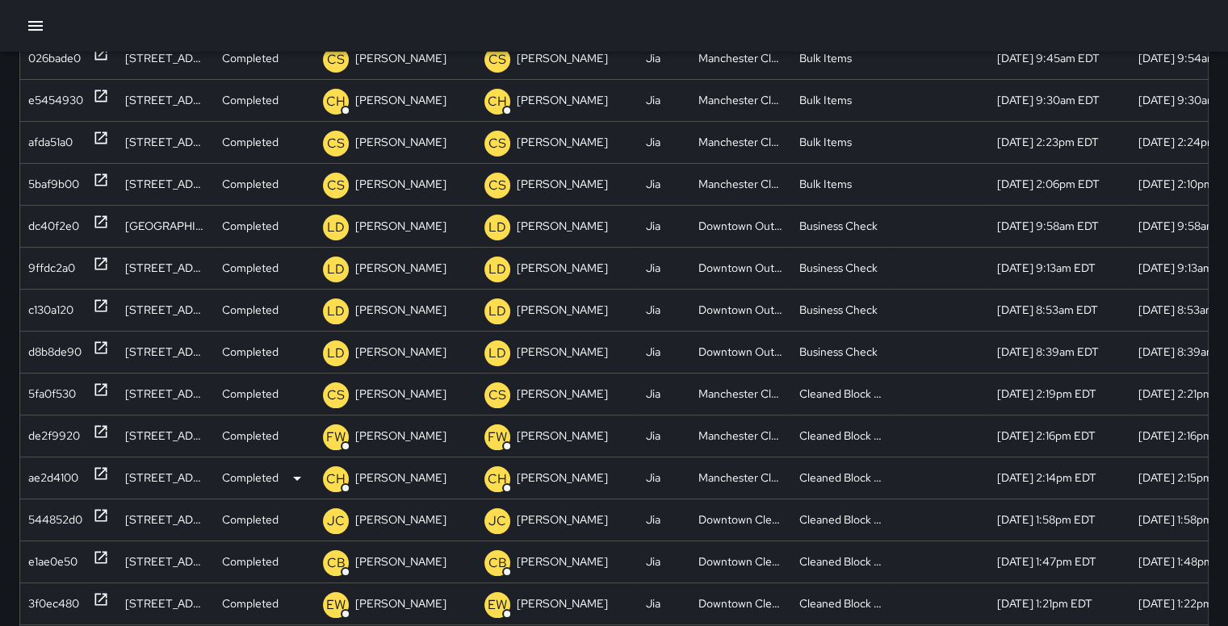
click at [61, 469] on div "ae2d4100" at bounding box center [53, 478] width 50 height 41
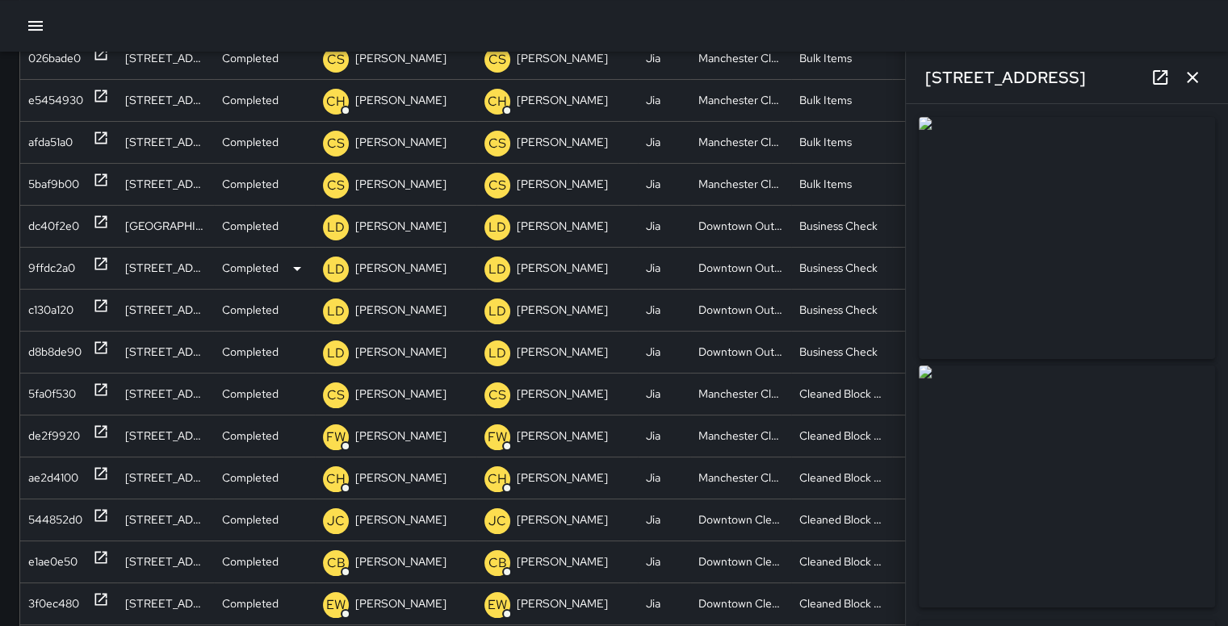
type input "**********"
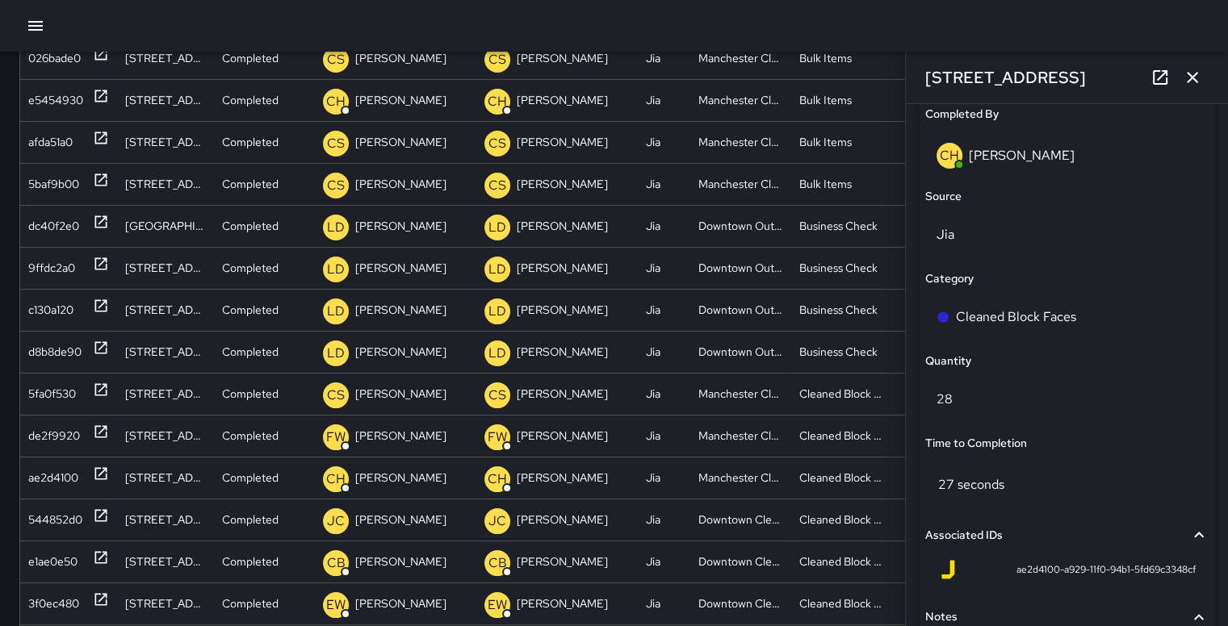
scroll to position [1017, 0]
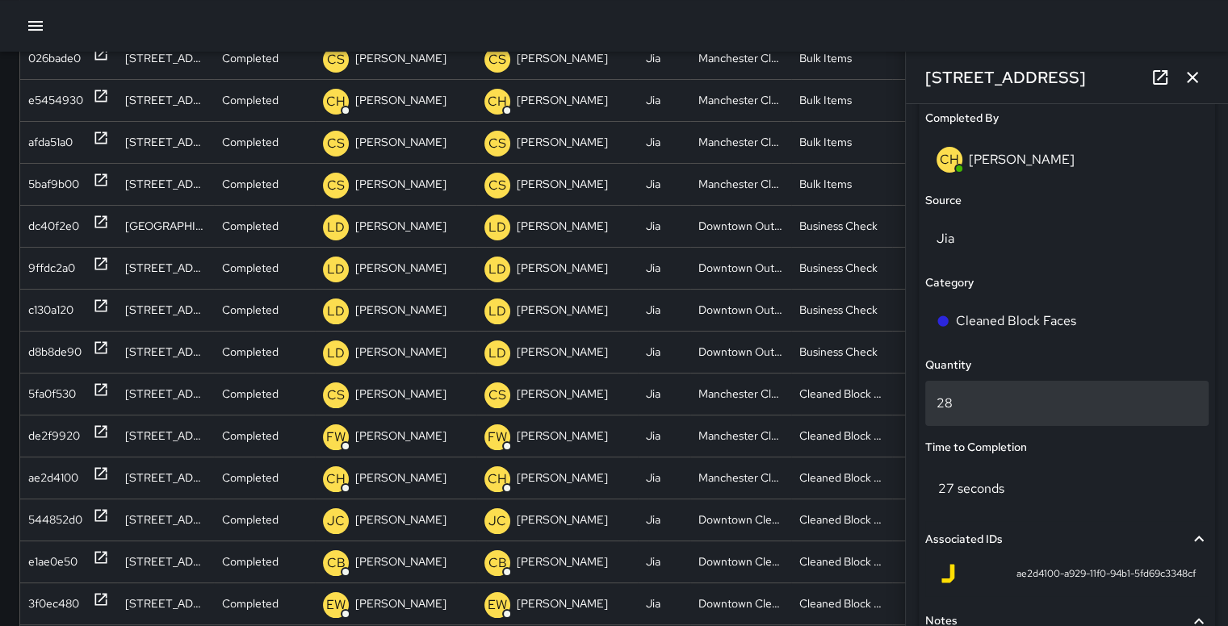
click at [1040, 409] on p "28" at bounding box center [1066, 403] width 261 height 19
type input "**"
drag, startPoint x: 1118, startPoint y: 26, endPoint x: 1191, endPoint y: 76, distance: 88.9
click at [1191, 76] on icon "button" at bounding box center [1191, 77] width 11 height 11
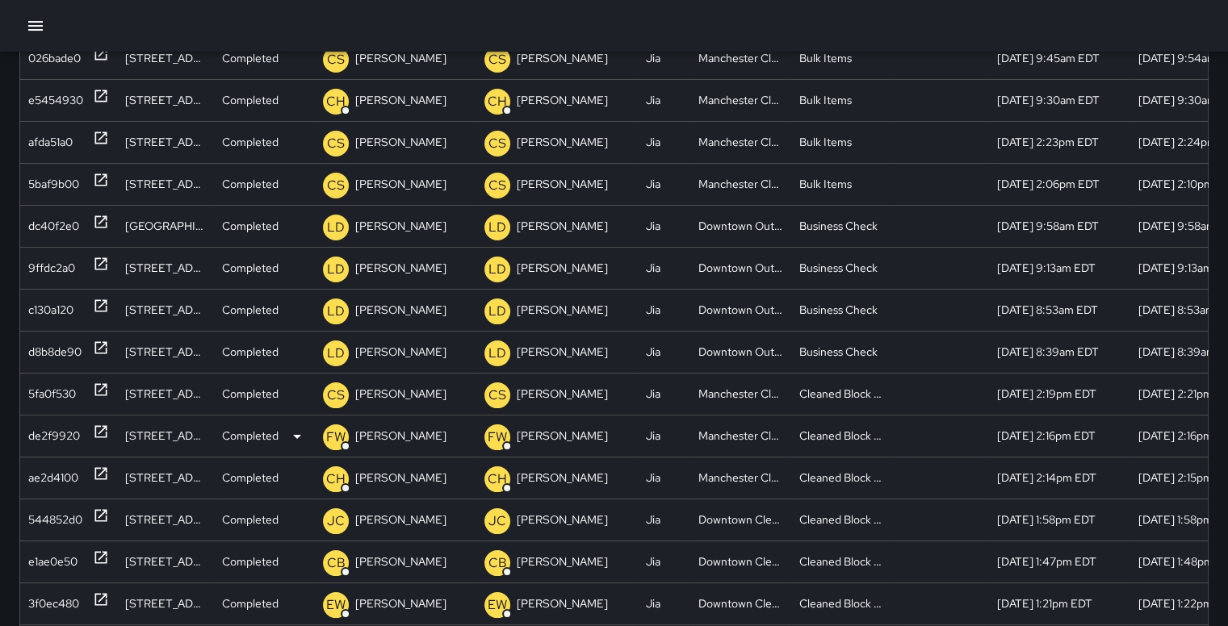
click at [60, 432] on div "de2f9920" at bounding box center [54, 436] width 52 height 41
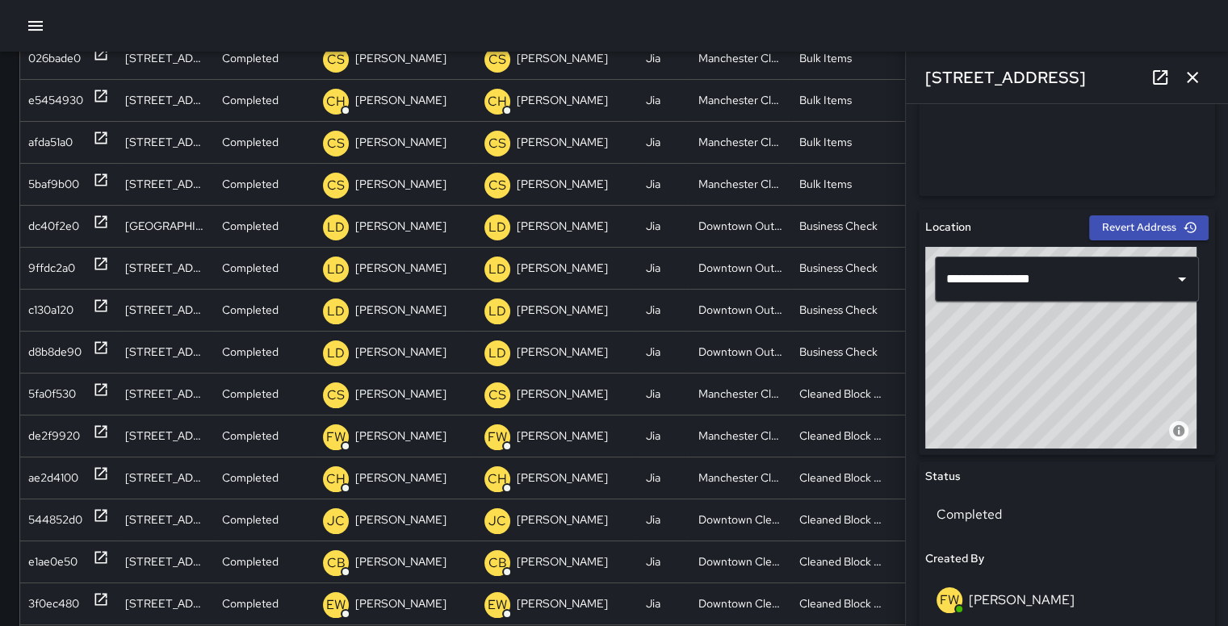
scroll to position [836, 0]
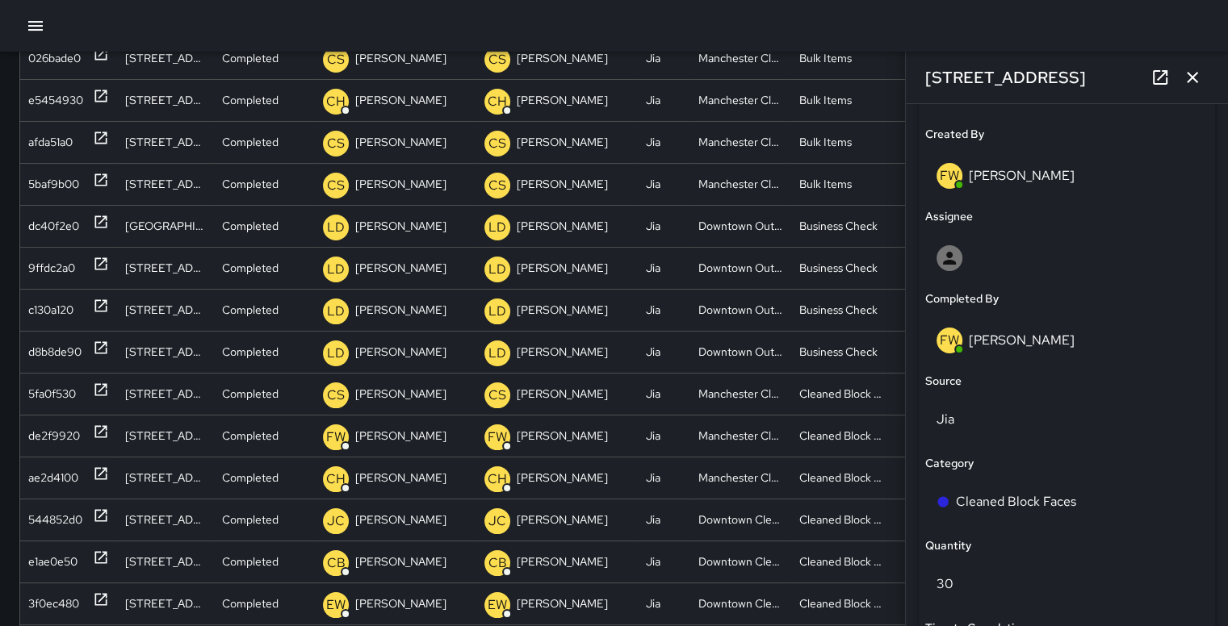
drag, startPoint x: 1195, startPoint y: 72, endPoint x: 1097, endPoint y: 27, distance: 108.0
click at [1097, 27] on div at bounding box center [614, 26] width 1228 height 52
click at [1191, 75] on icon "button" at bounding box center [1191, 77] width 19 height 19
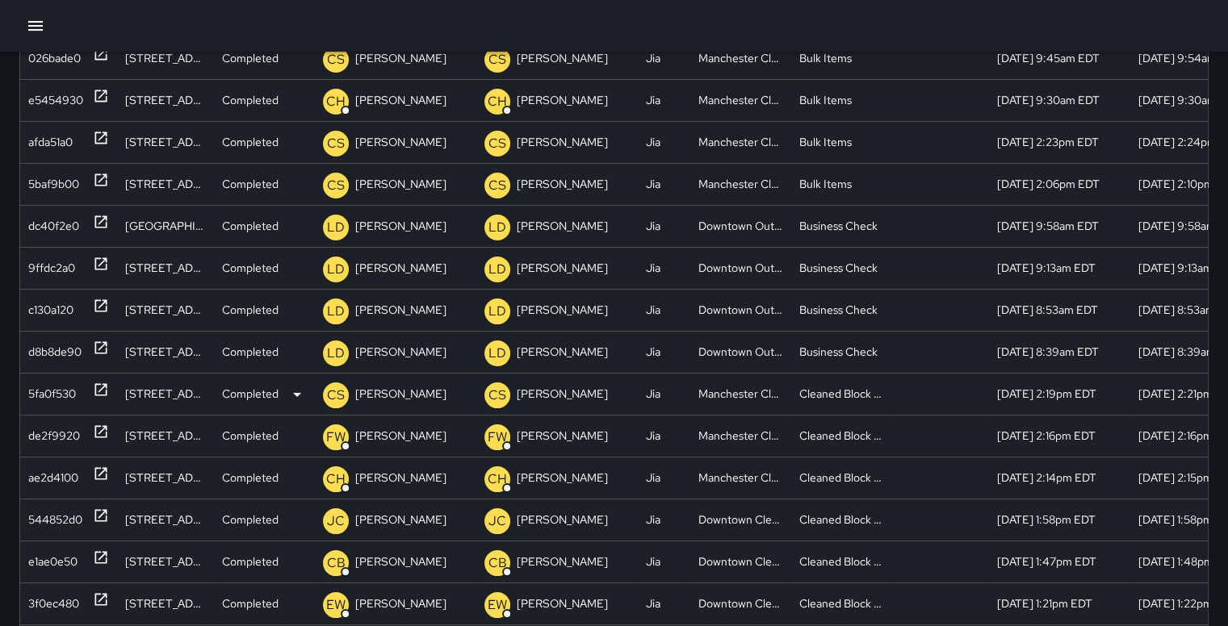
click at [56, 383] on div "5fa0f530" at bounding box center [52, 394] width 48 height 41
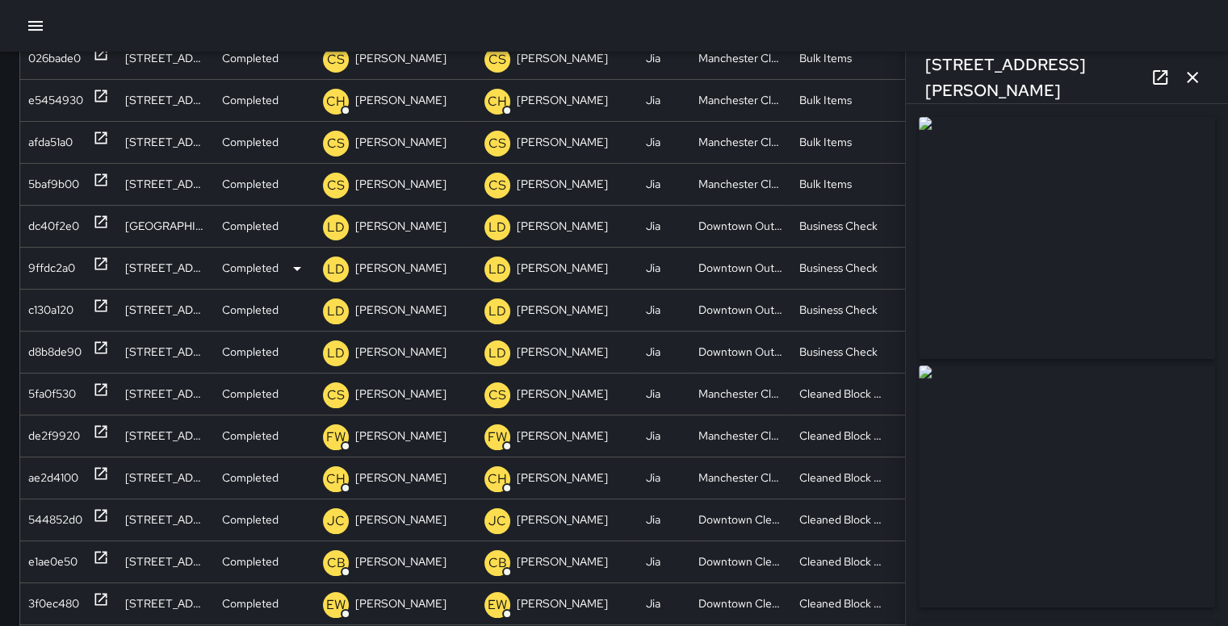
type input "**********"
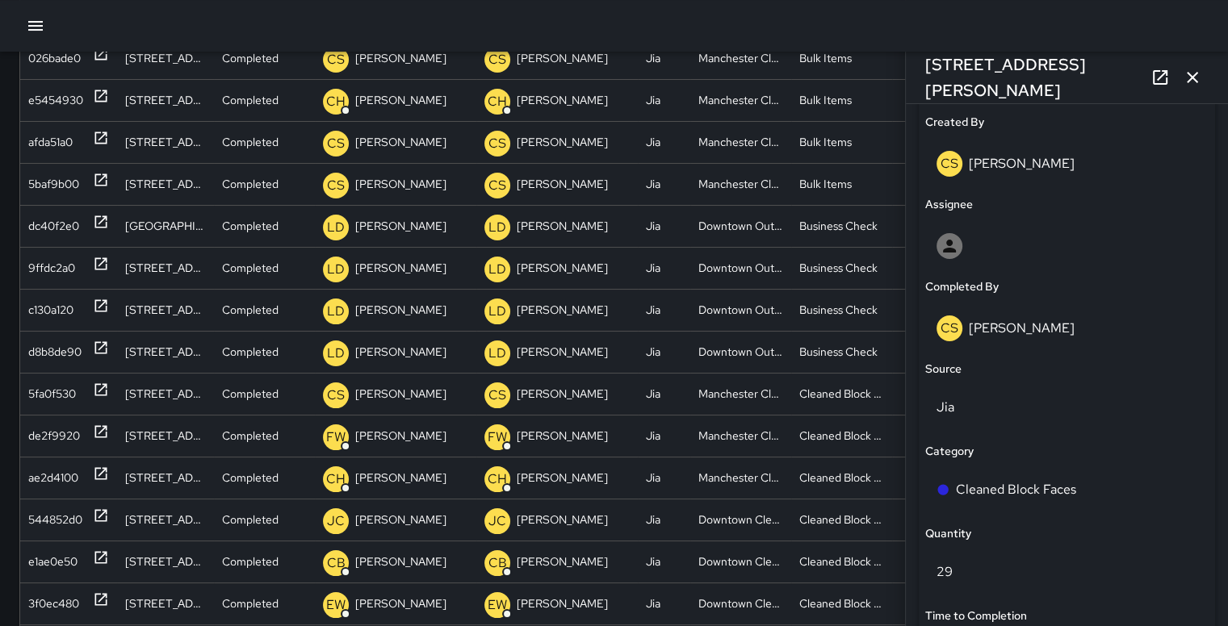
scroll to position [886, 0]
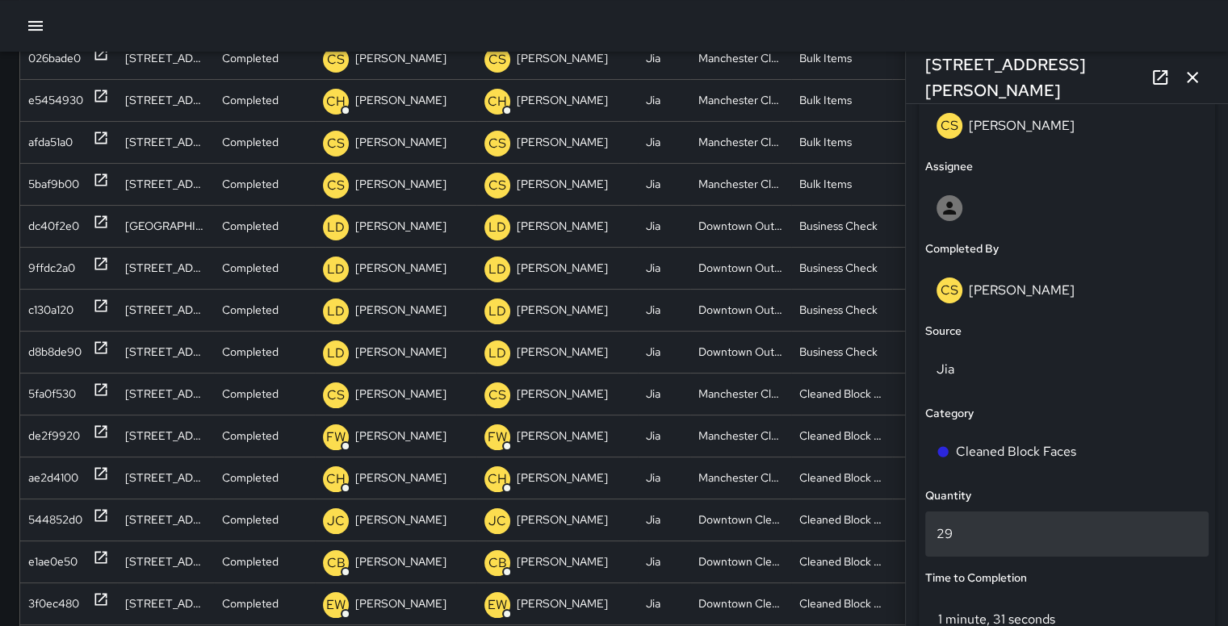
click at [1065, 533] on p "29" at bounding box center [1066, 534] width 261 height 19
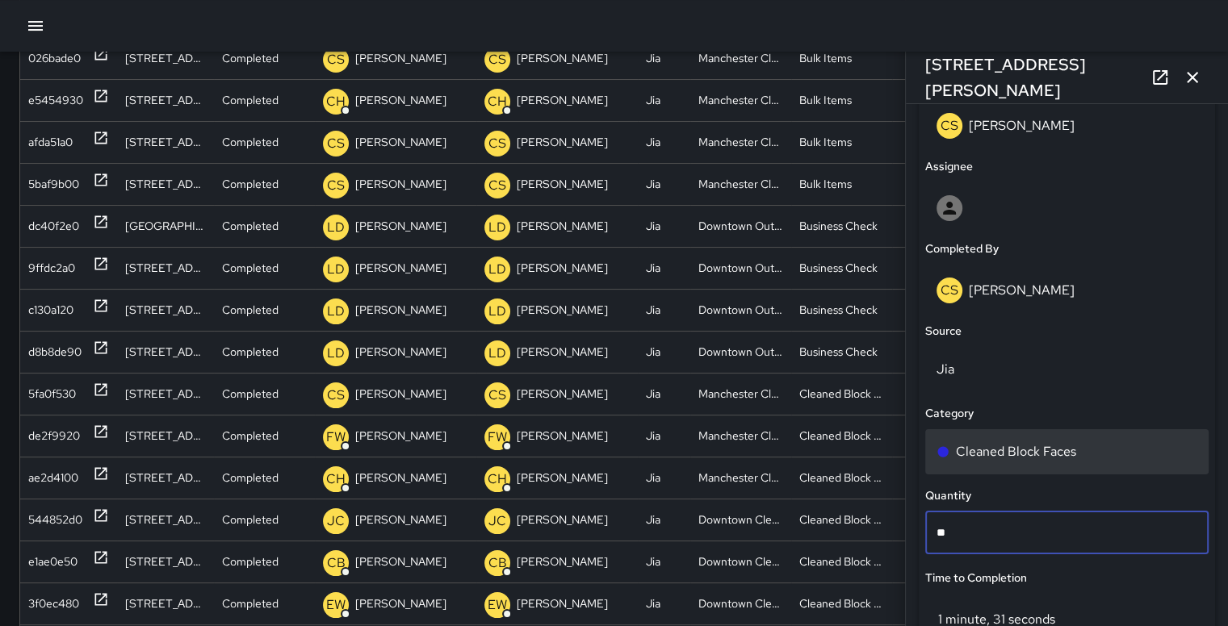
type input "*"
type input "**"
click at [1186, 41] on div at bounding box center [614, 26] width 1228 height 52
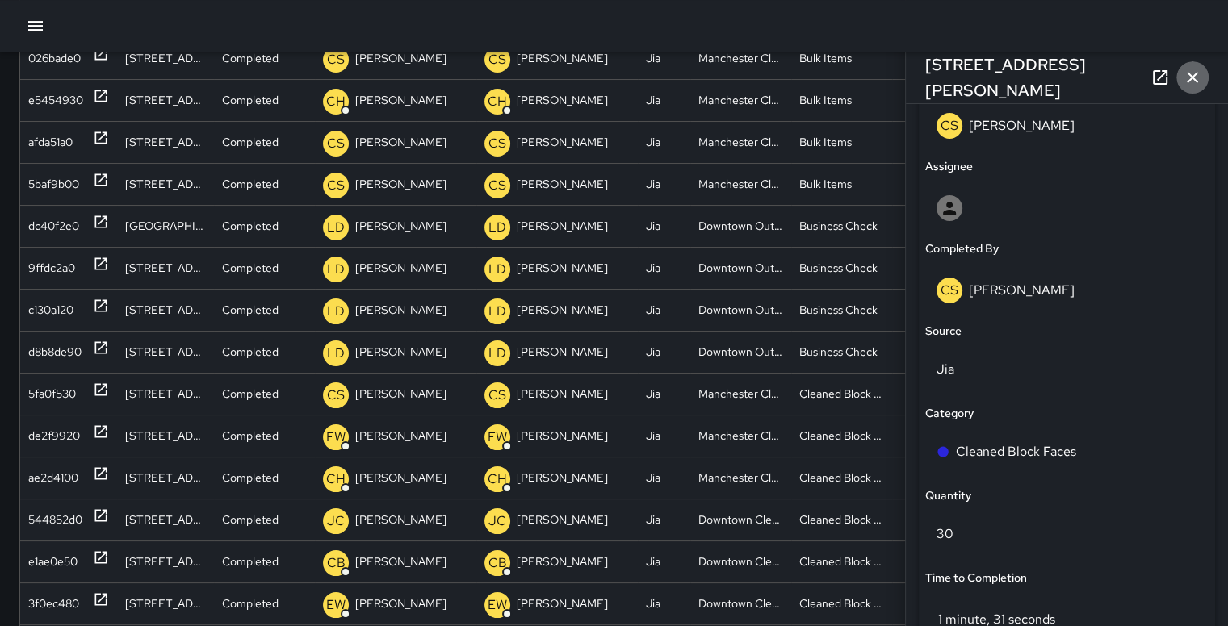
click at [1198, 70] on icon "button" at bounding box center [1191, 77] width 19 height 19
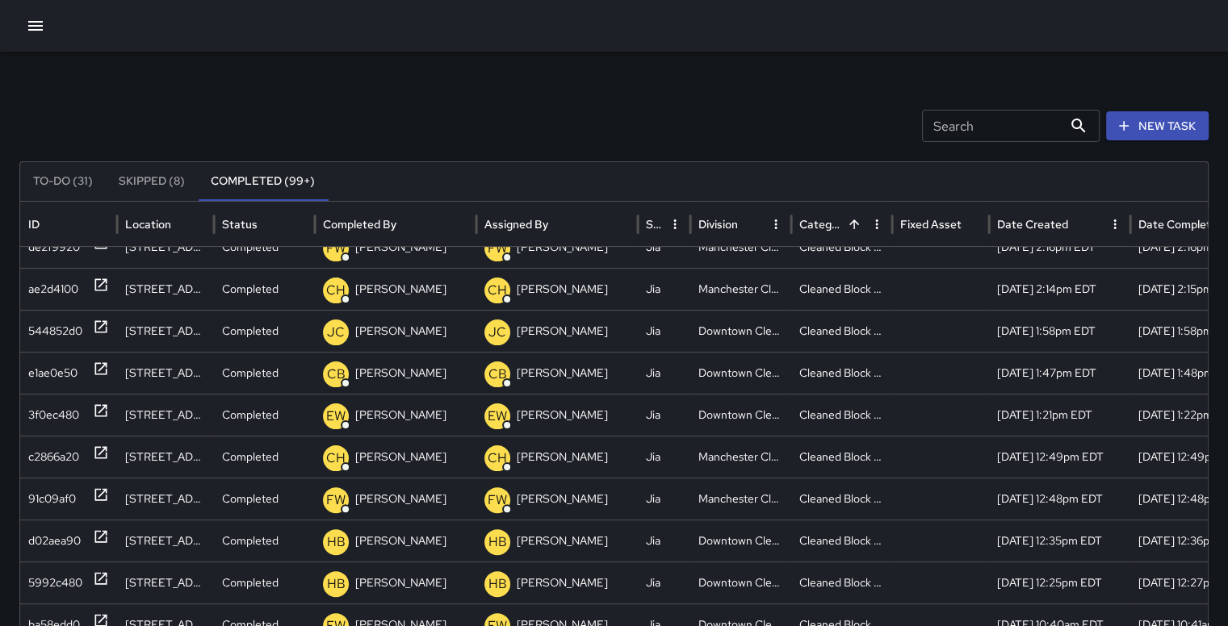
scroll to position [450, 0]
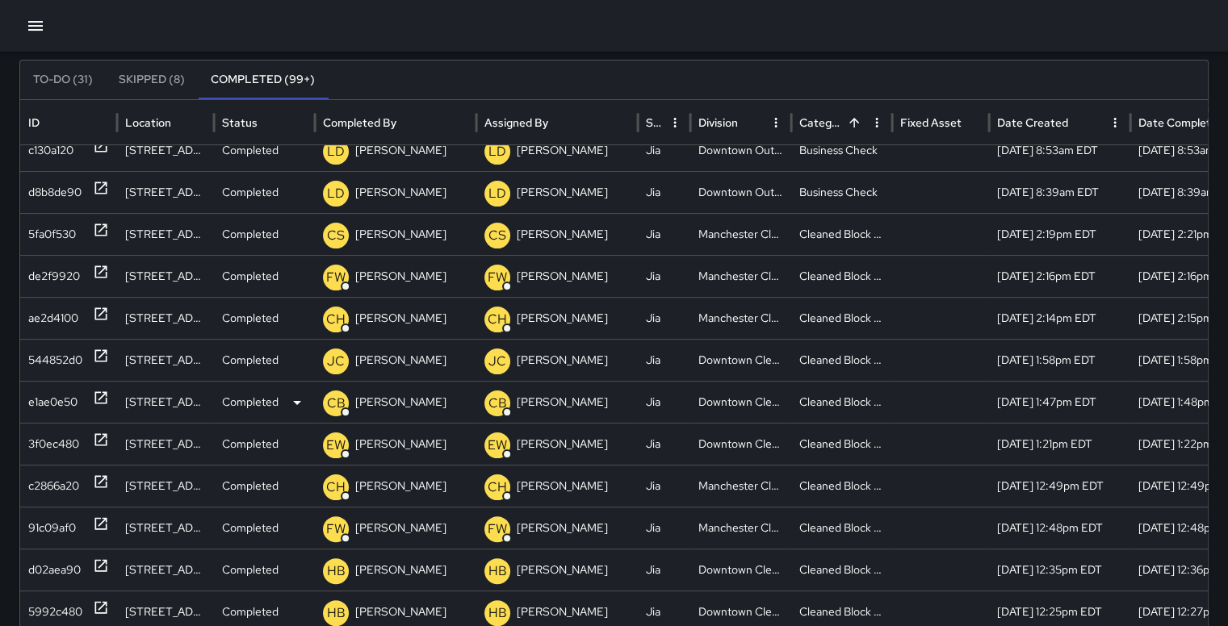
click at [40, 403] on div "e1ae0e50" at bounding box center [52, 402] width 49 height 41
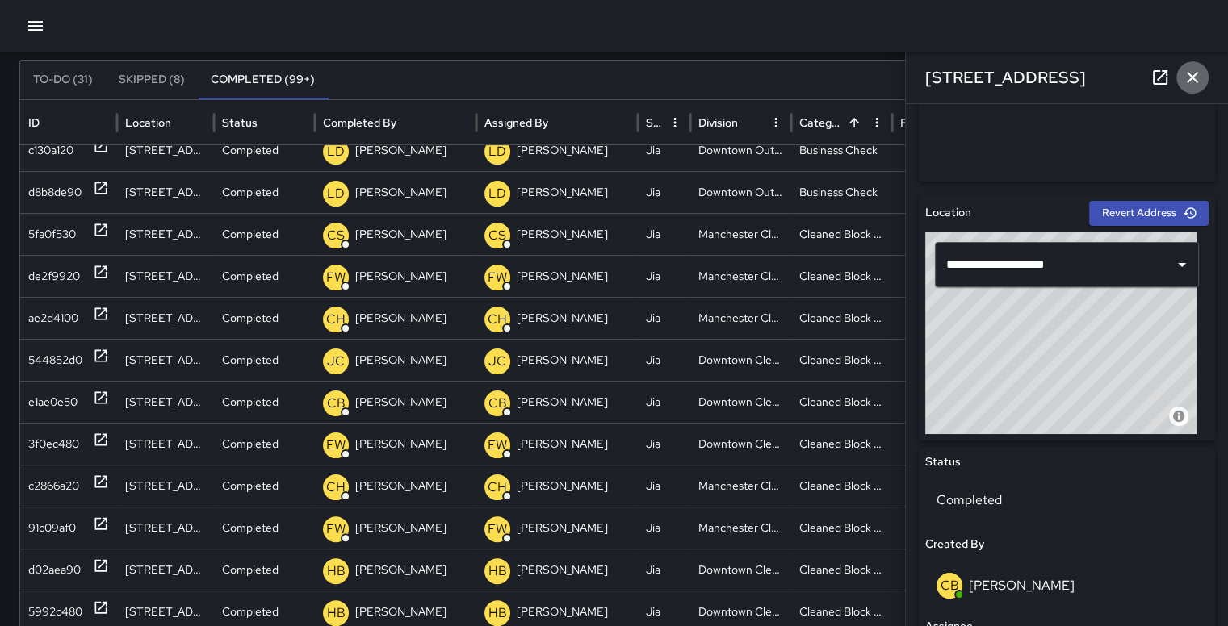
click at [1189, 77] on icon "button" at bounding box center [1191, 77] width 19 height 19
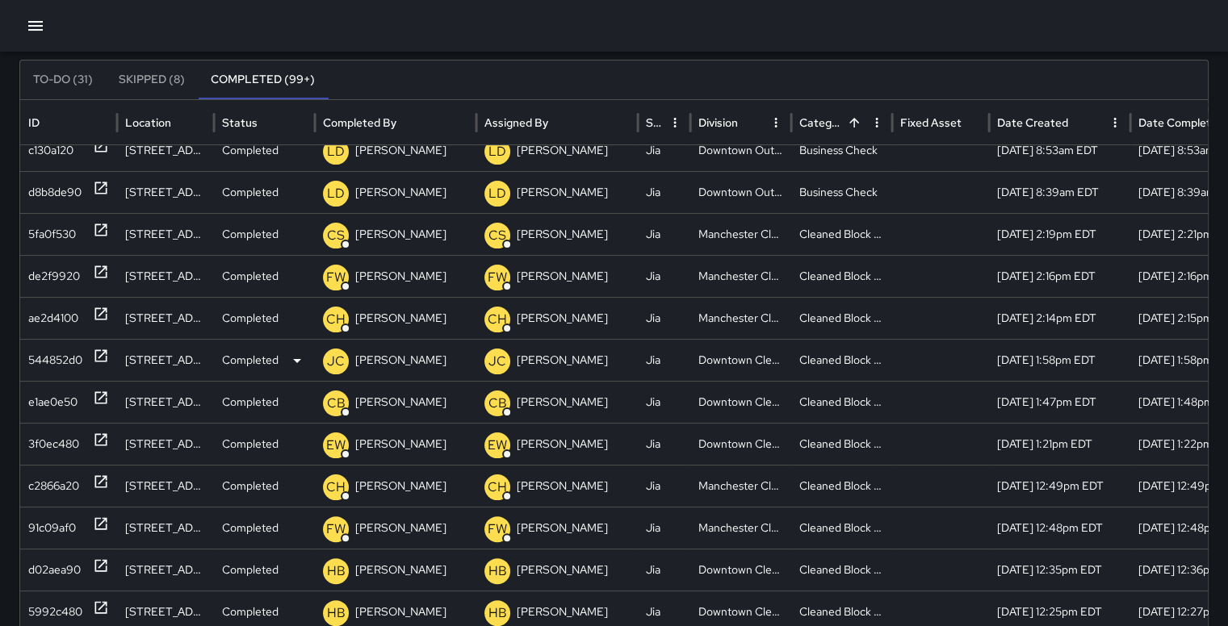
click at [62, 363] on div "544852d0" at bounding box center [55, 360] width 54 height 41
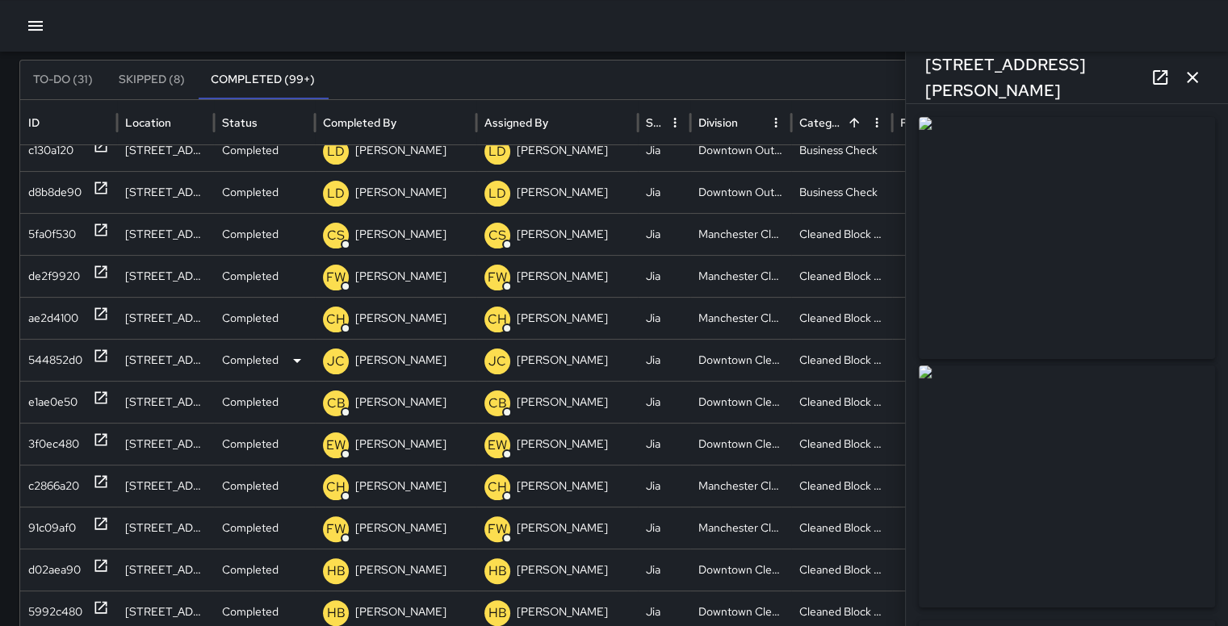
type input "**********"
click at [1199, 83] on icon "button" at bounding box center [1191, 77] width 19 height 19
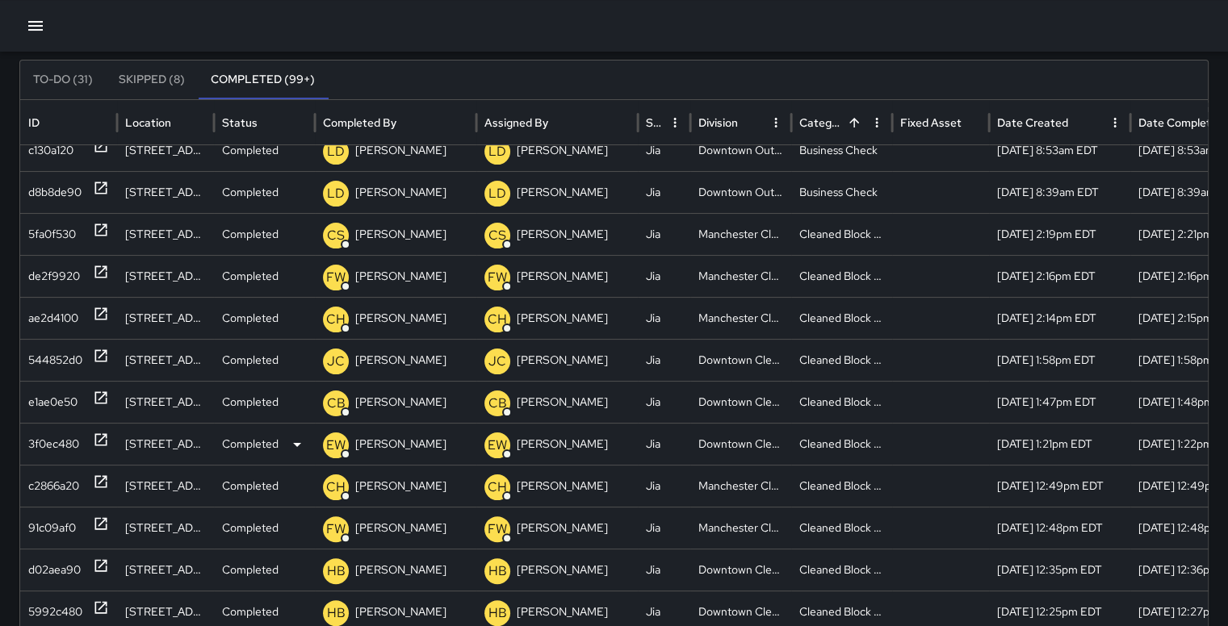
click at [56, 438] on div "3f0ec480" at bounding box center [53, 444] width 51 height 41
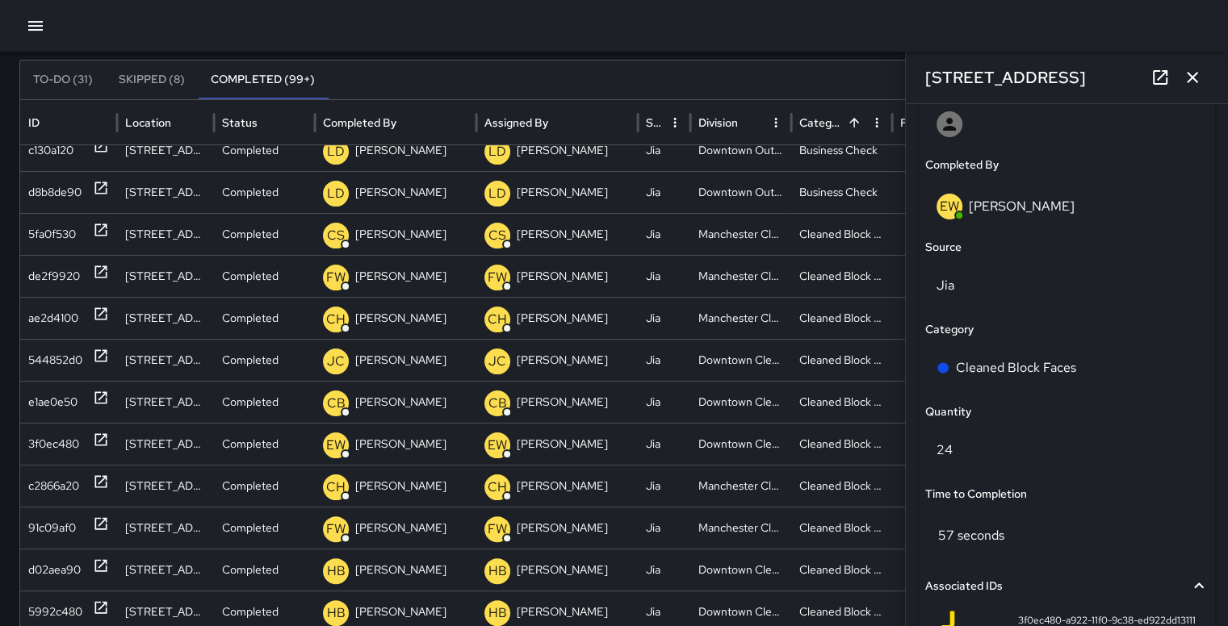
scroll to position [981, 0]
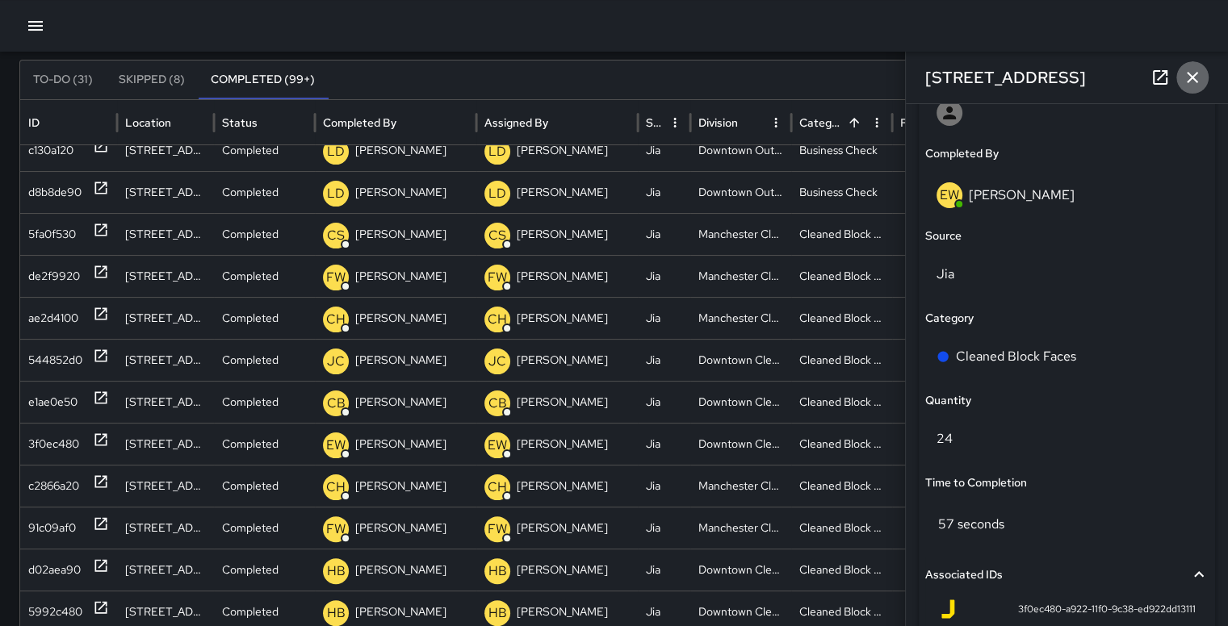
click at [1189, 77] on icon "button" at bounding box center [1191, 77] width 19 height 19
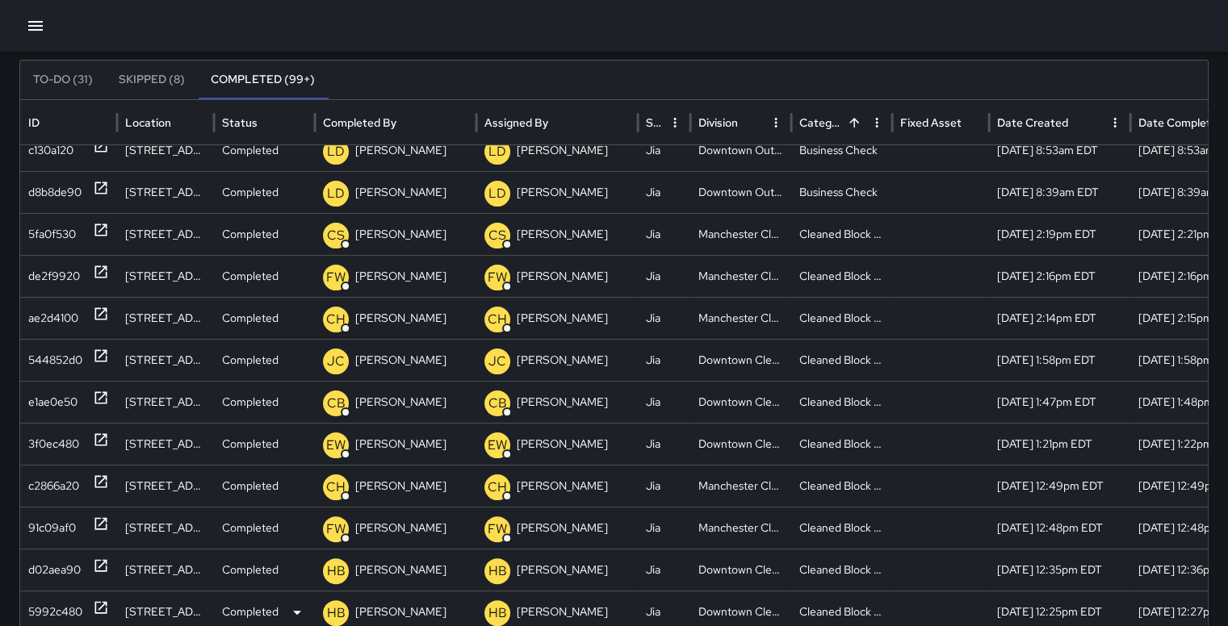
click at [54, 600] on div "5992c480" at bounding box center [55, 612] width 54 height 41
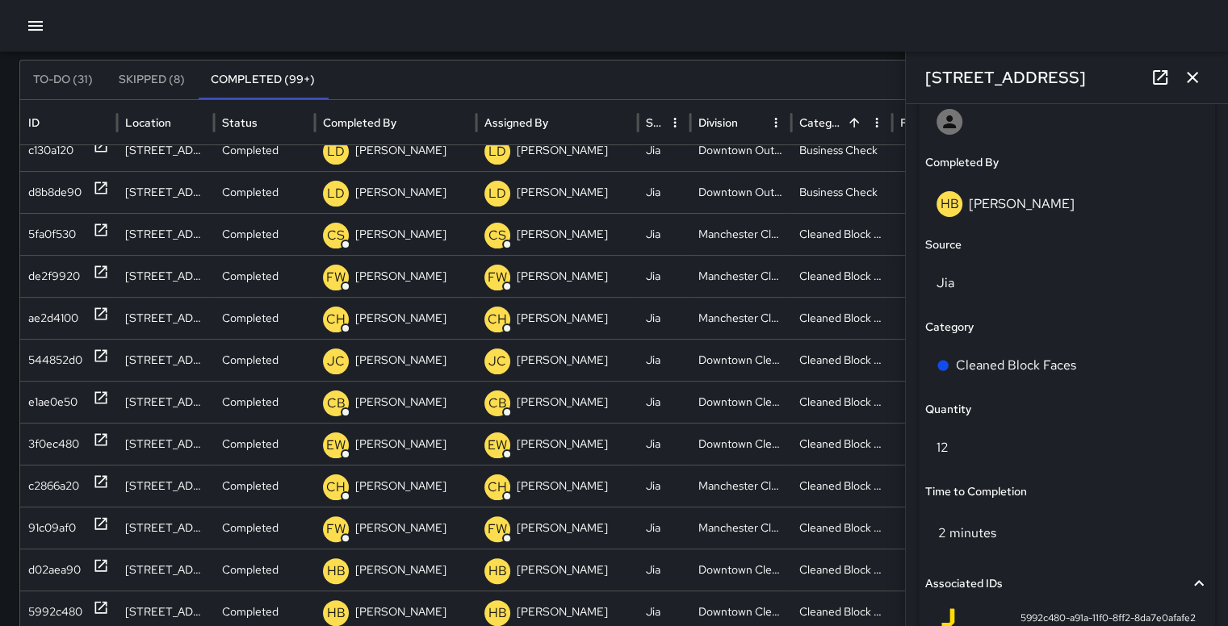
scroll to position [962, 0]
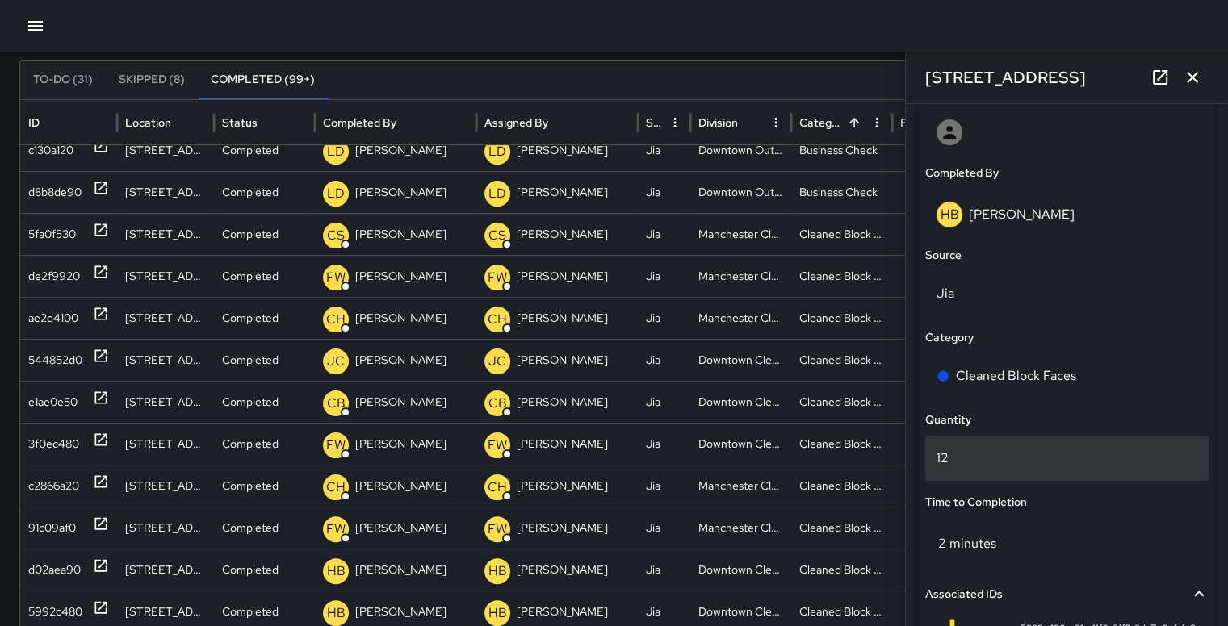
click at [1016, 471] on div "12" at bounding box center [1066, 458] width 283 height 45
type input "*"
type input "**"
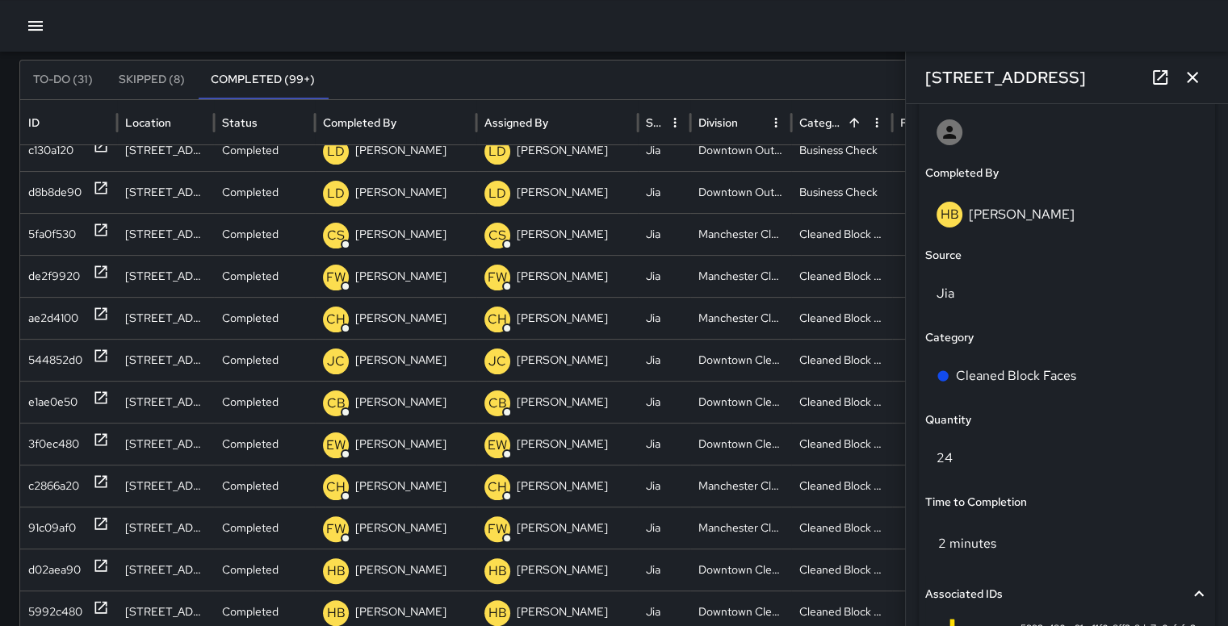
click at [839, 14] on div at bounding box center [614, 26] width 1228 height 52
click at [1197, 71] on icon "button" at bounding box center [1191, 77] width 19 height 19
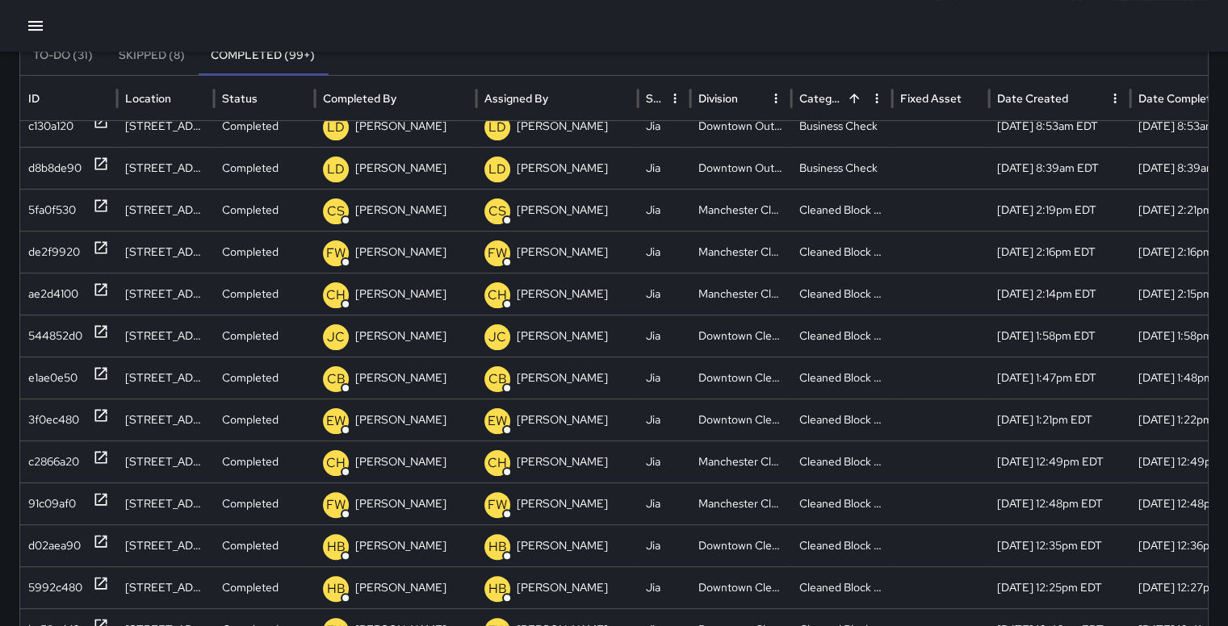
scroll to position [127, 0]
click at [40, 535] on div "d02aea90" at bounding box center [54, 545] width 52 height 41
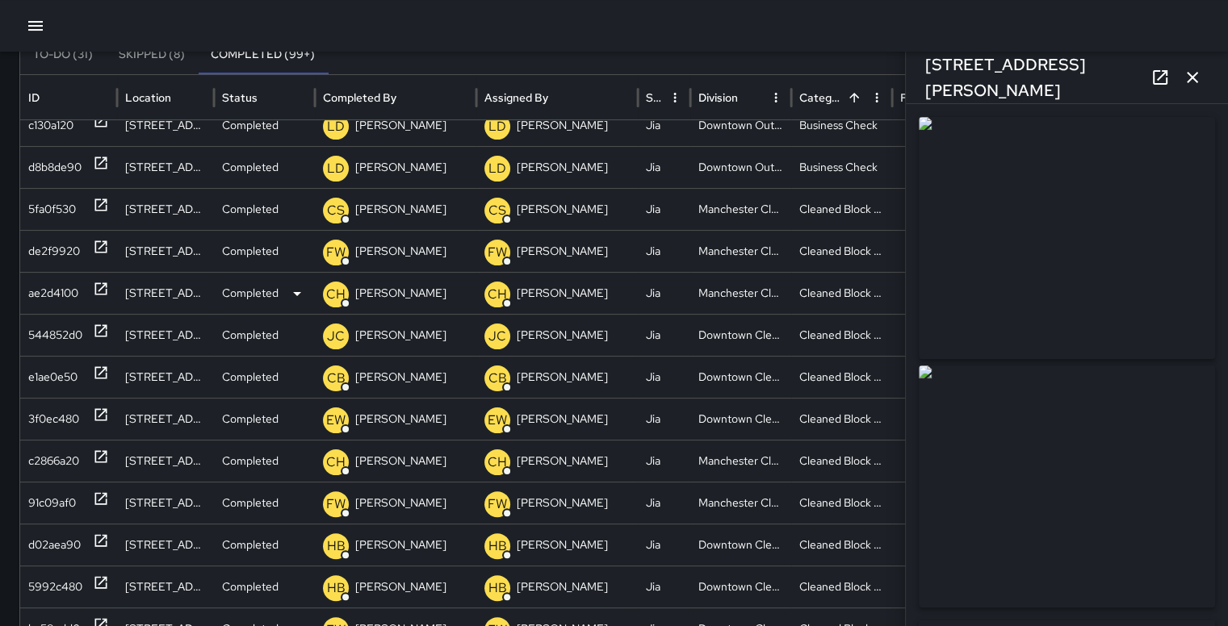
type input "**********"
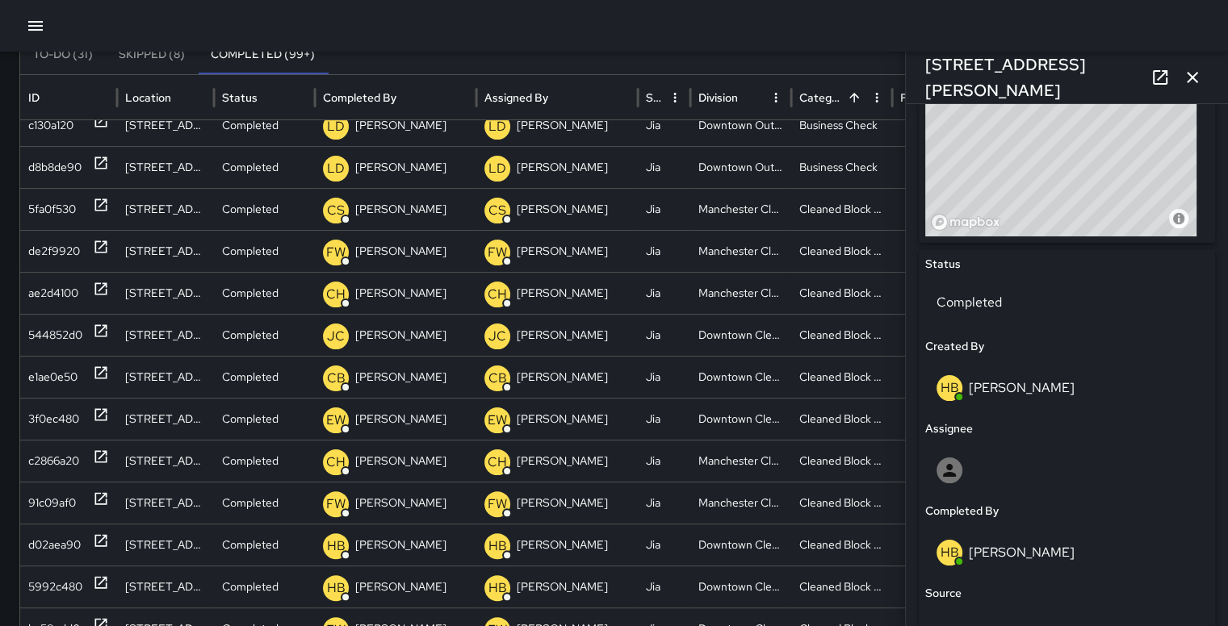
scroll to position [218, 0]
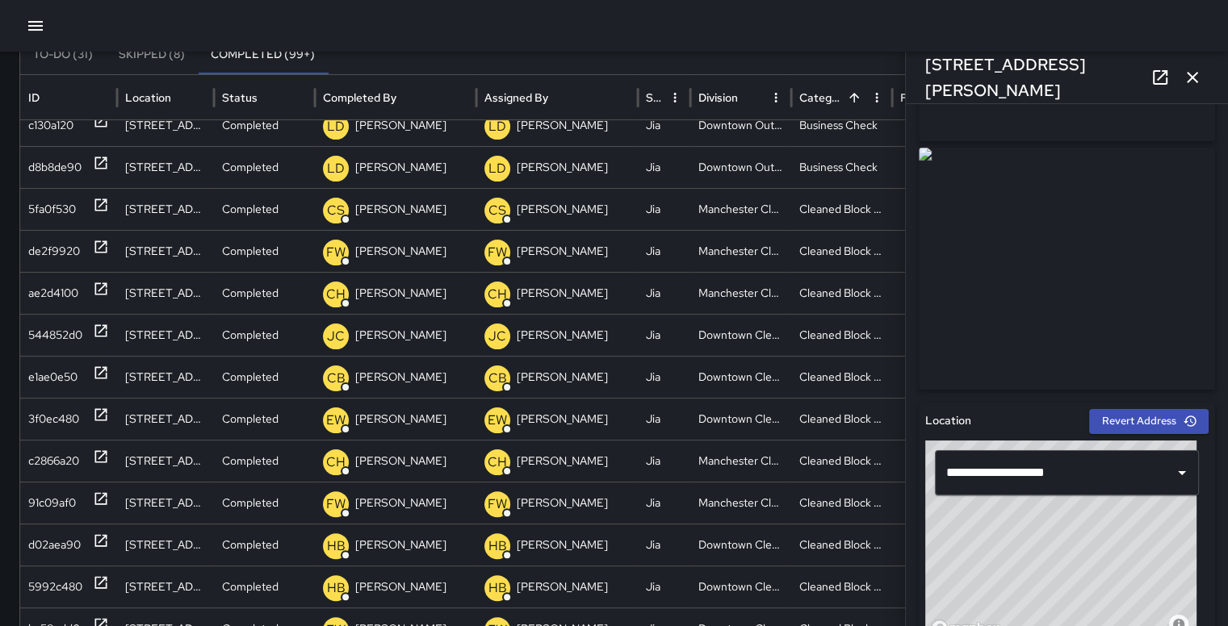
drag, startPoint x: 1192, startPoint y: 77, endPoint x: 985, endPoint y: 15, distance: 216.3
click at [985, 15] on div at bounding box center [614, 26] width 1228 height 52
click at [1201, 72] on icon "button" at bounding box center [1191, 77] width 19 height 19
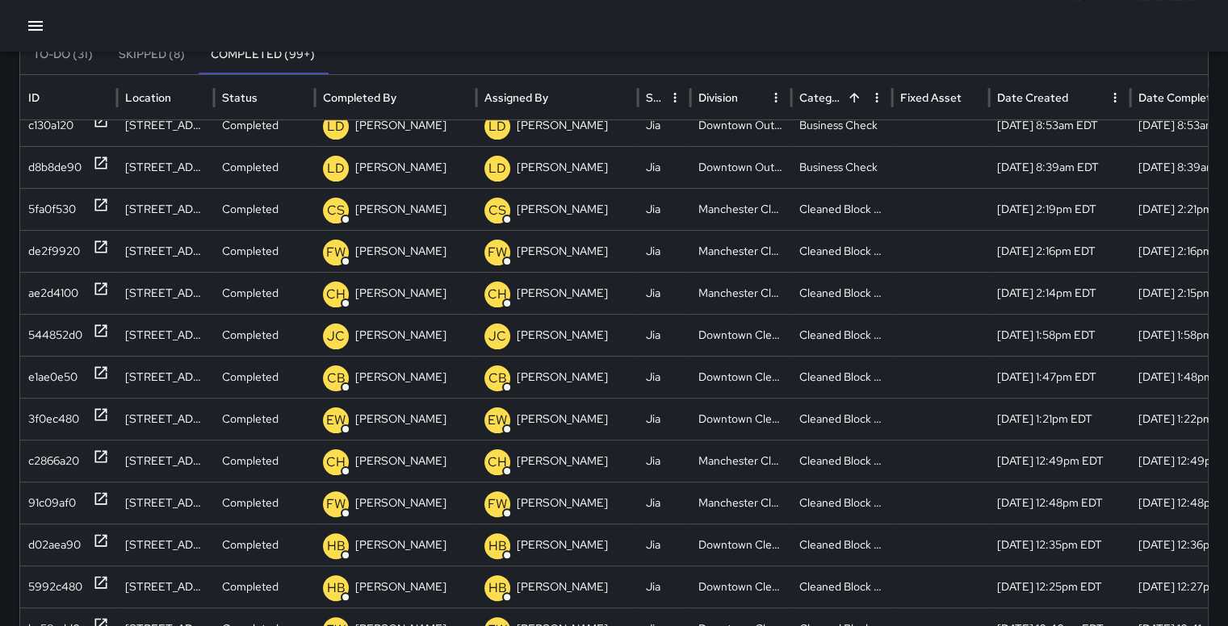
click at [1201, 72] on div "To-Do (31) Skipped (8) Completed (99+)" at bounding box center [613, 55] width 1187 height 39
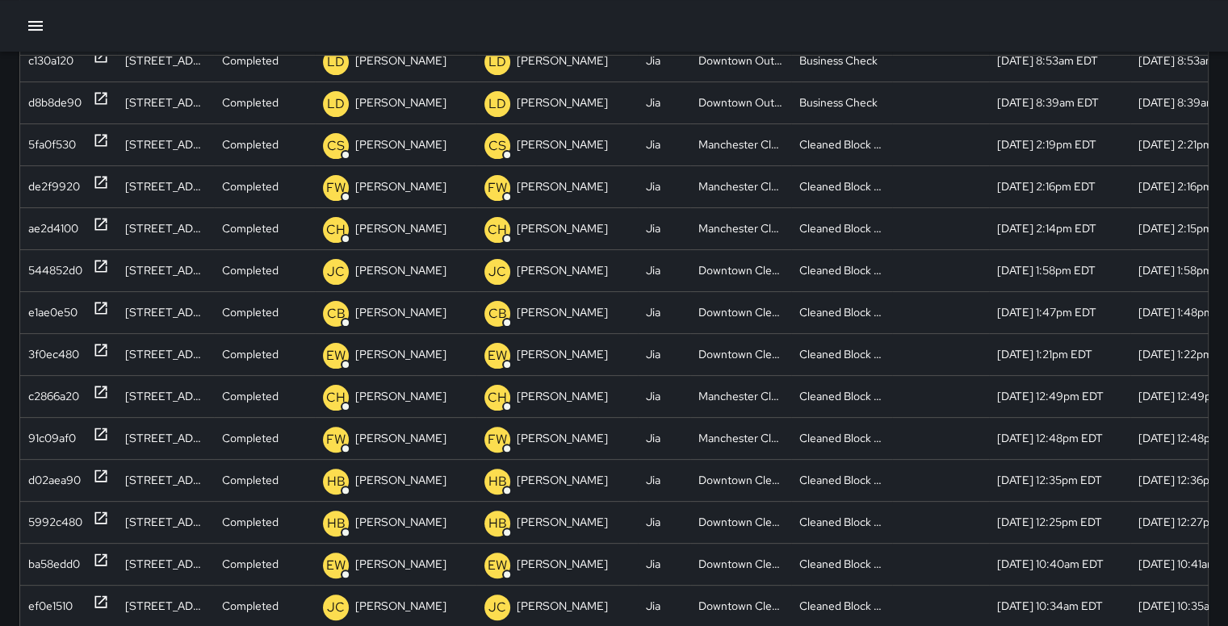
scroll to position [224, 0]
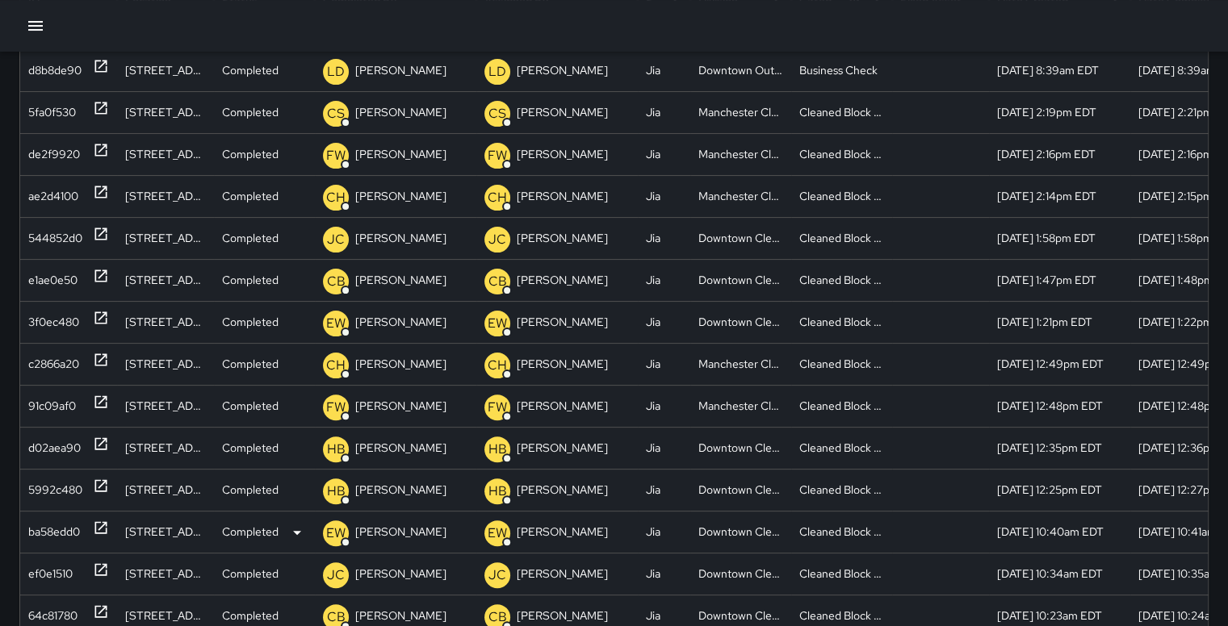
click at [28, 533] on div "ba58edd0" at bounding box center [54, 532] width 52 height 41
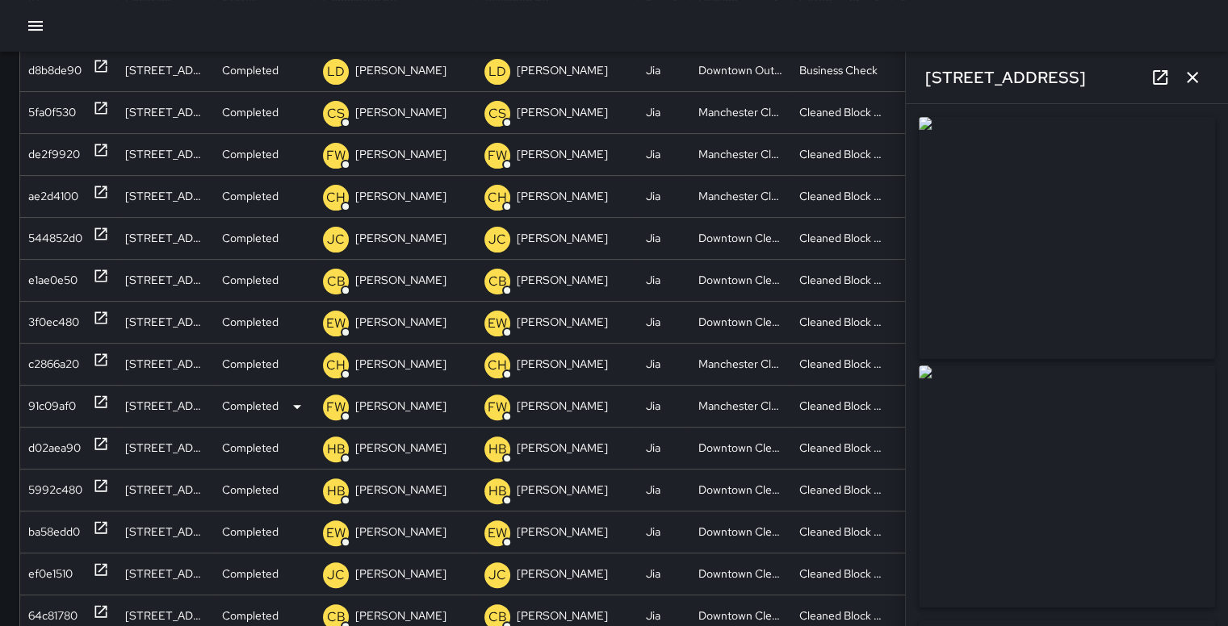
type input "**********"
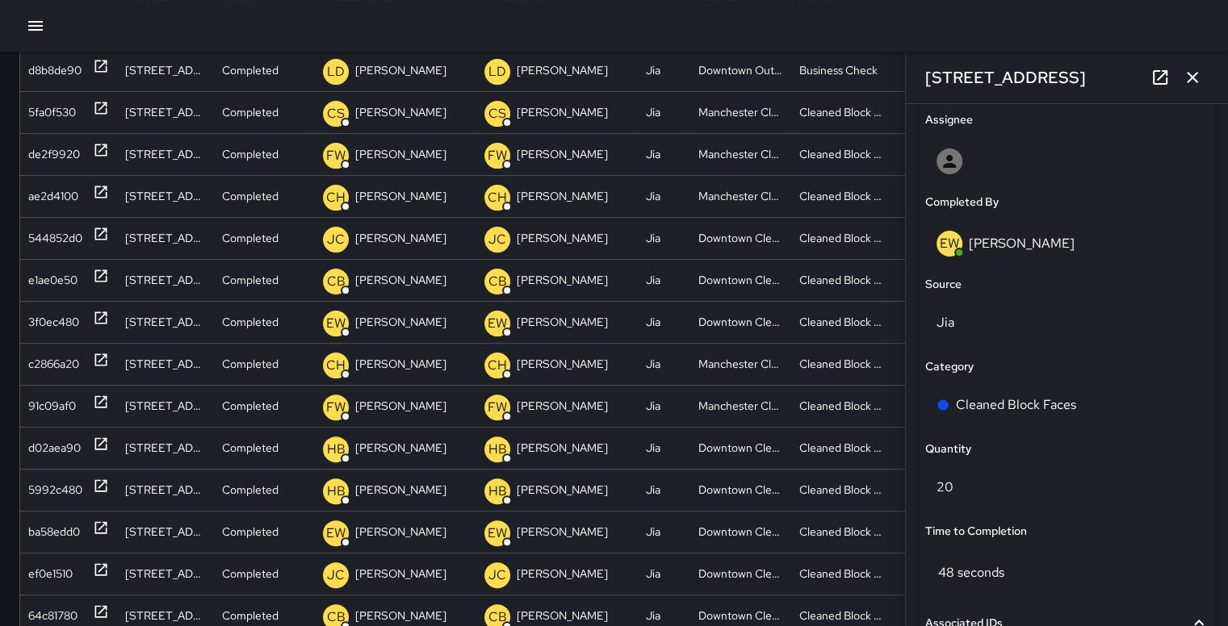
scroll to position [946, 0]
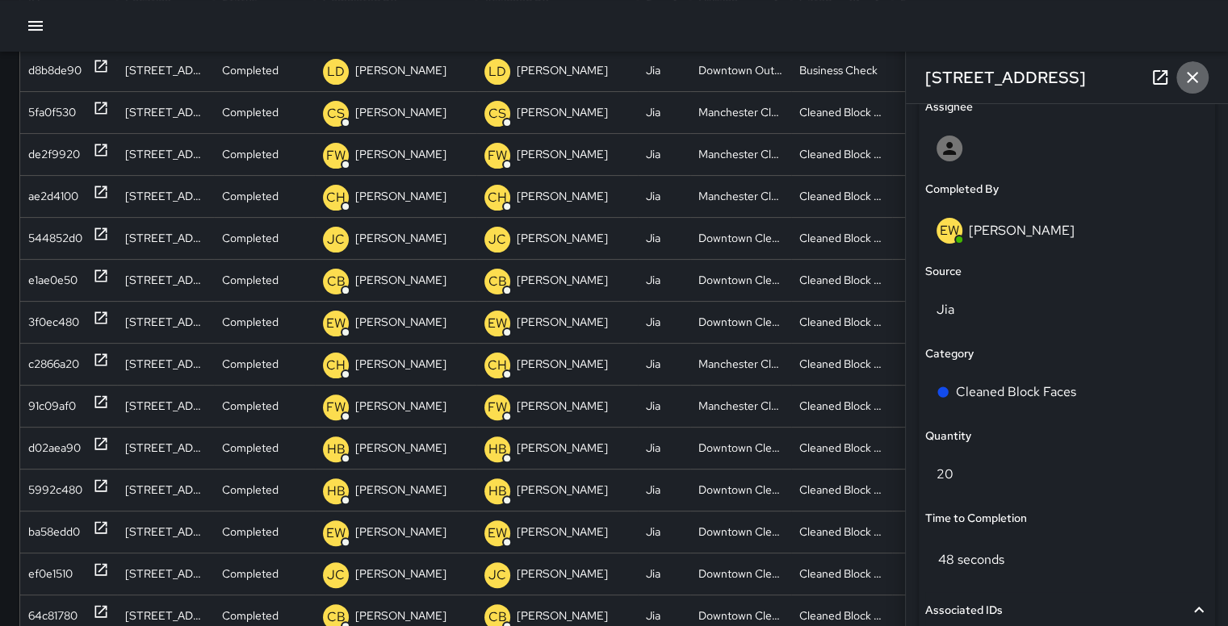
click at [1198, 86] on icon "button" at bounding box center [1191, 77] width 19 height 19
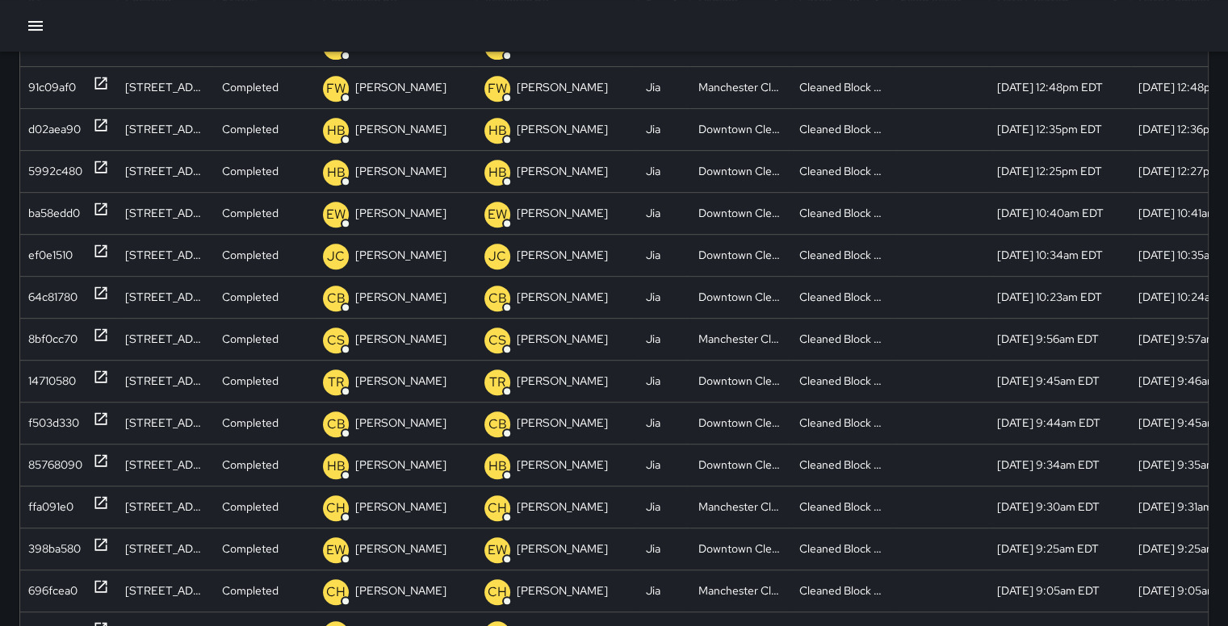
scroll to position [676, 0]
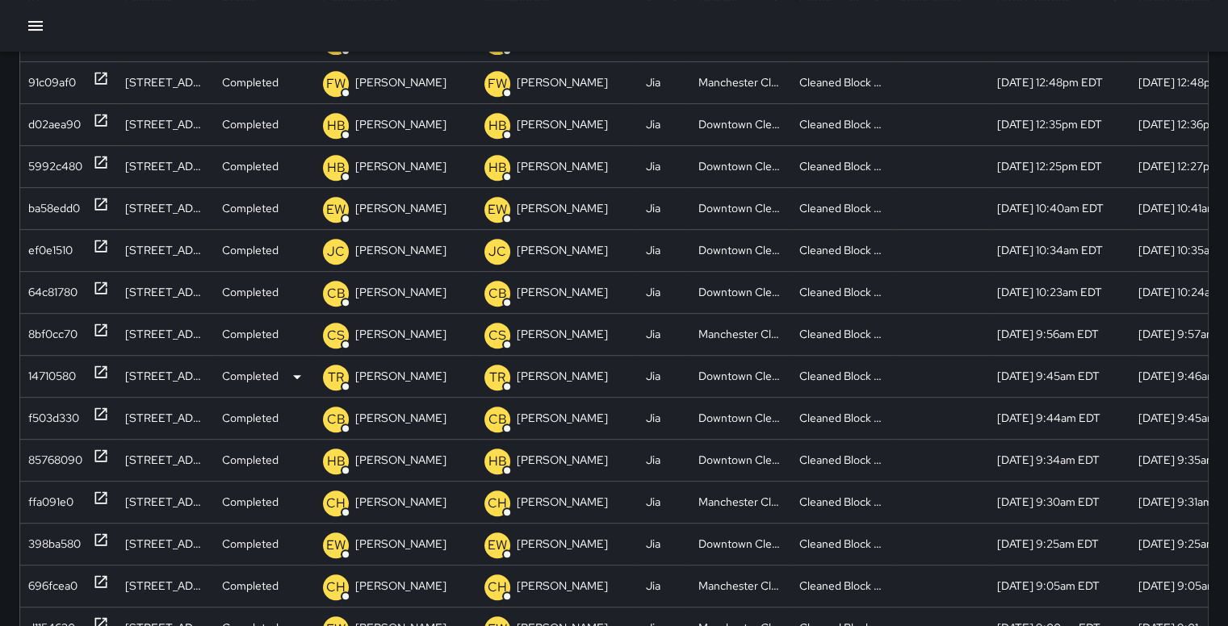
click at [56, 366] on div "14710580" at bounding box center [52, 376] width 48 height 41
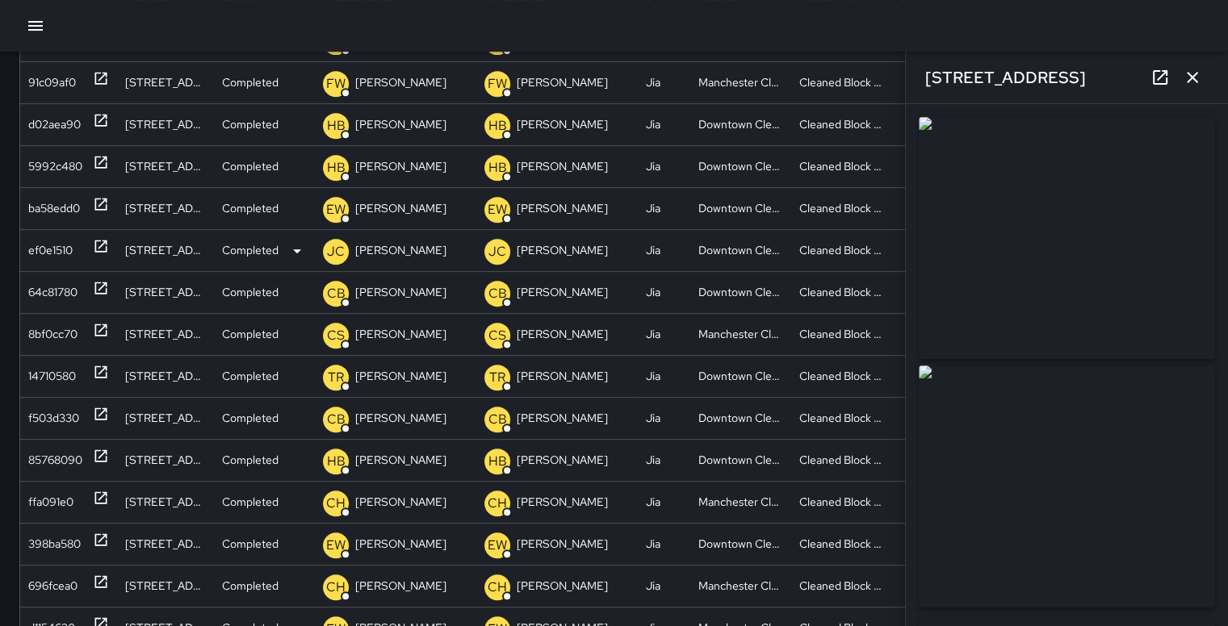
type input "**********"
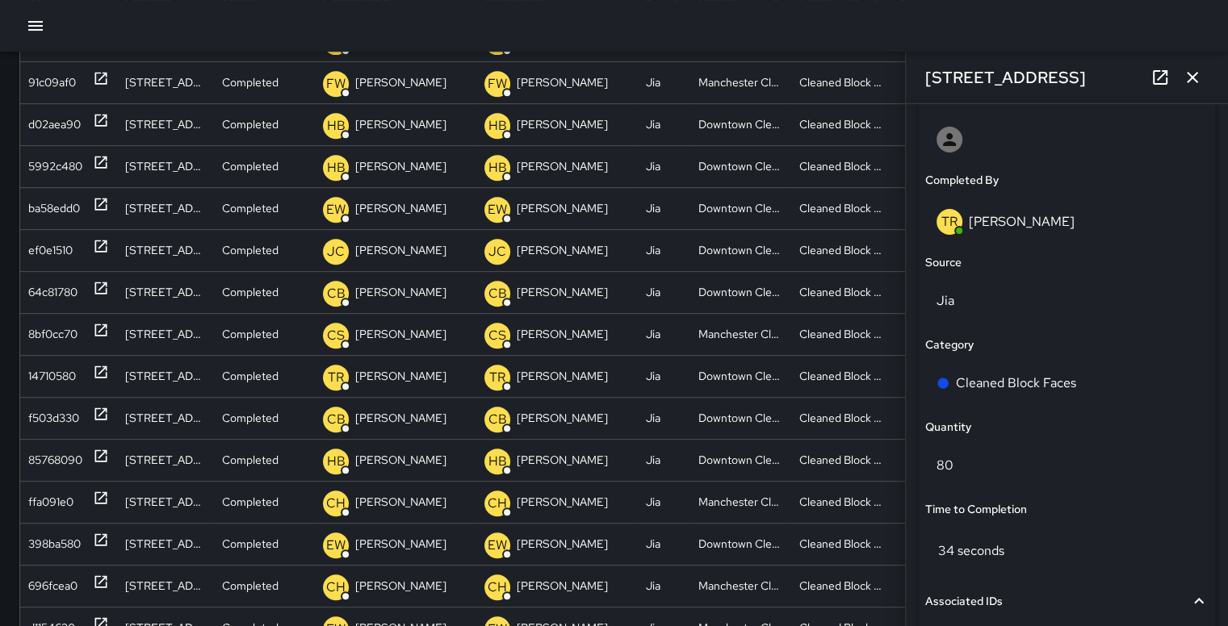
scroll to position [964, 0]
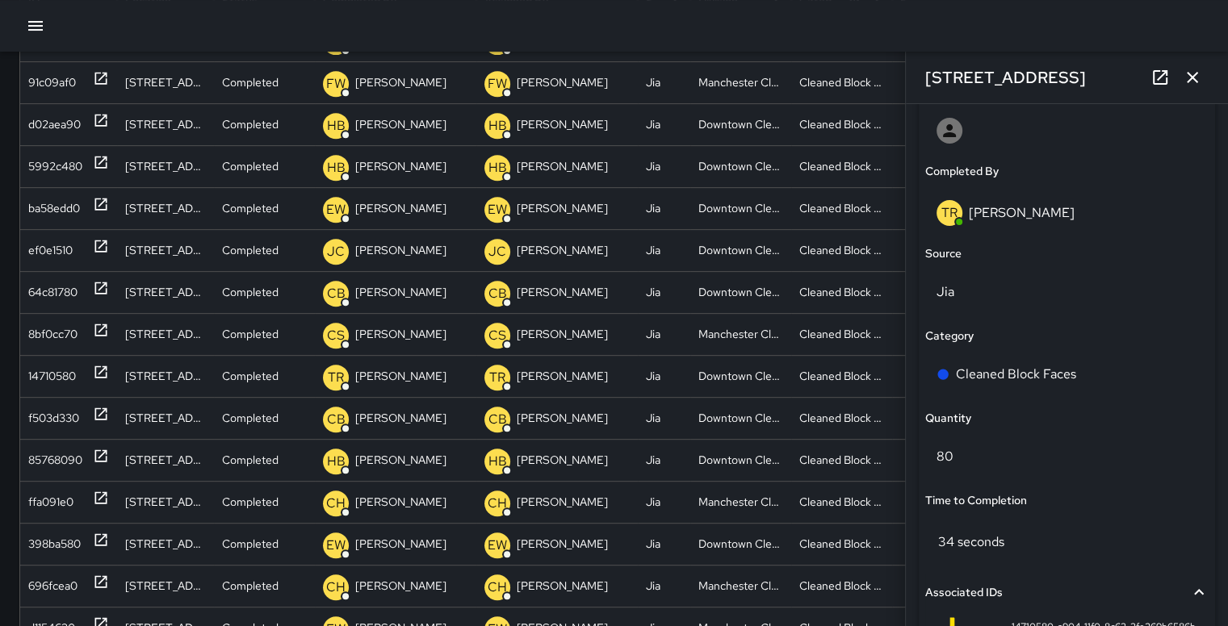
click at [1196, 80] on icon "button" at bounding box center [1191, 77] width 19 height 19
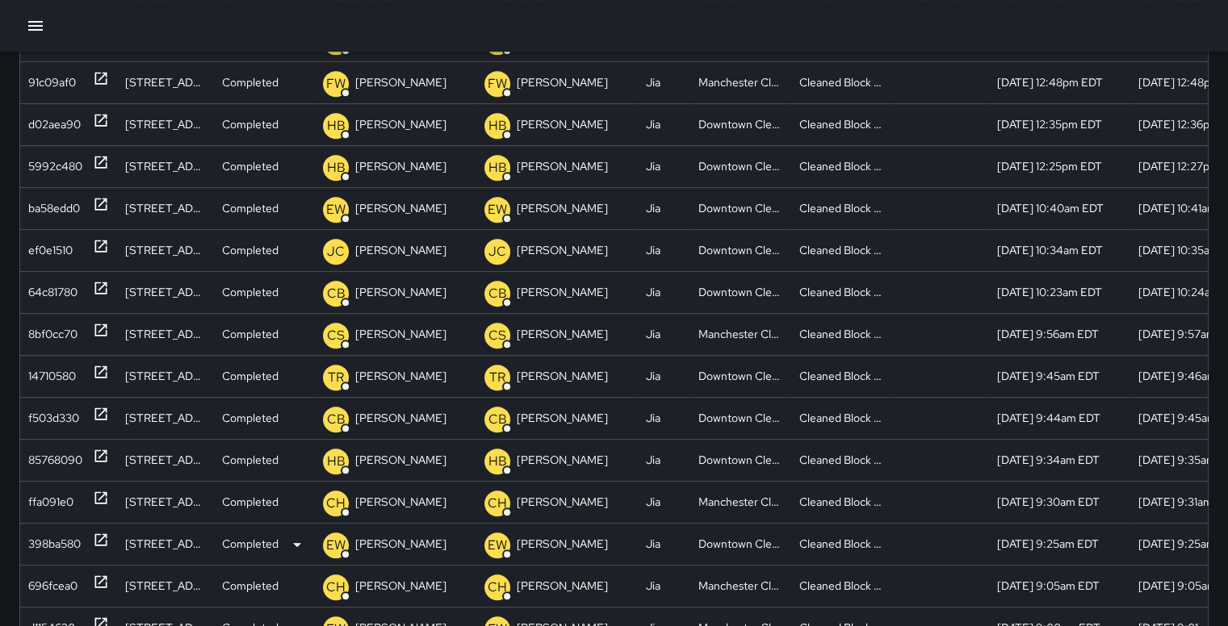
click at [40, 538] on div "398ba580" at bounding box center [54, 544] width 52 height 41
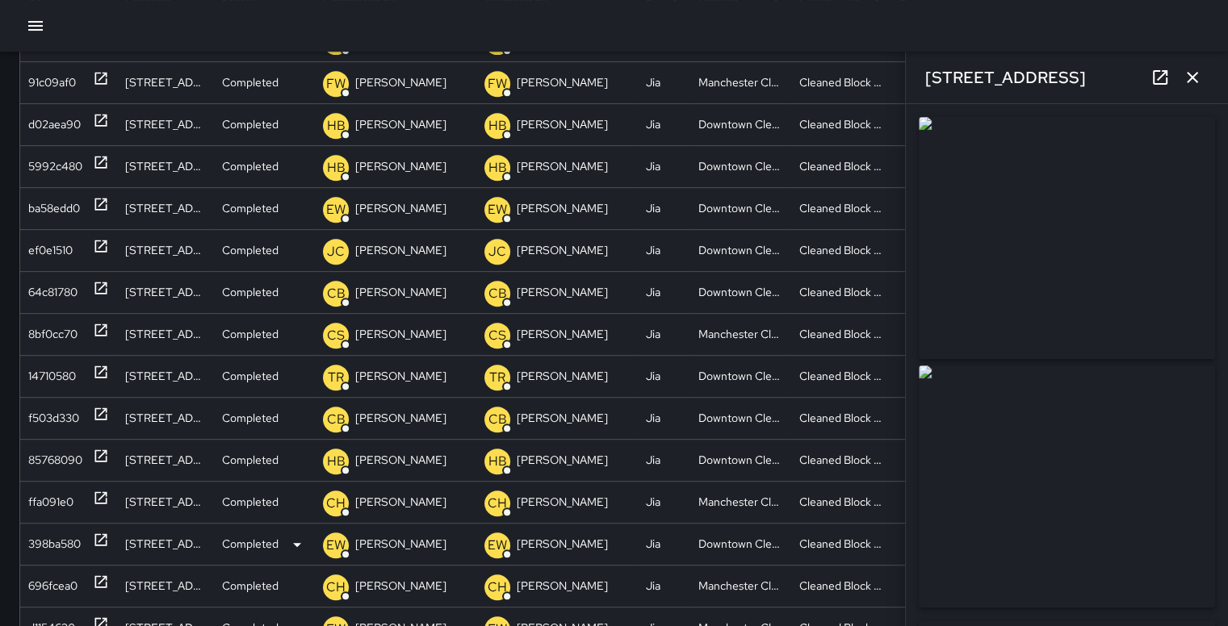
type input "**********"
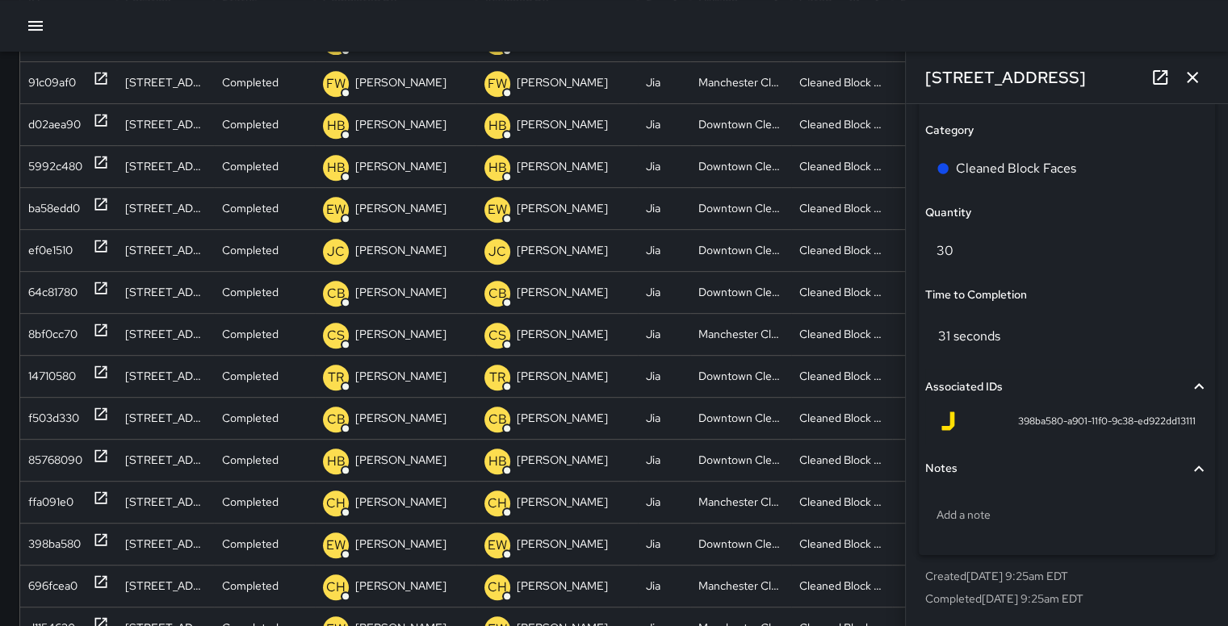
scroll to position [1126, 0]
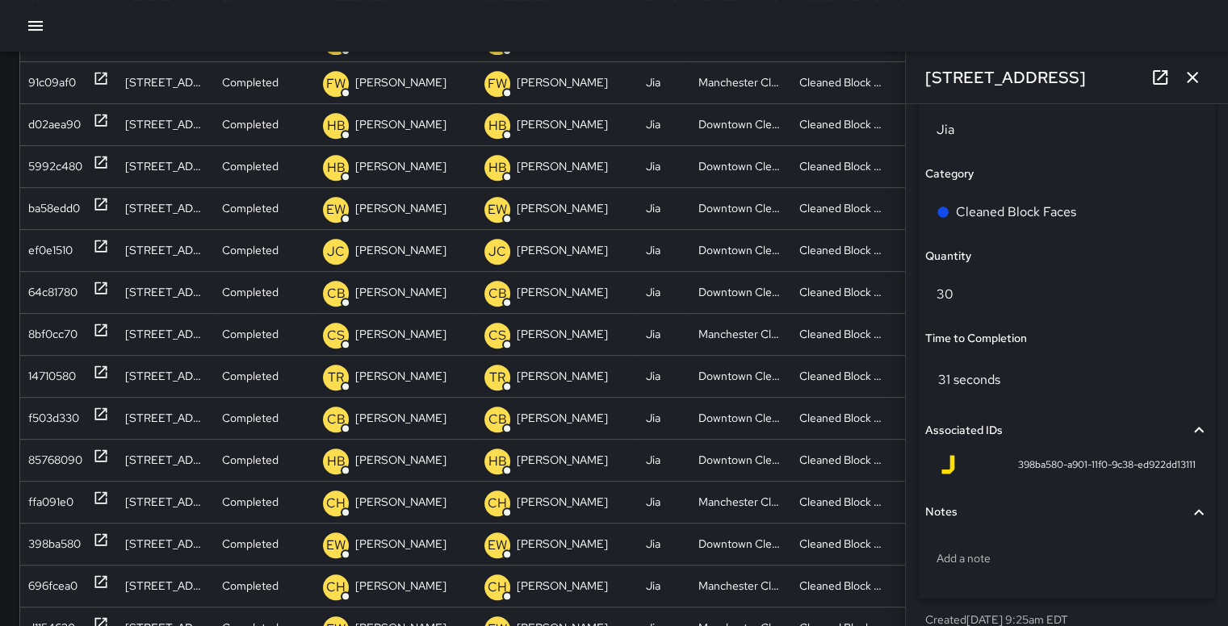
click at [1185, 75] on icon "button" at bounding box center [1191, 77] width 19 height 19
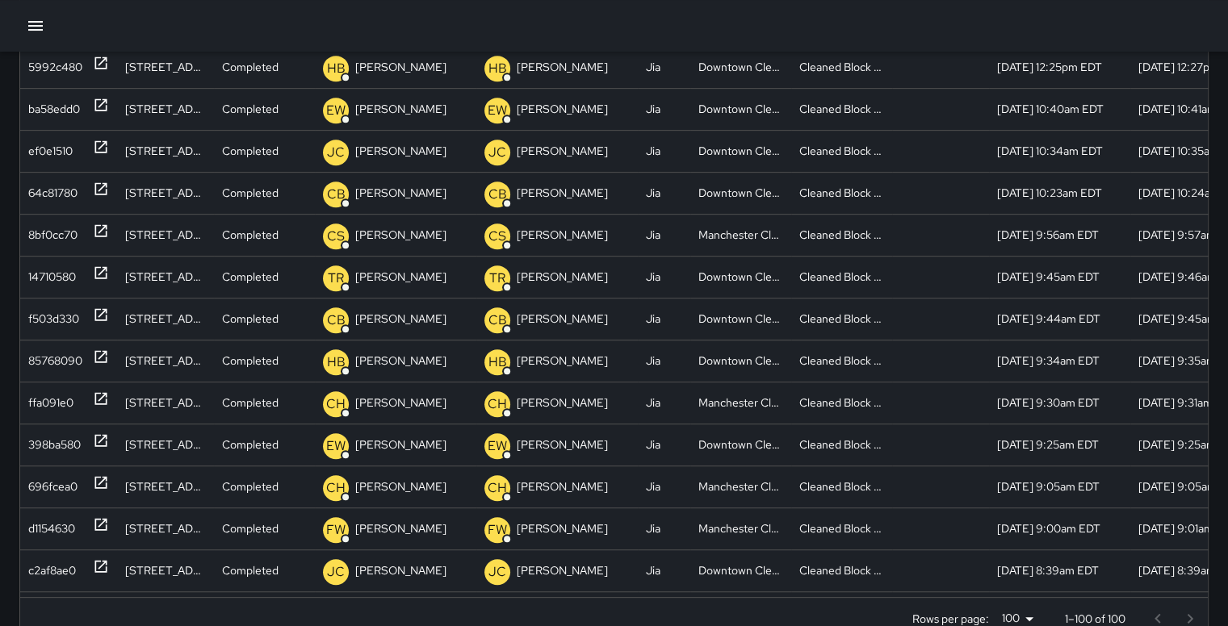
scroll to position [746, 0]
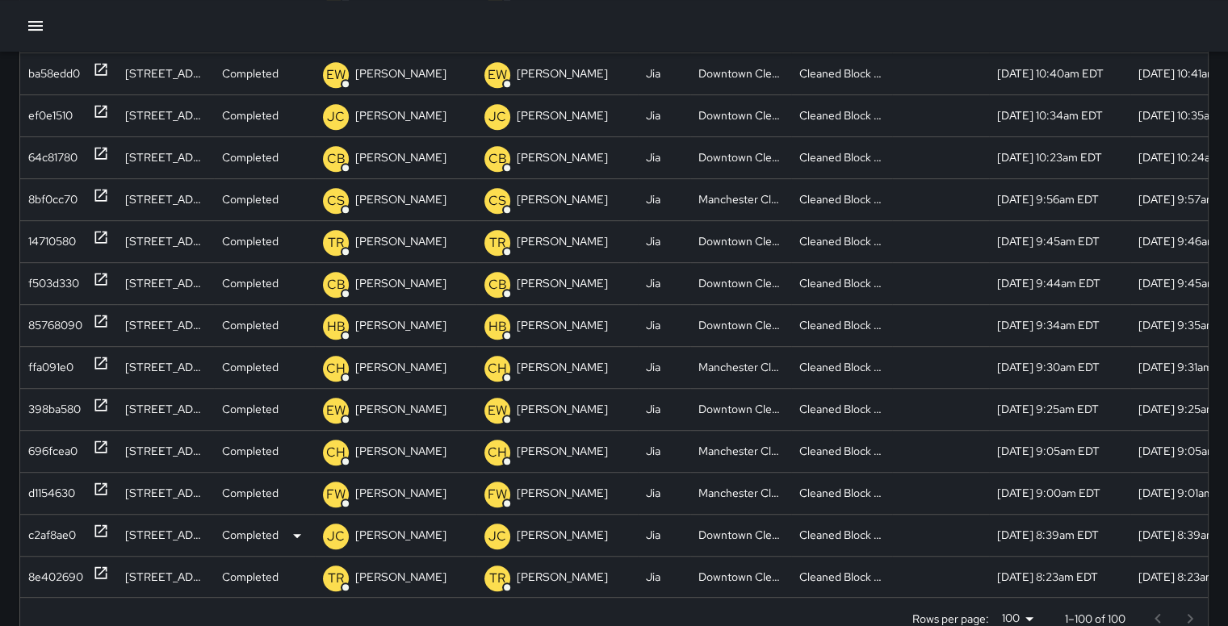
click at [39, 522] on div "c2af8ae0" at bounding box center [52, 535] width 48 height 41
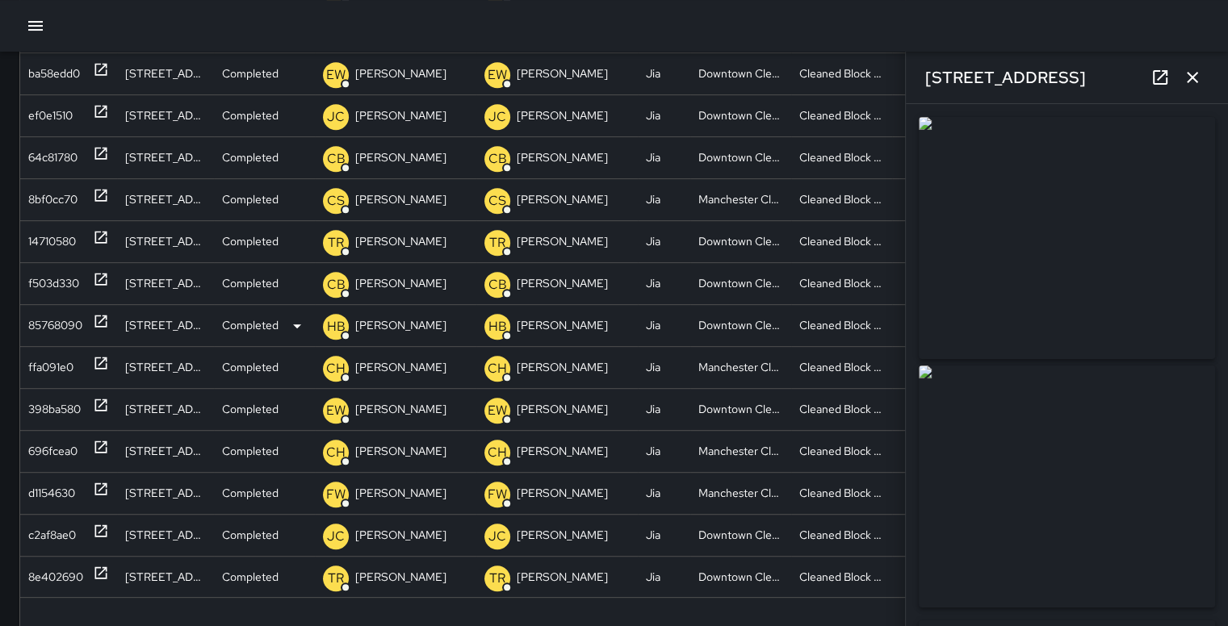
type input "**********"
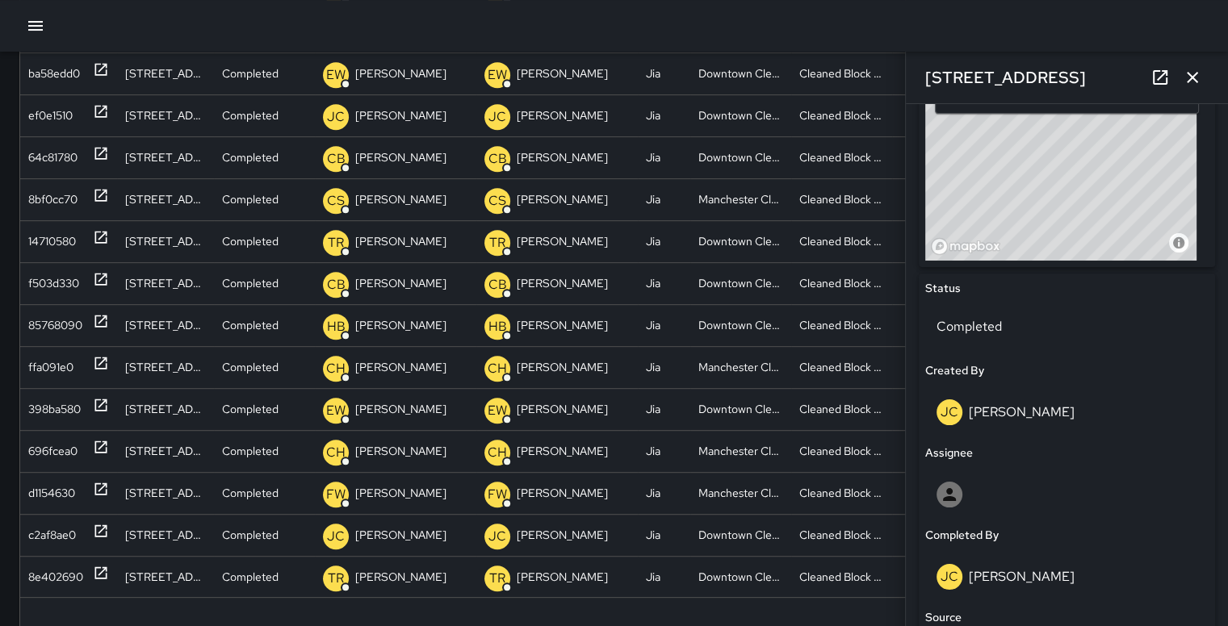
scroll to position [931, 0]
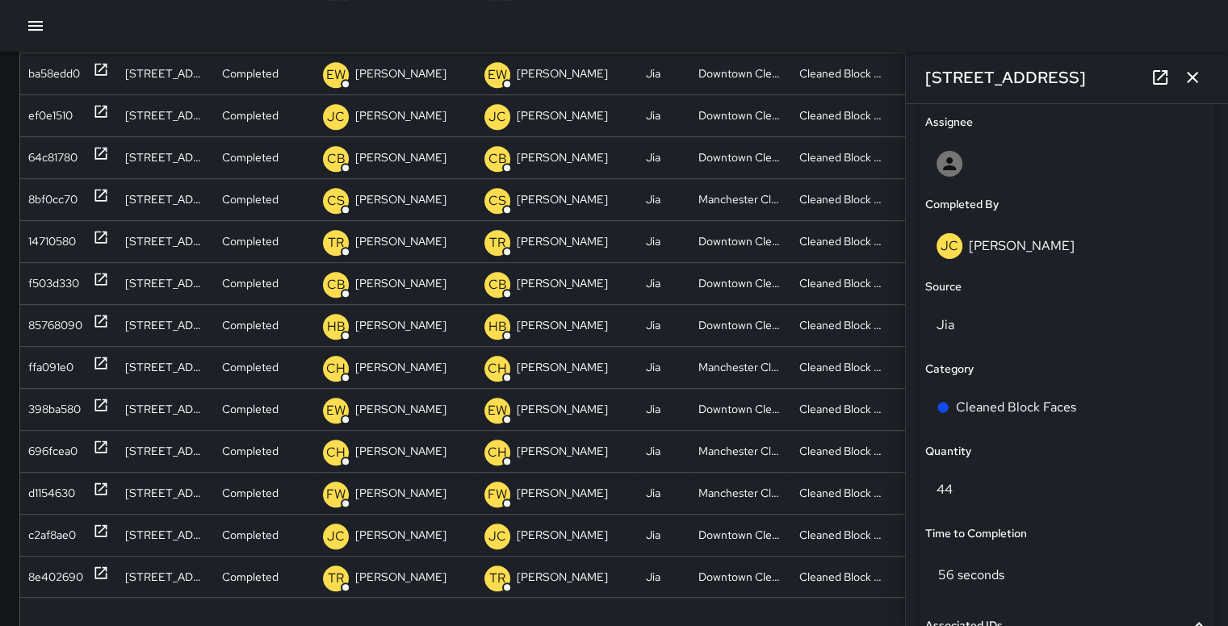
click at [1194, 72] on icon "button" at bounding box center [1191, 77] width 19 height 19
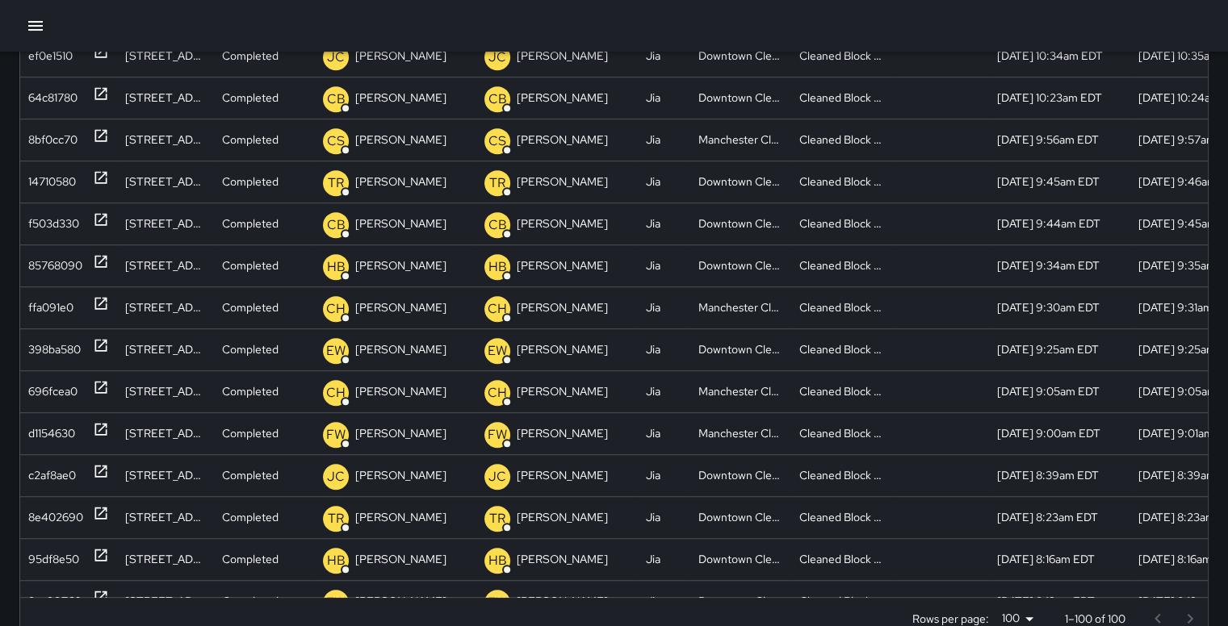
scroll to position [817, 0]
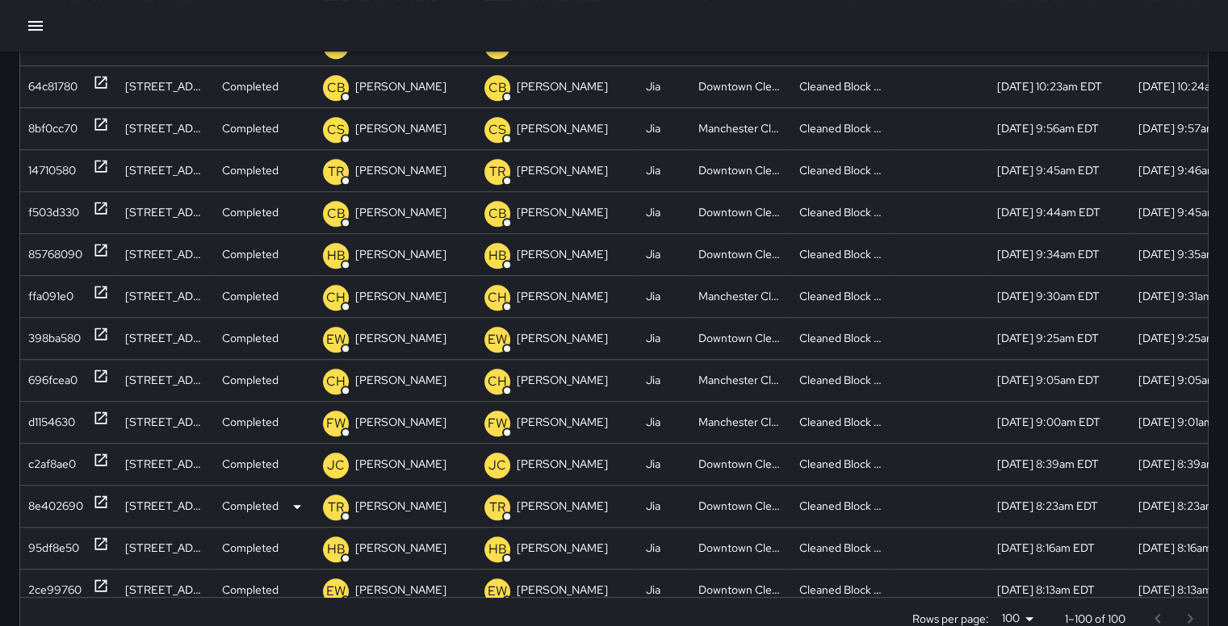
click at [58, 506] on div "8e402690" at bounding box center [55, 506] width 55 height 41
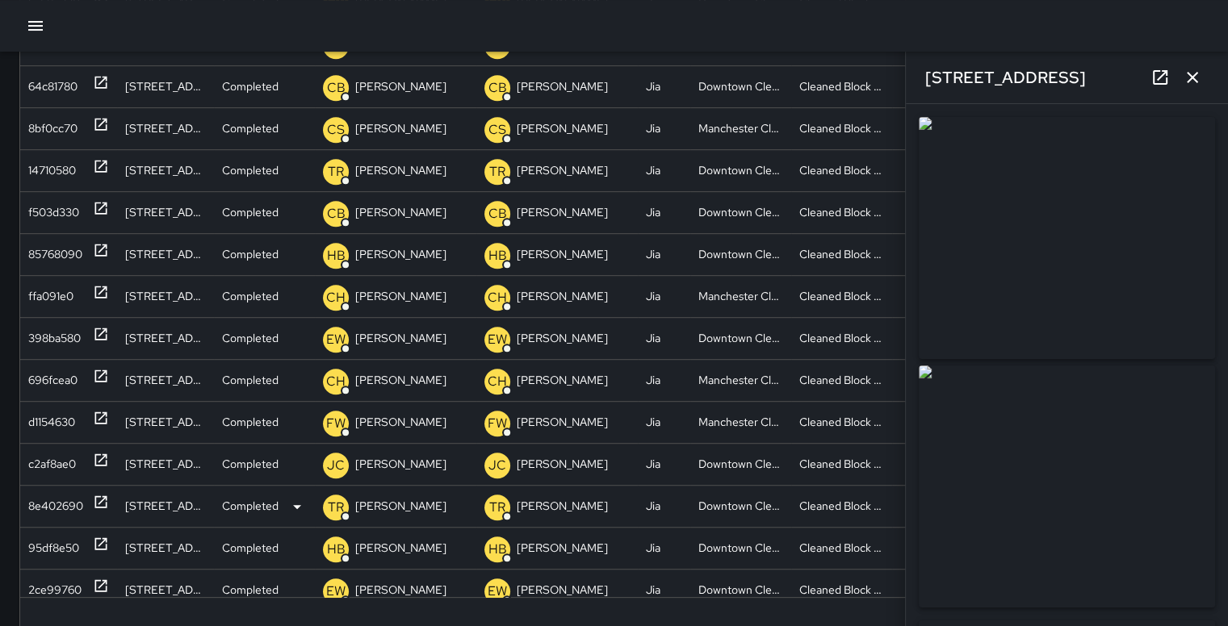
type input "**********"
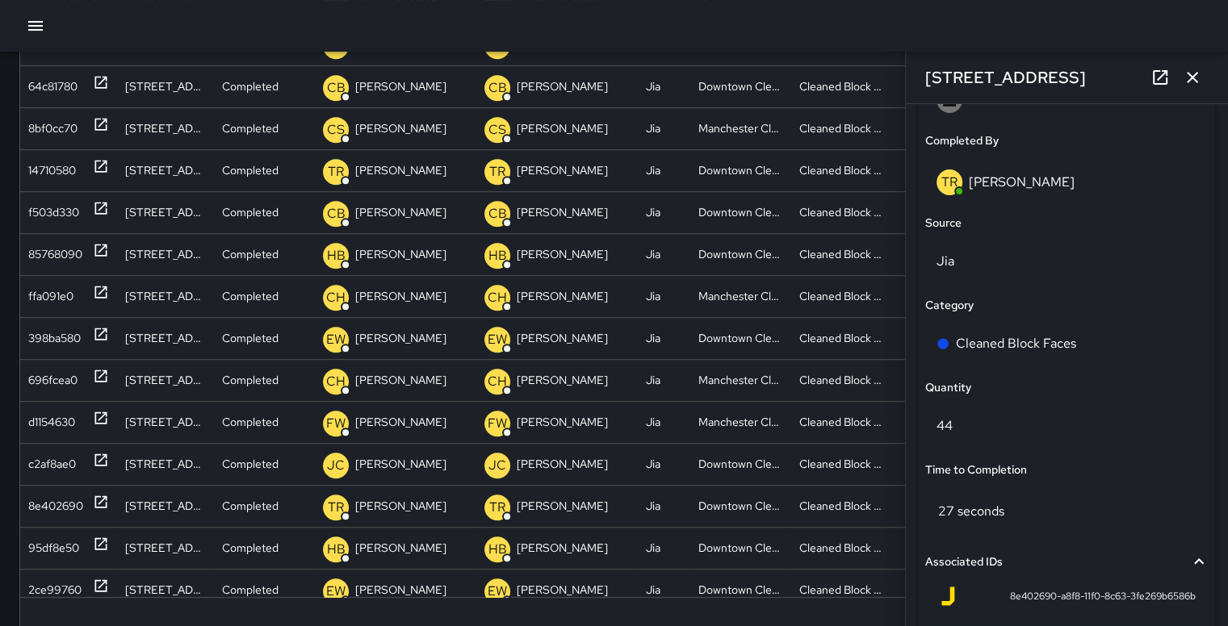
scroll to position [999, 0]
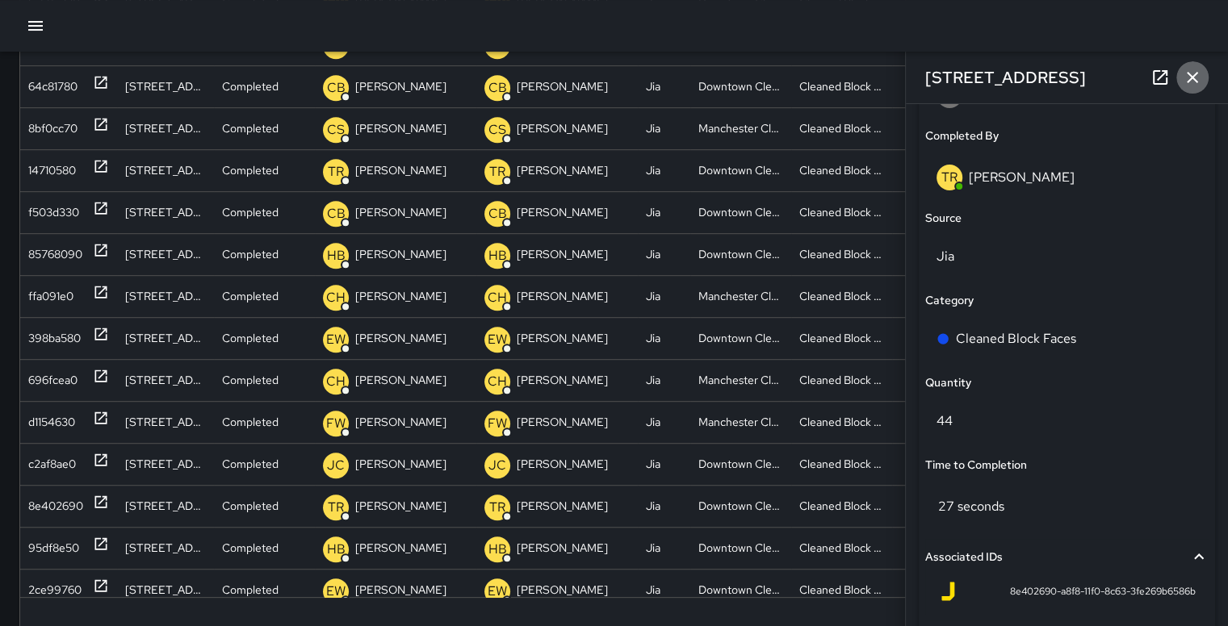
click at [1194, 79] on icon "button" at bounding box center [1191, 77] width 11 height 11
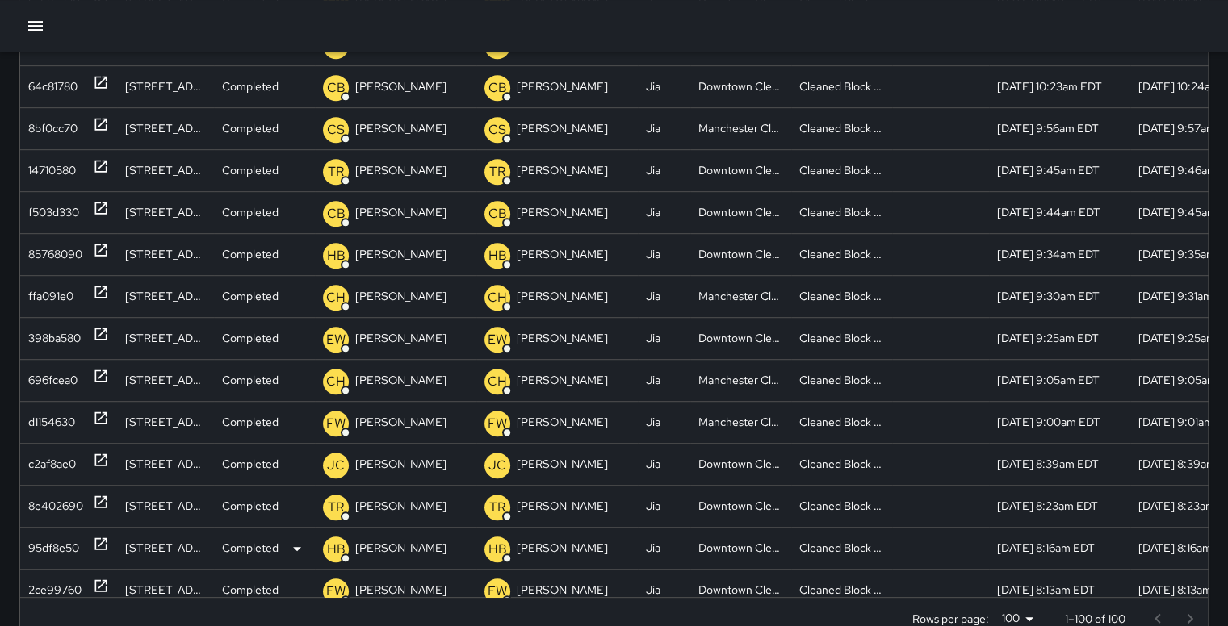
click at [61, 547] on div "95df8e50" at bounding box center [53, 548] width 51 height 41
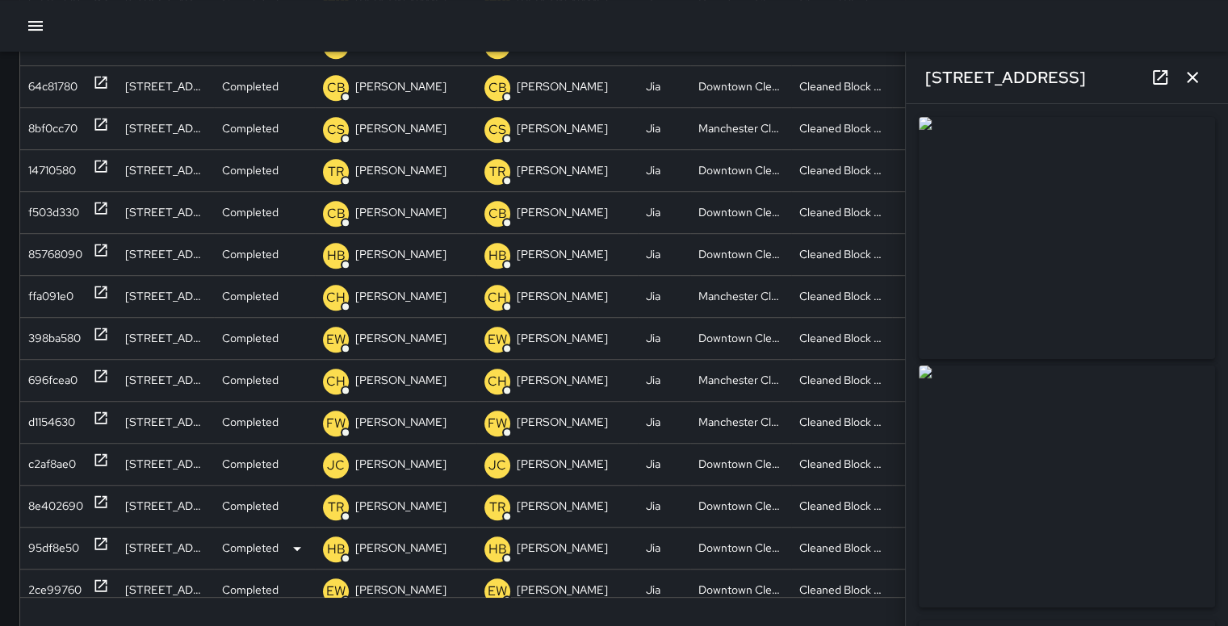
type input "**********"
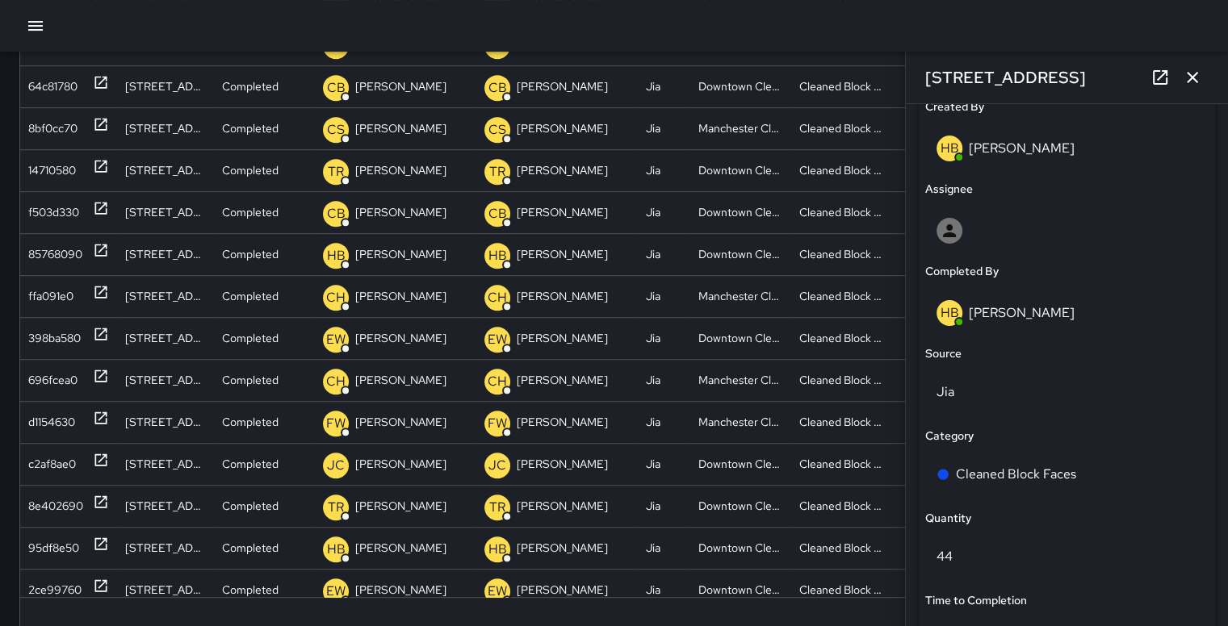
scroll to position [908, 0]
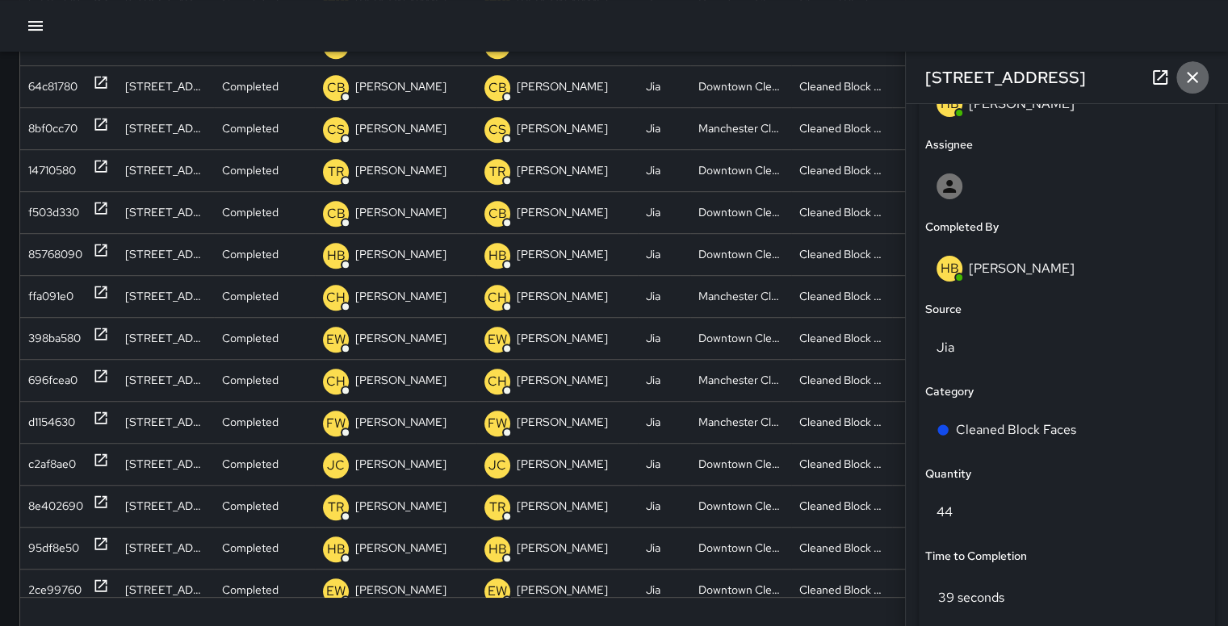
click at [1189, 82] on icon "button" at bounding box center [1191, 77] width 19 height 19
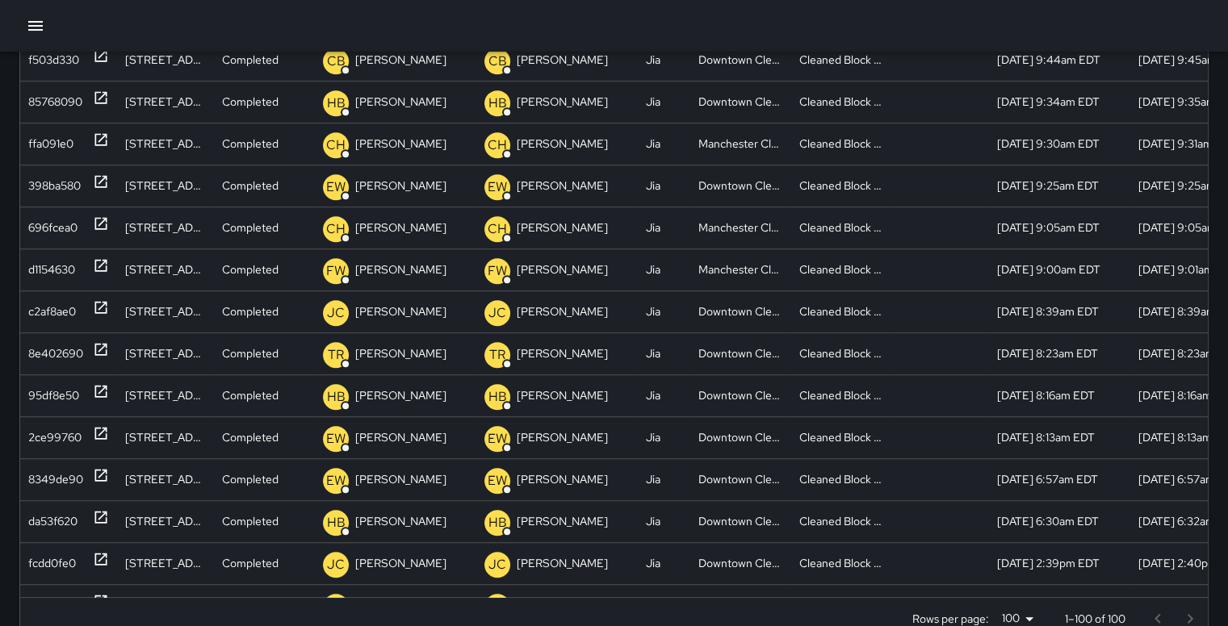
scroll to position [984, 0]
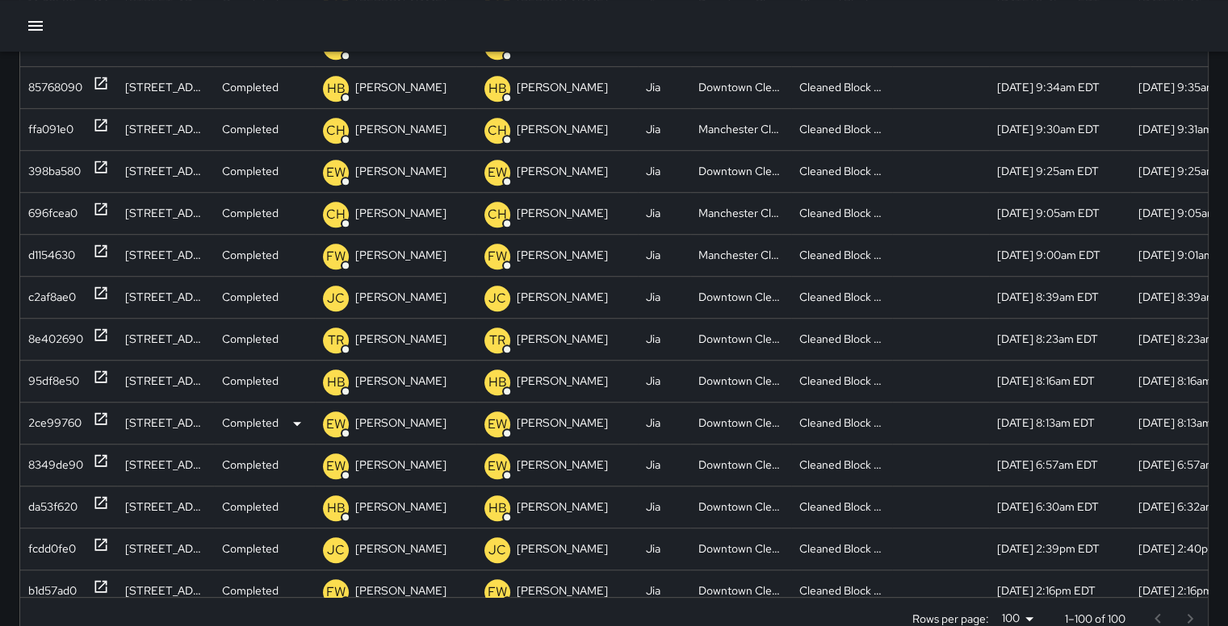
click at [68, 412] on div "2ce99760" at bounding box center [54, 423] width 53 height 41
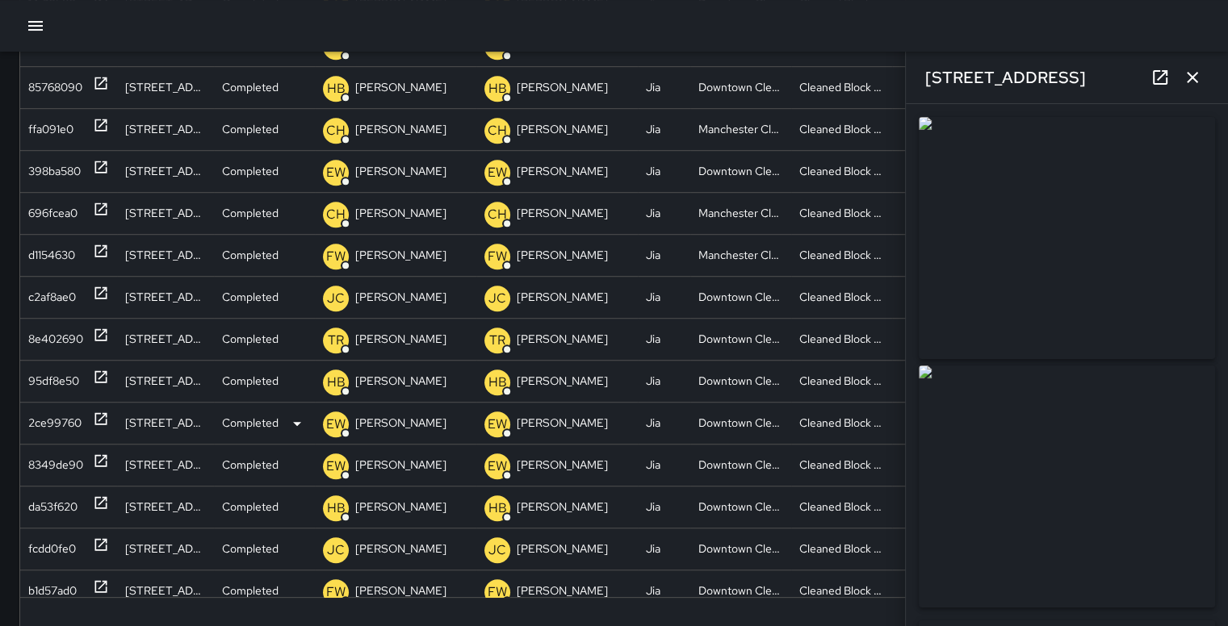
type input "**********"
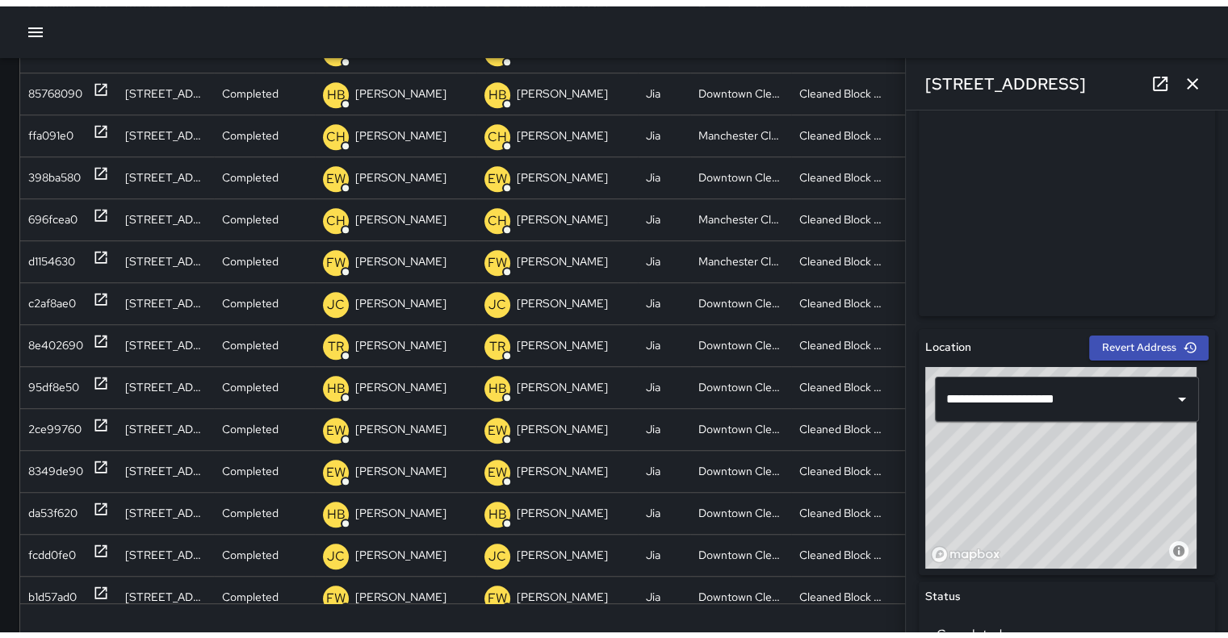
scroll to position [207, 0]
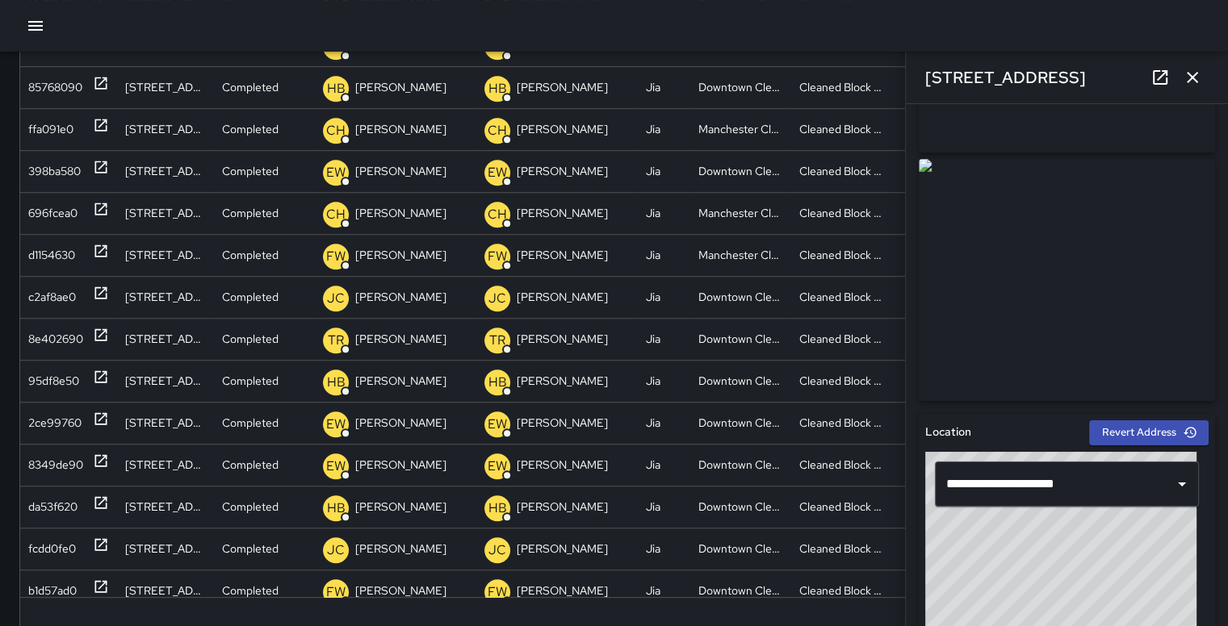
click at [1191, 82] on icon "button" at bounding box center [1191, 77] width 19 height 19
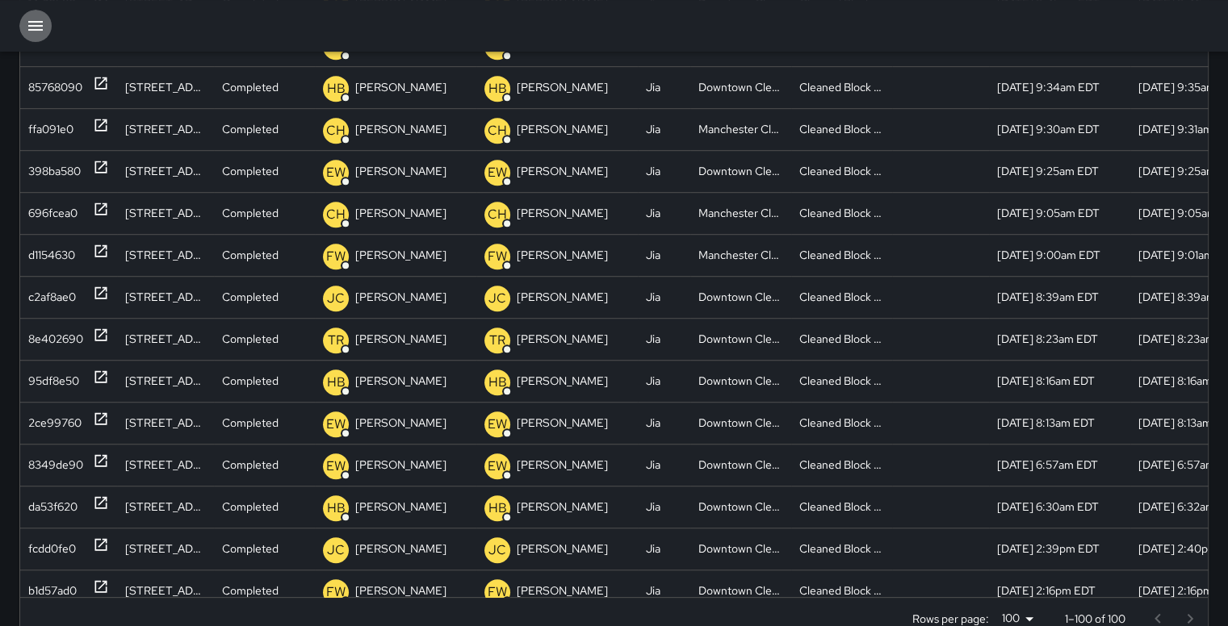
click at [39, 24] on icon "button" at bounding box center [35, 25] width 19 height 19
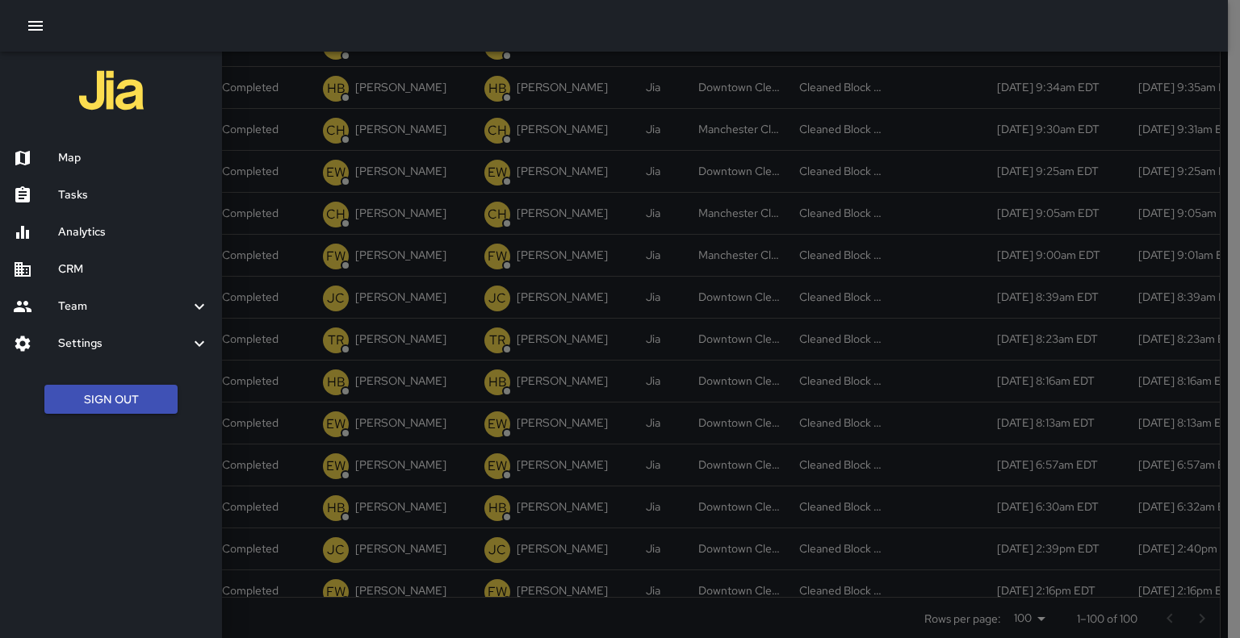
click at [90, 224] on h6 "Analytics" at bounding box center [133, 233] width 151 height 18
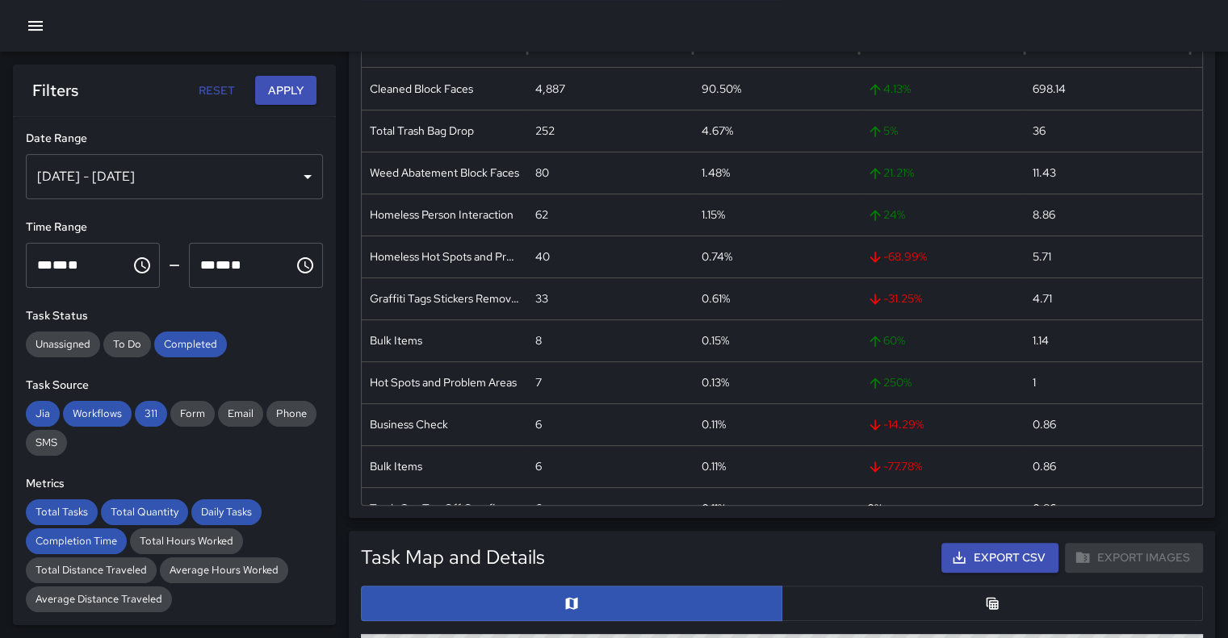
click at [282, 181] on div "[DATE] - [DATE]" at bounding box center [174, 176] width 297 height 45
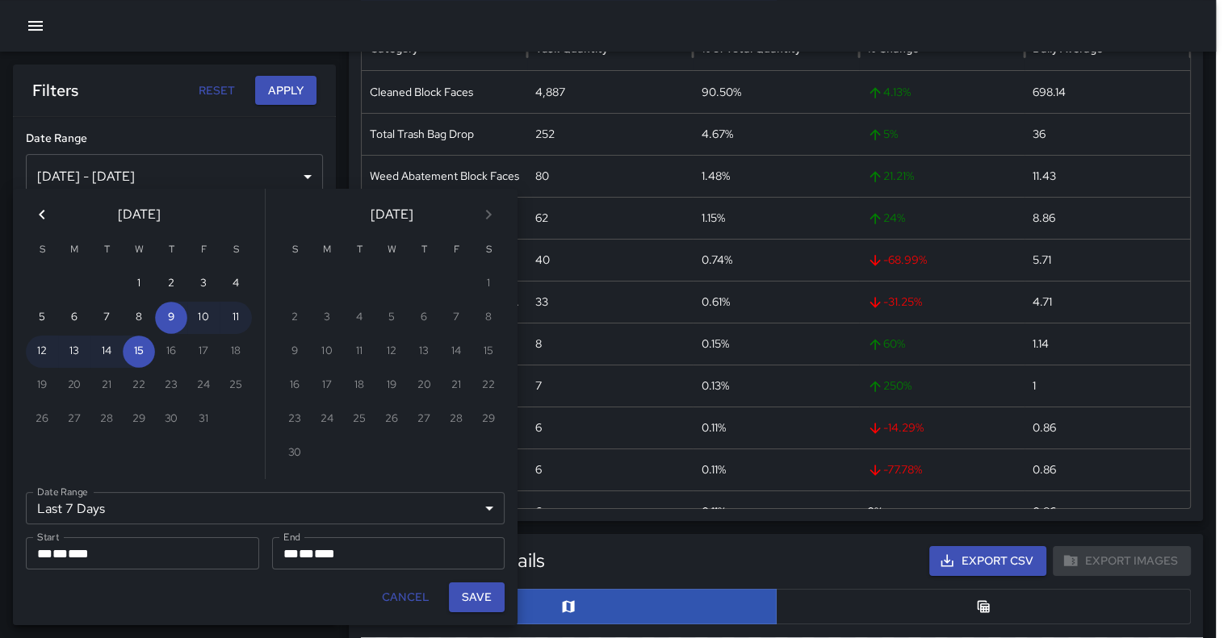
scroll to position [291, 0]
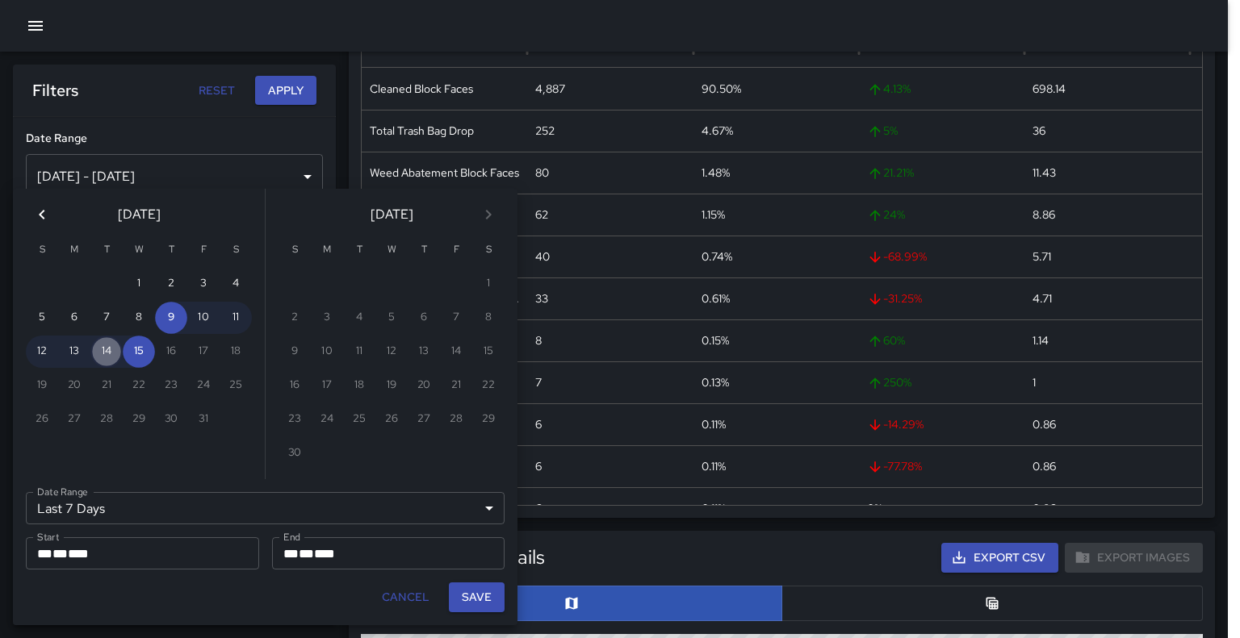
click at [113, 355] on button "14" at bounding box center [106, 352] width 32 height 32
type input "******"
type input "**********"
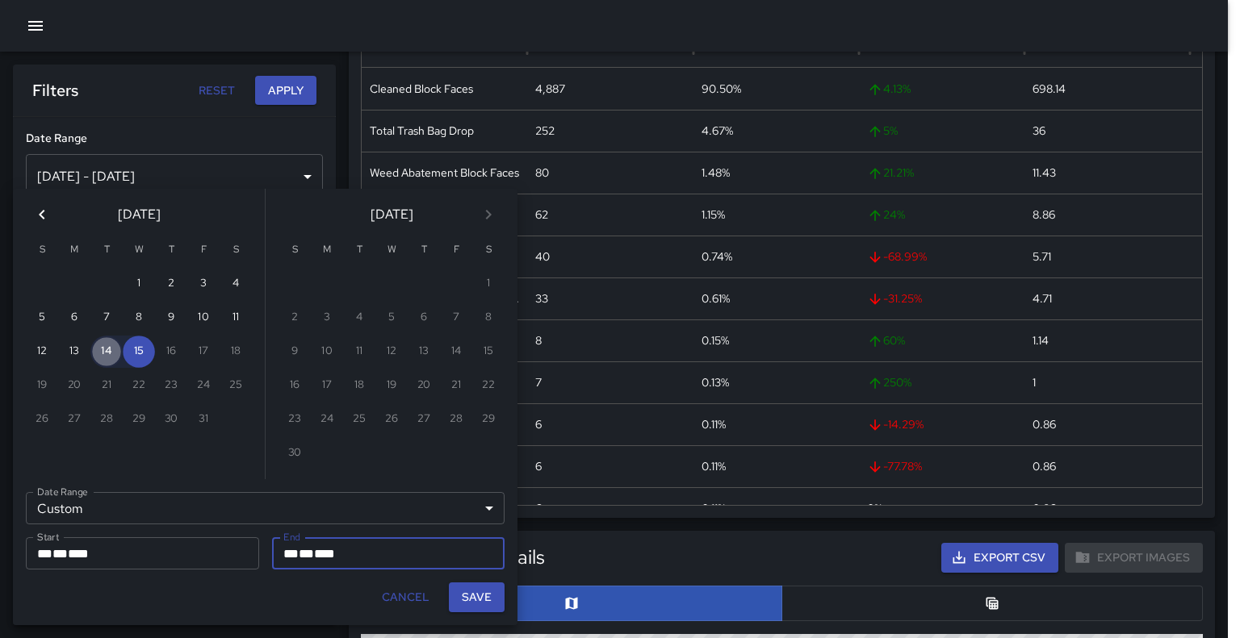
click at [113, 355] on button "14" at bounding box center [106, 352] width 32 height 32
type input "**********"
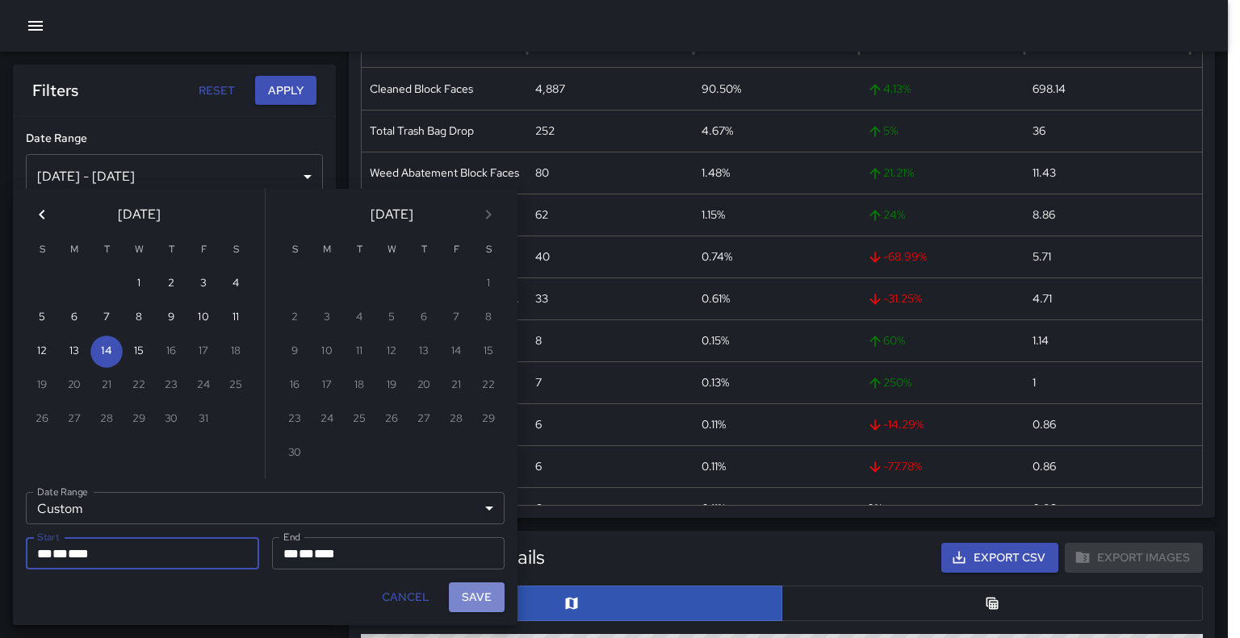
click at [475, 603] on button "Save" at bounding box center [477, 598] width 56 height 30
type input "**********"
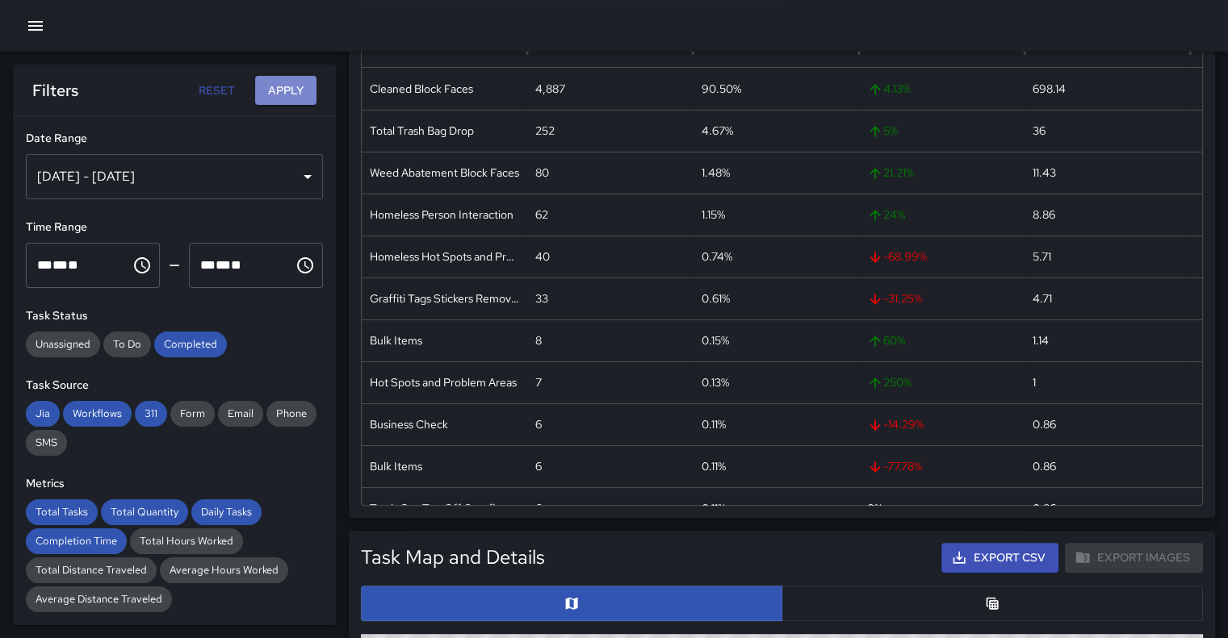
click at [287, 94] on button "Apply" at bounding box center [285, 91] width 61 height 30
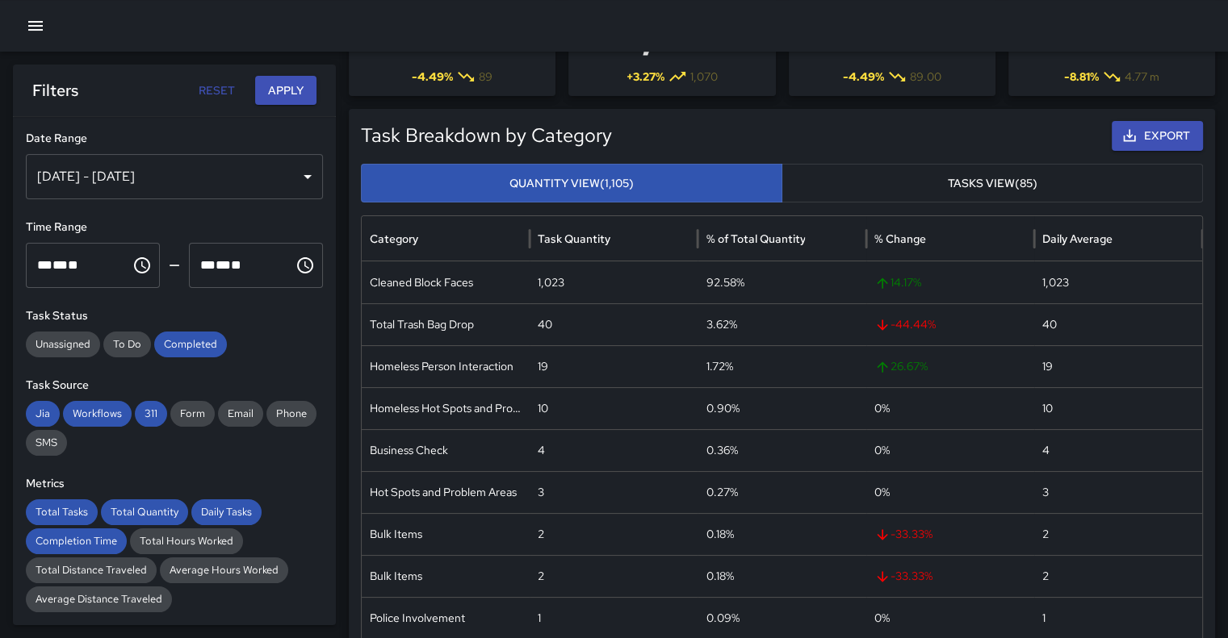
scroll to position [76, 0]
